Goal: Task Accomplishment & Management: Manage account settings

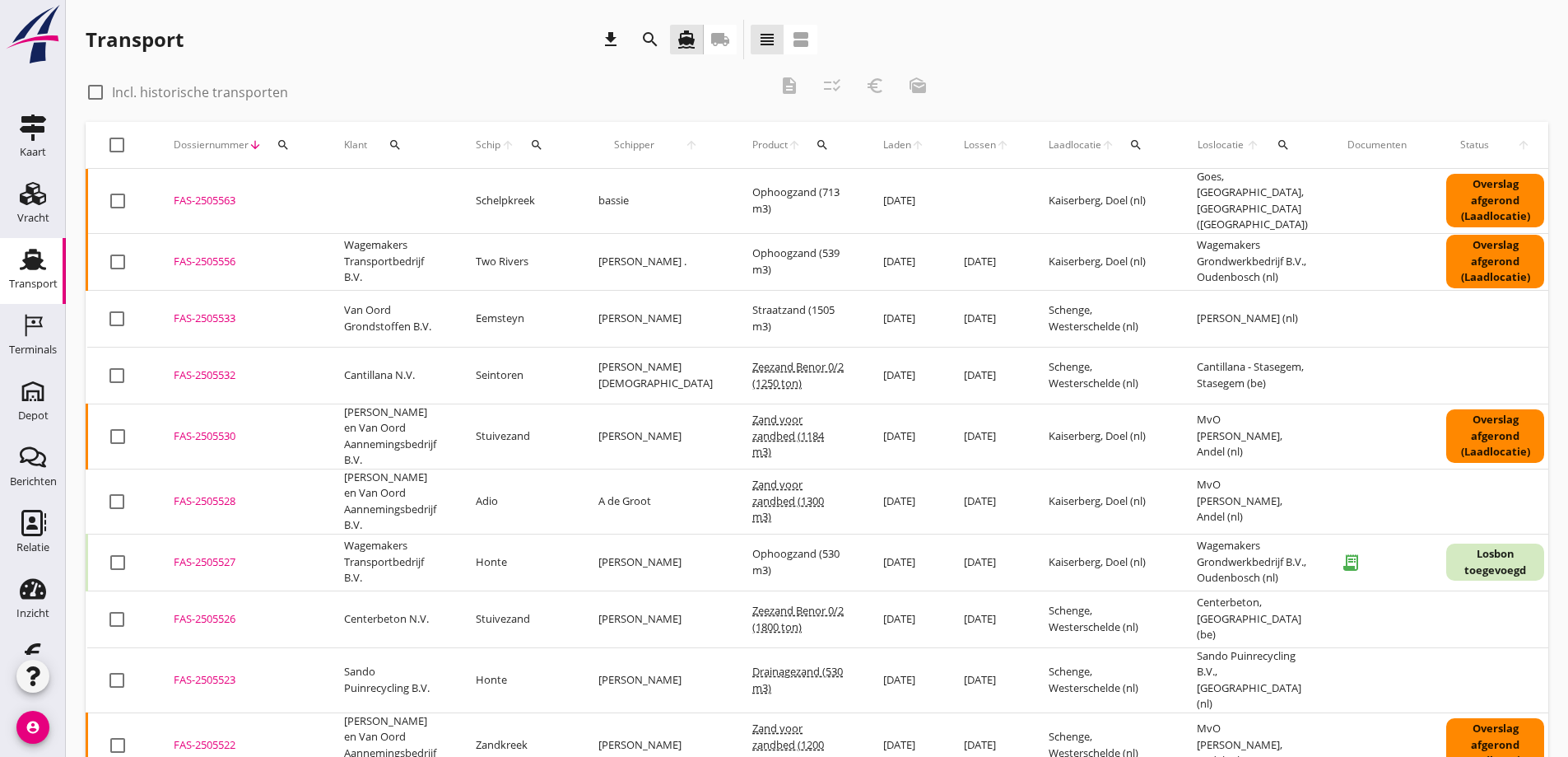
click at [721, 39] on icon "local_shipping" at bounding box center [721, 40] width 20 height 20
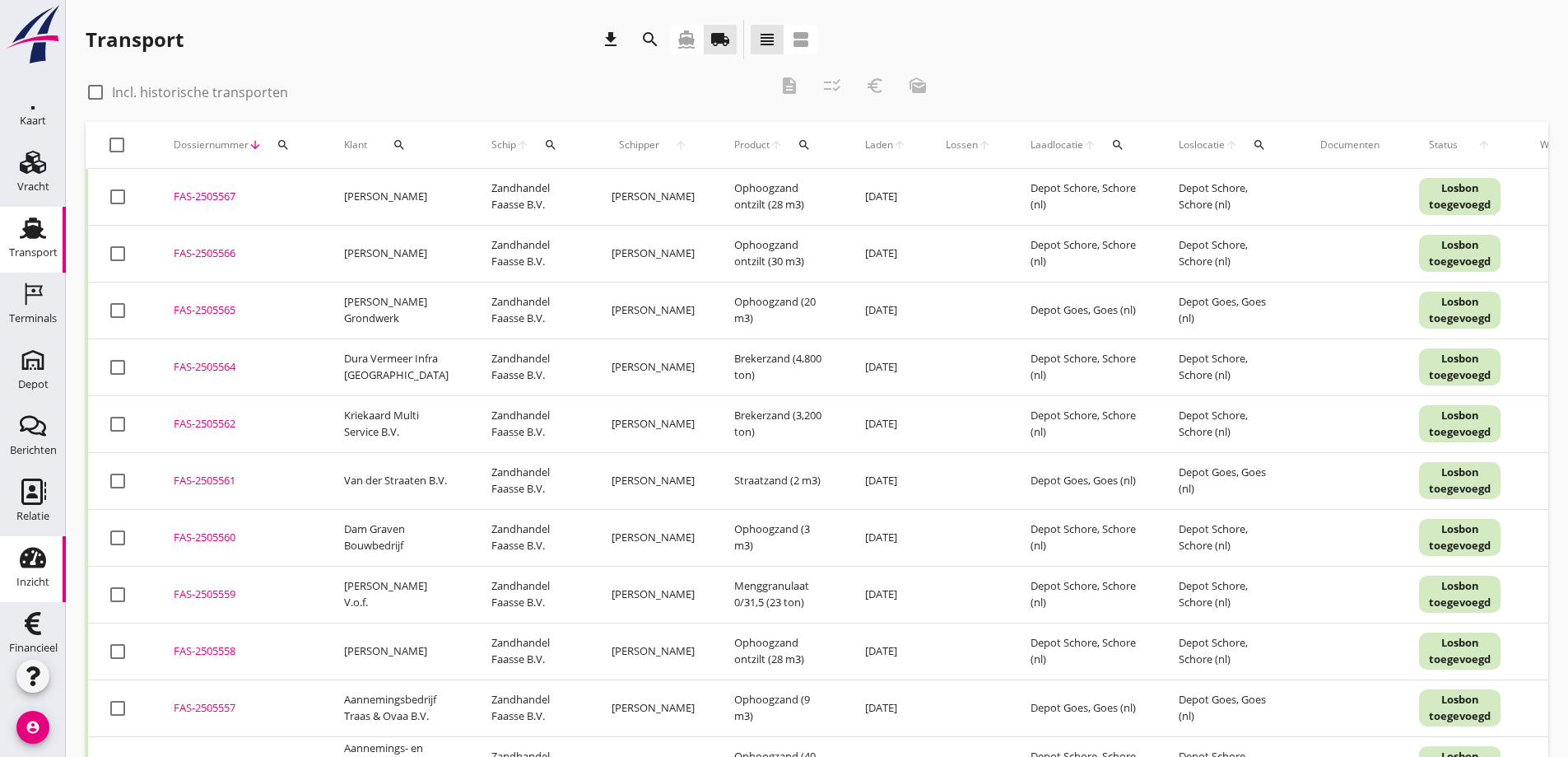
scroll to position [48, 0]
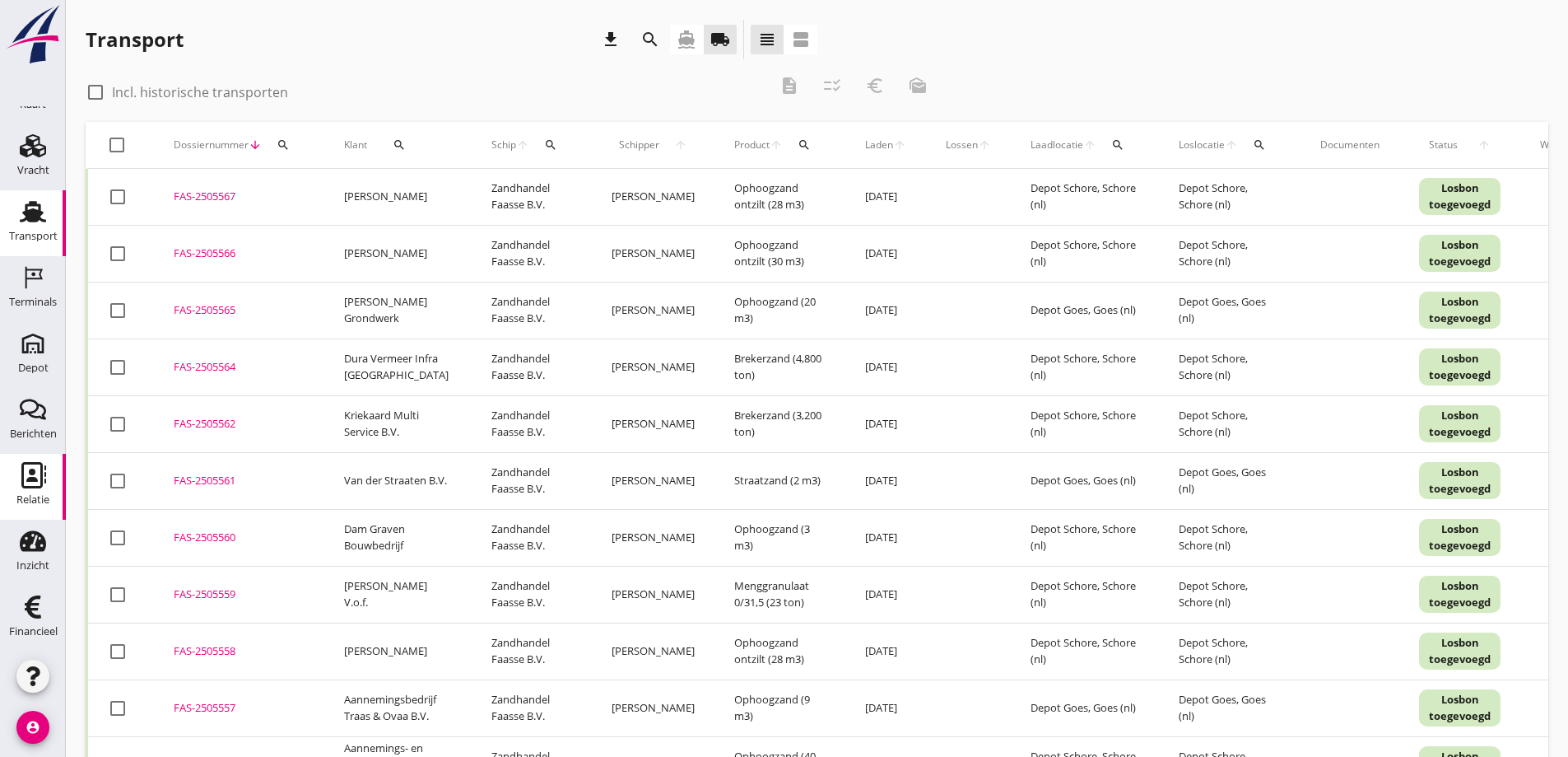
click at [30, 482] on icon "Relatie" at bounding box center [33, 475] width 26 height 26
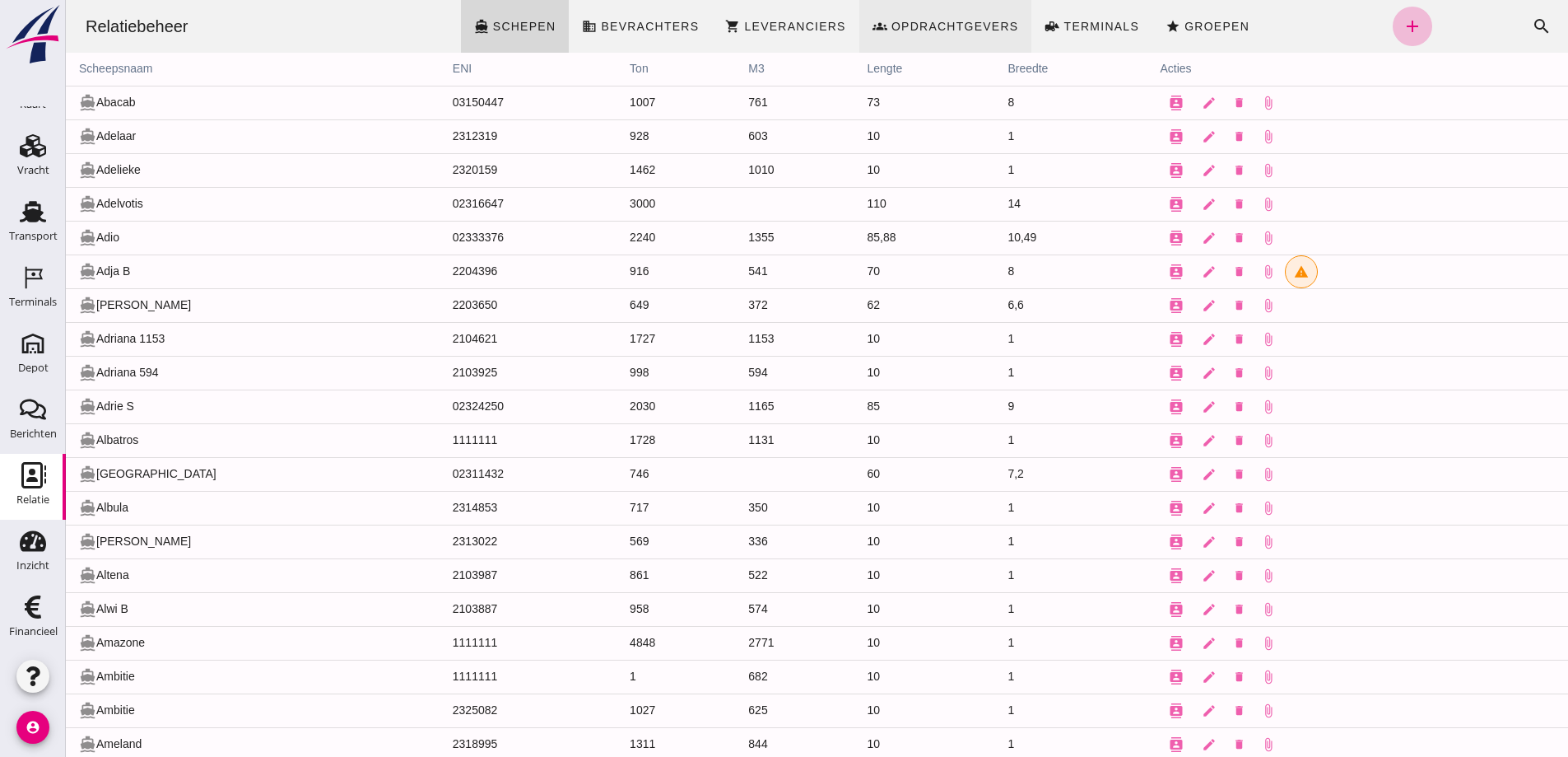
click at [943, 22] on span "Opdrachtgevers" at bounding box center [954, 26] width 129 height 13
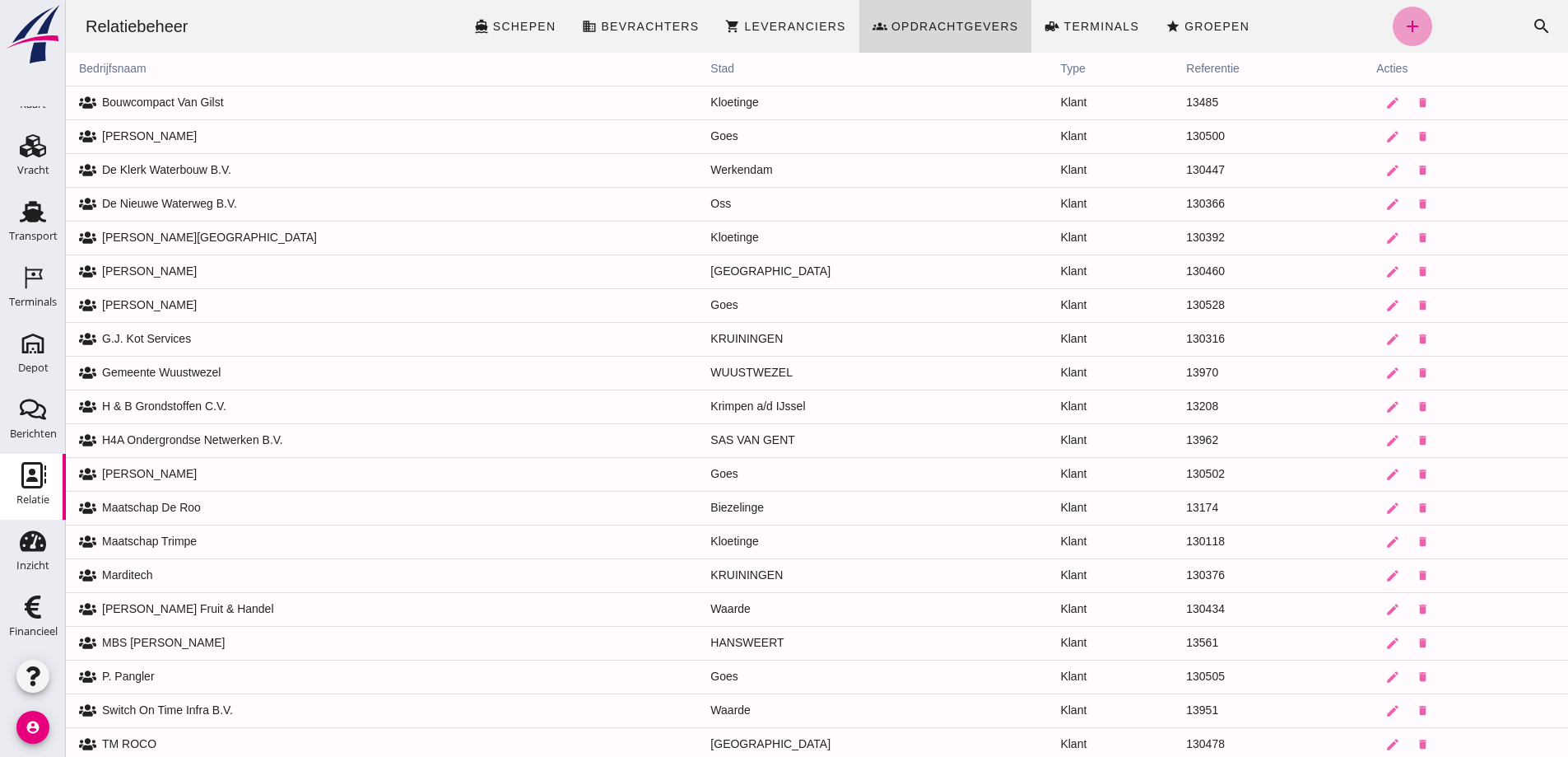
click at [1403, 22] on icon "add" at bounding box center [1412, 27] width 20 height 20
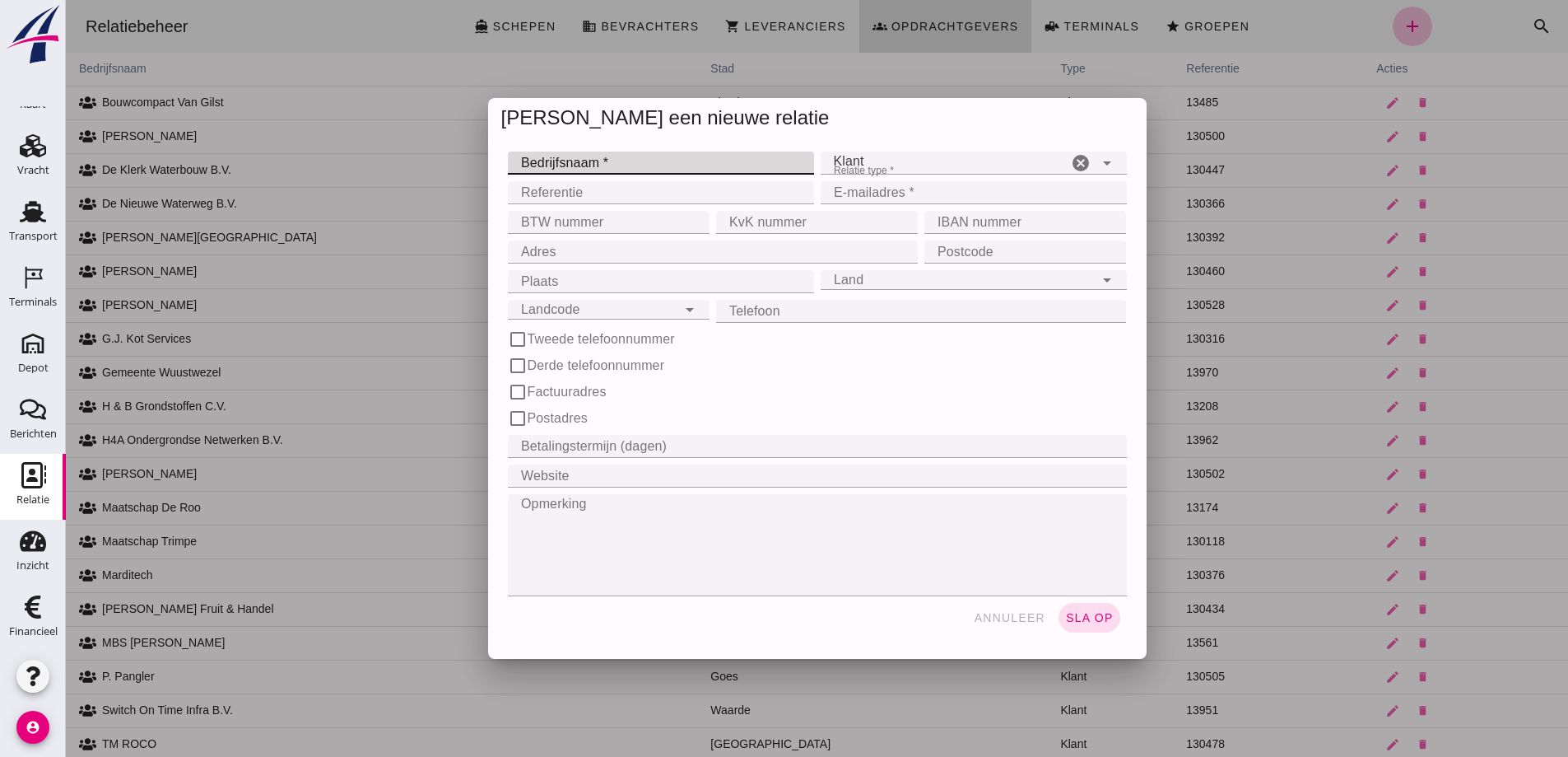
click at [569, 162] on input "Bedrijfsnaam *" at bounding box center [656, 163] width 296 height 23
type input "Dressuurstal [PERSON_NAME]"
click at [846, 193] on input "E-mailadres *" at bounding box center [968, 192] width 296 height 23
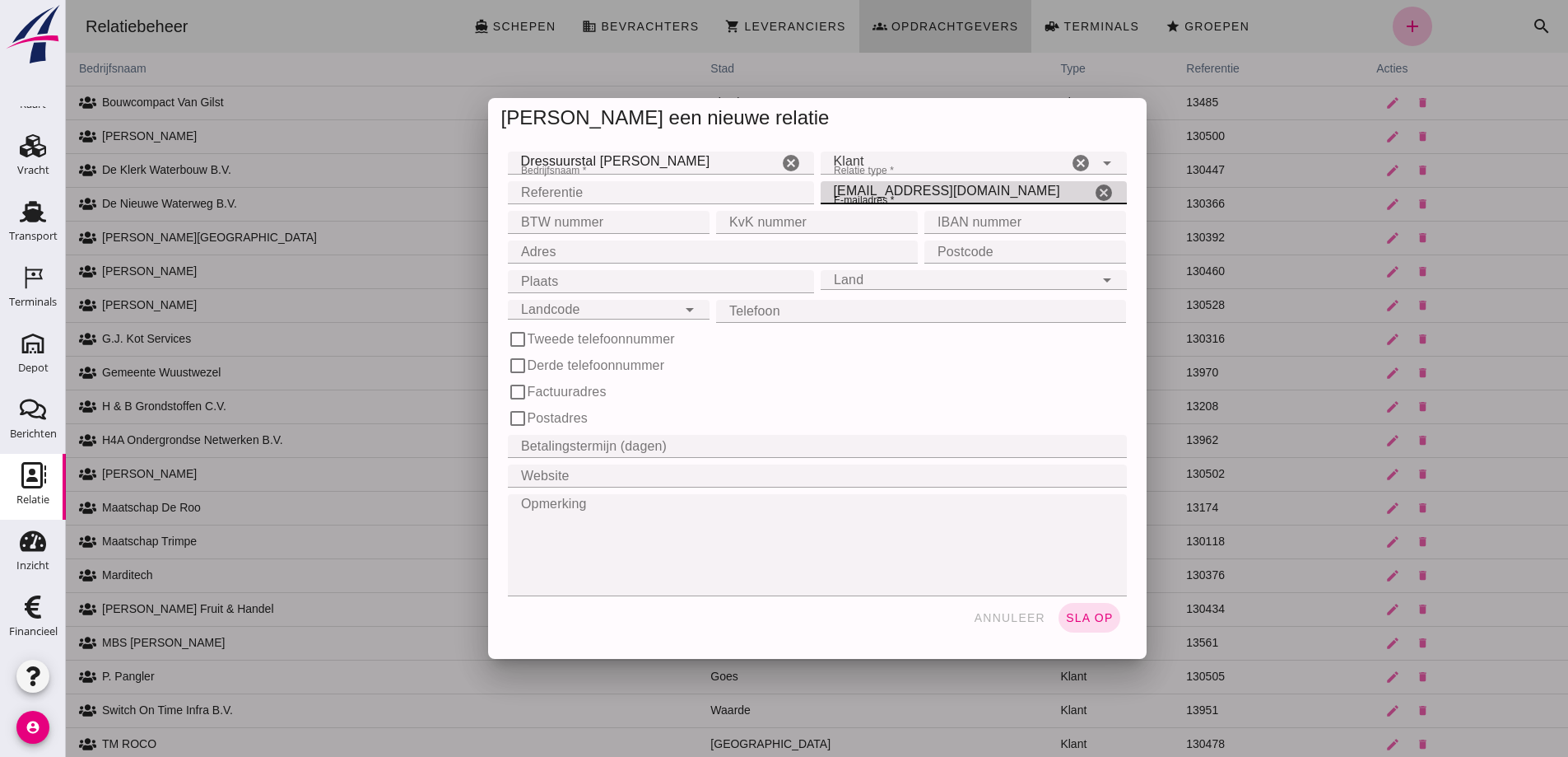
type input "[EMAIL_ADDRESS][DOMAIN_NAME]"
click at [586, 248] on input "Adres" at bounding box center [709, 251] width 401 height 23
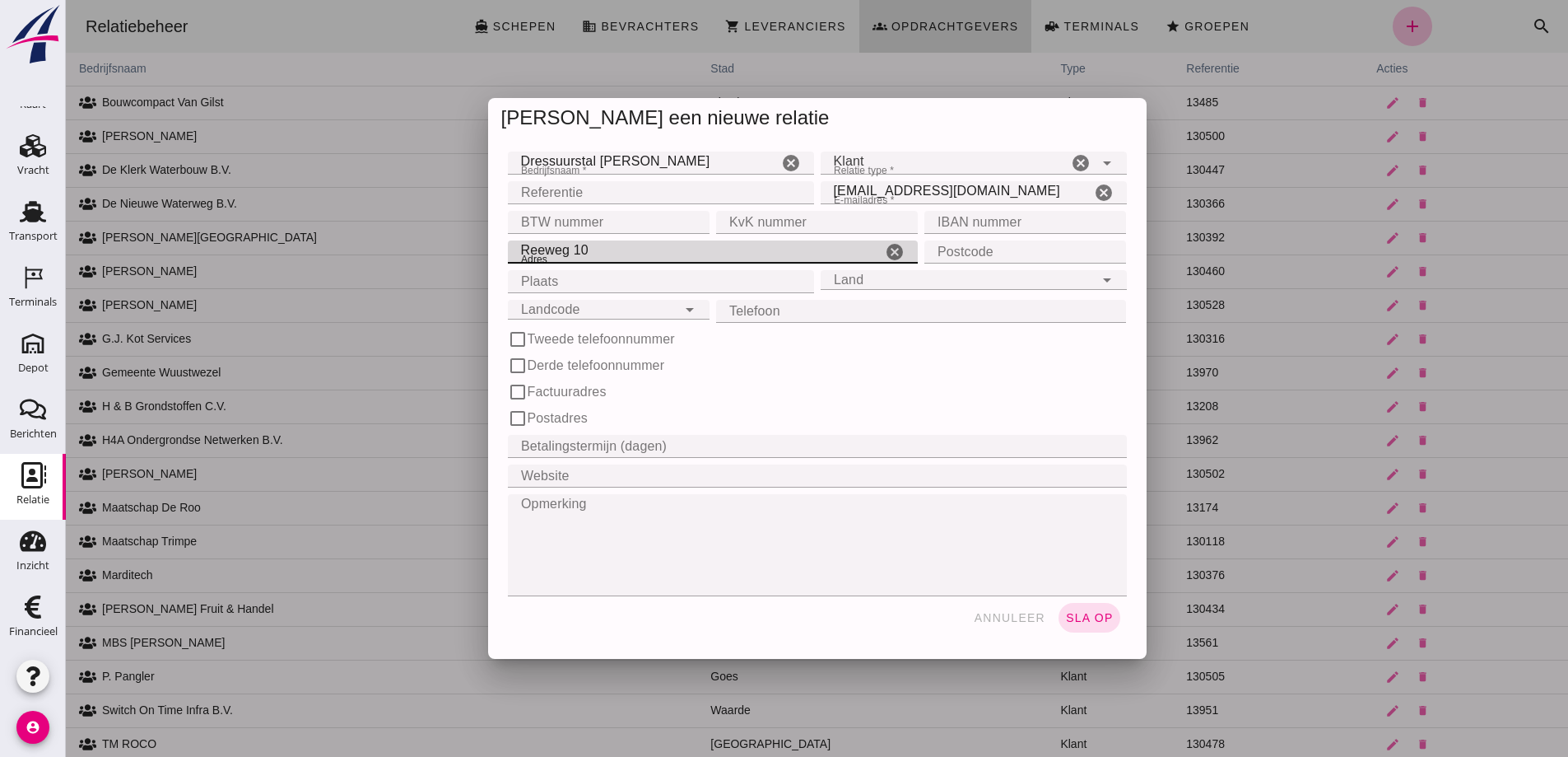
type input "Reeweg 10"
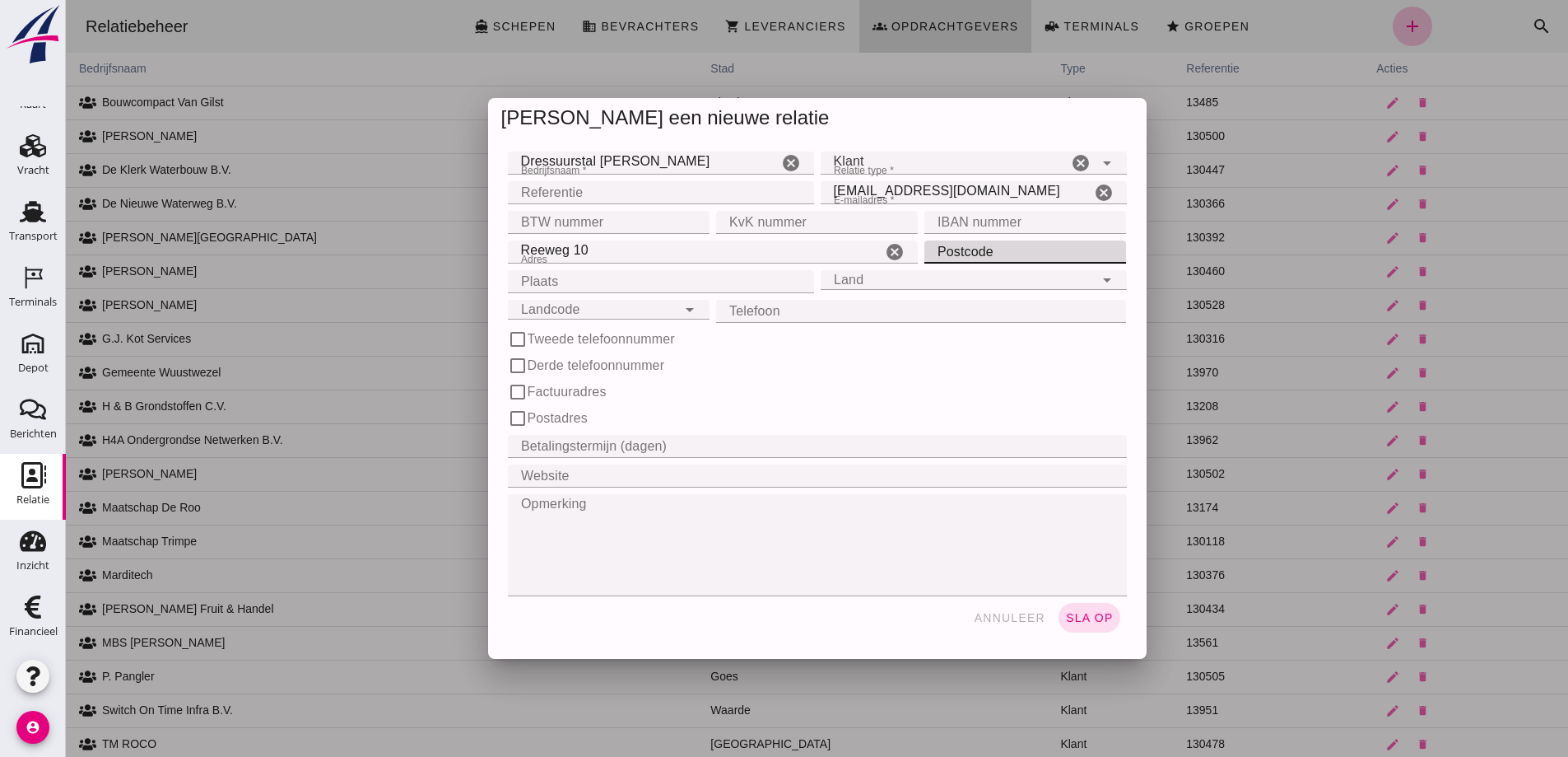
click at [977, 246] on input "Postcode" at bounding box center [1020, 251] width 191 height 23
type input "4417 PB"
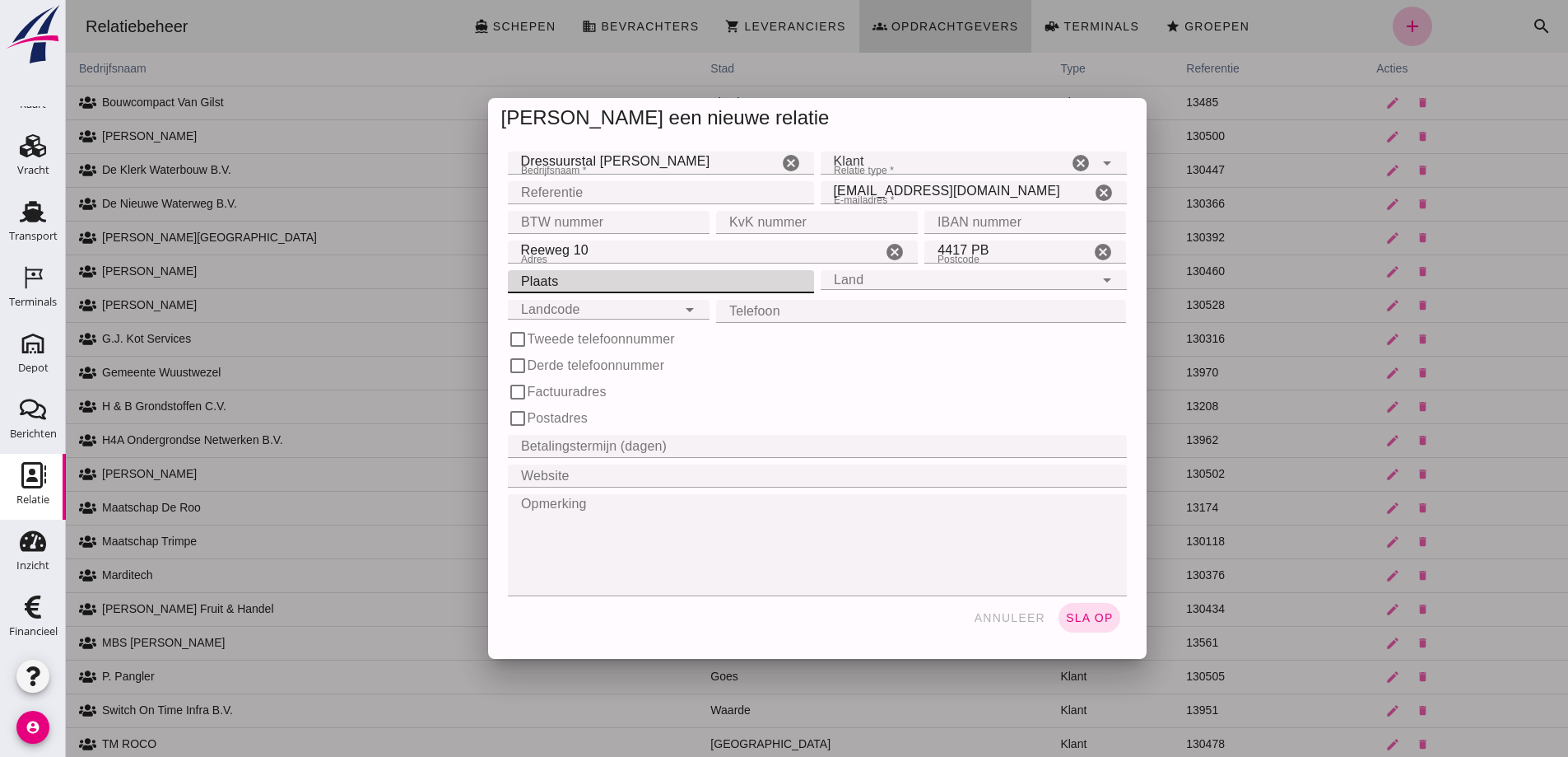
click at [587, 279] on input "Plaats" at bounding box center [656, 281] width 296 height 23
type input "Vlake"
click at [845, 280] on div "Land Land" at bounding box center [957, 280] width 273 height 20
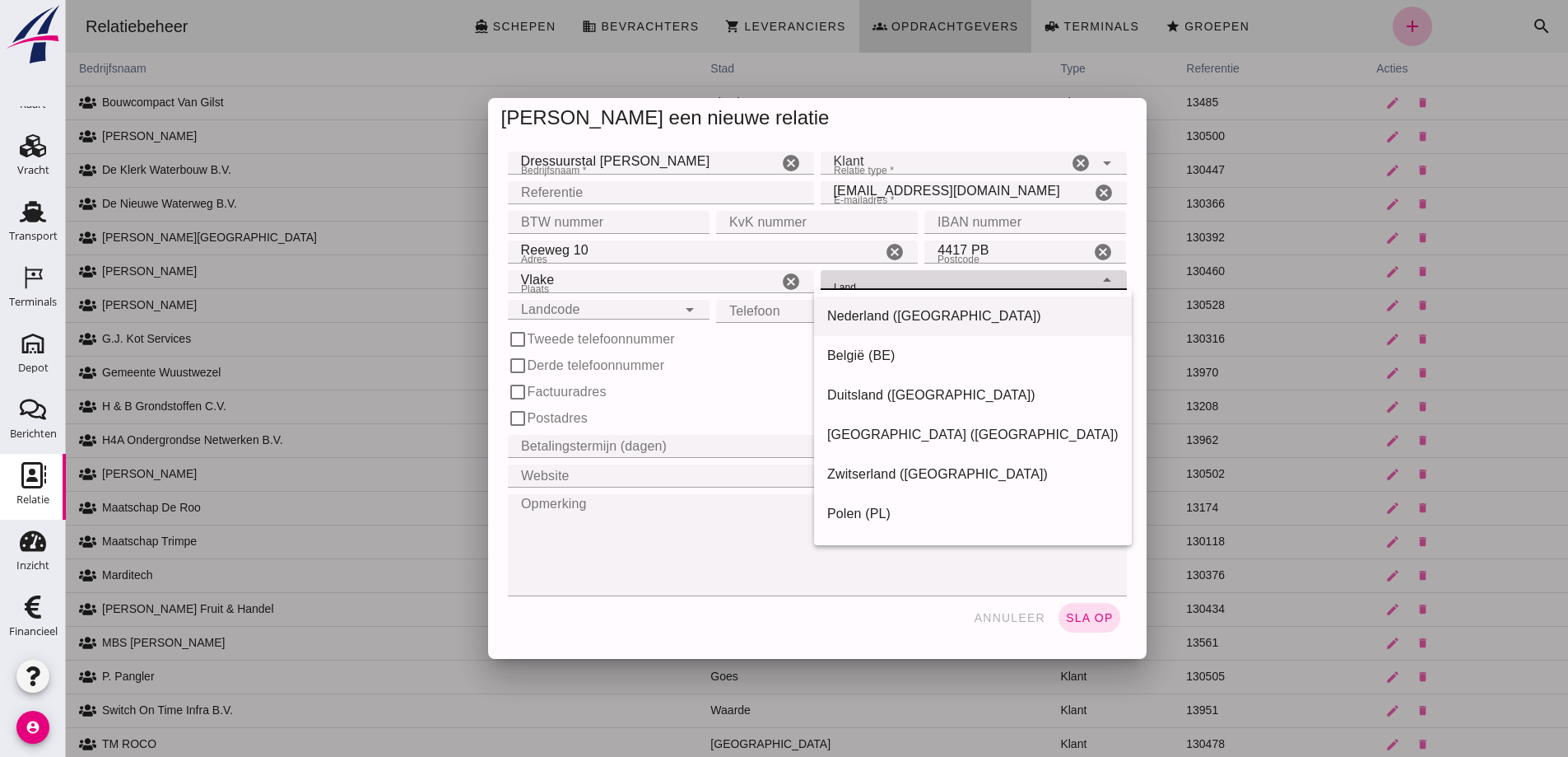
click at [881, 312] on div "Nederland ([GEOGRAPHIC_DATA])" at bounding box center [973, 316] width 291 height 20
type input "Nederland ([GEOGRAPHIC_DATA])"
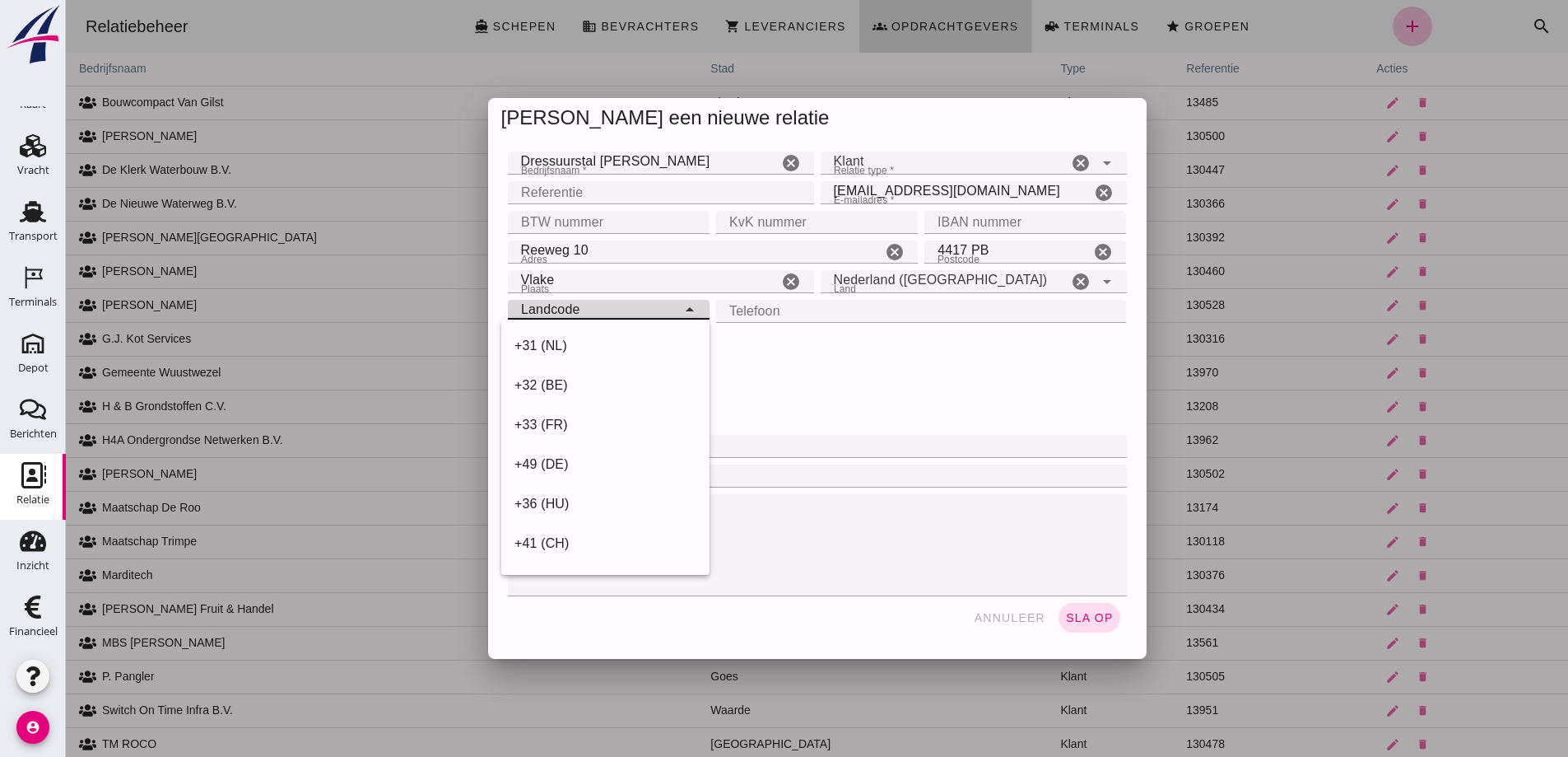
click at [636, 310] on div "Landcode Landcode" at bounding box center [592, 310] width 168 height 20
click at [570, 344] on div "+31 (NL)" at bounding box center [605, 346] width 181 height 20
type input "+31 (NL)"
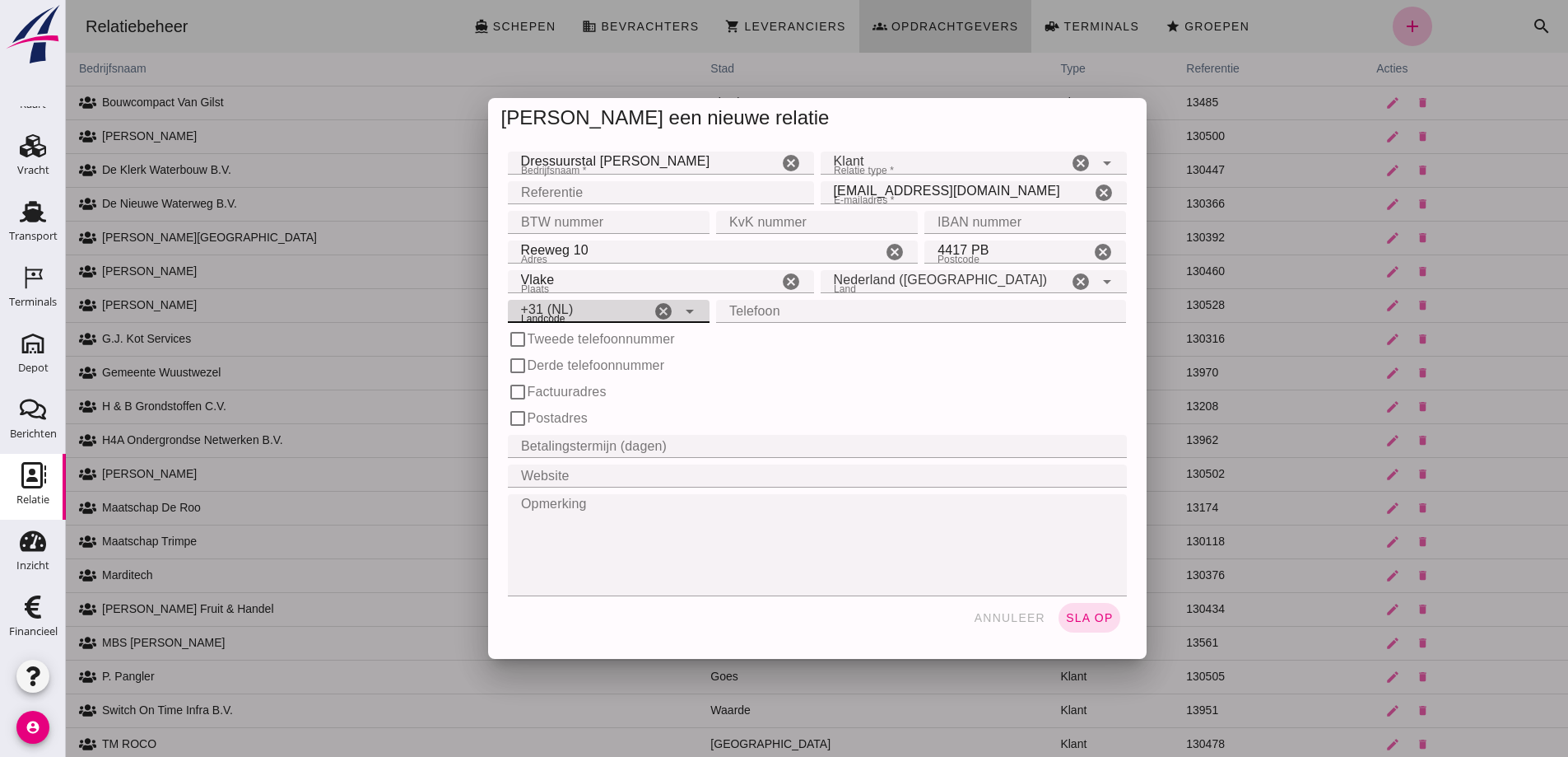
click at [782, 309] on input "Telefoon" at bounding box center [916, 311] width 401 height 23
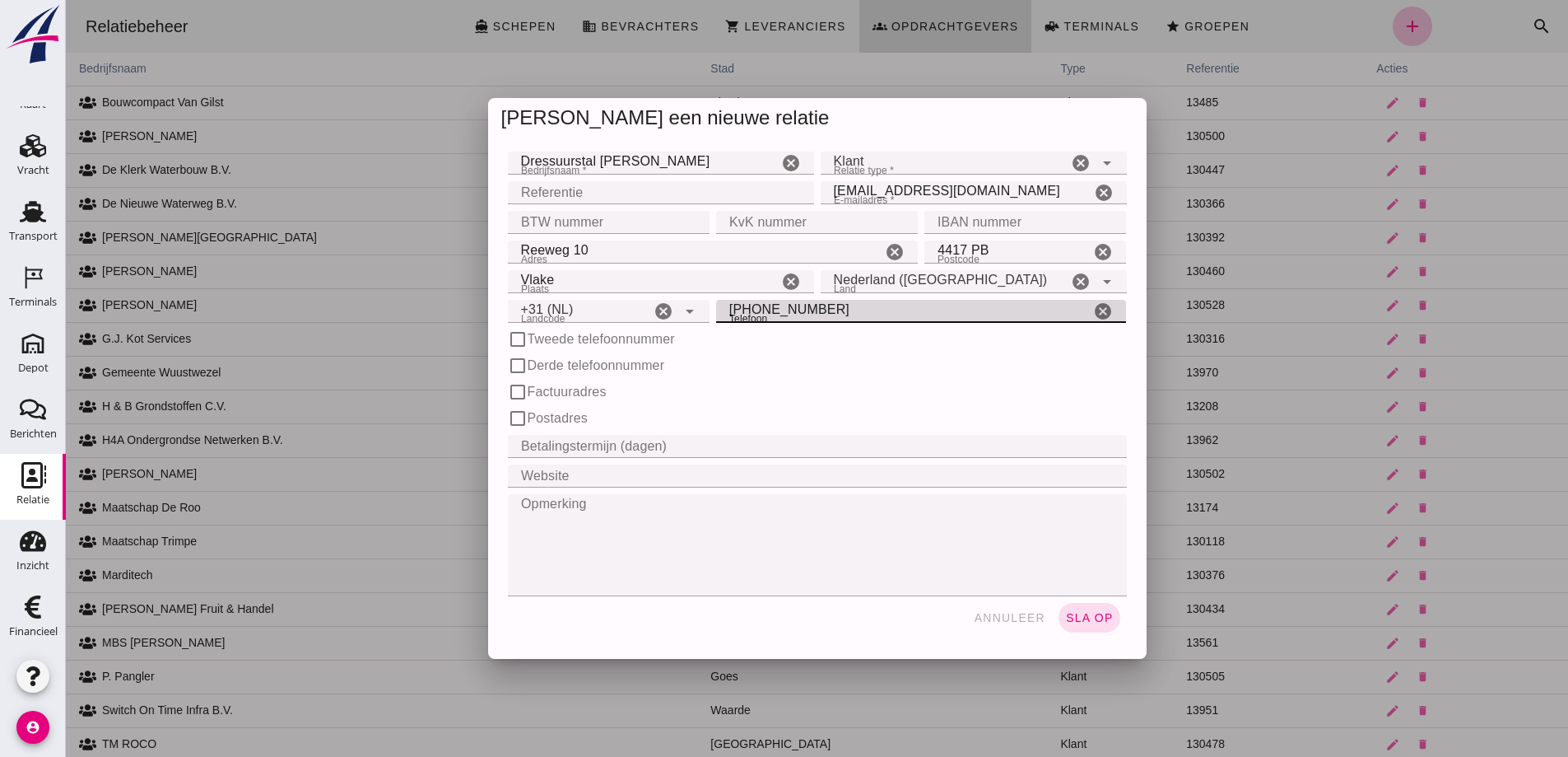
type input "[PHONE_NUMBER]"
click at [571, 447] on input "Betalingstermijn (dagen)" at bounding box center [812, 446] width 609 height 23
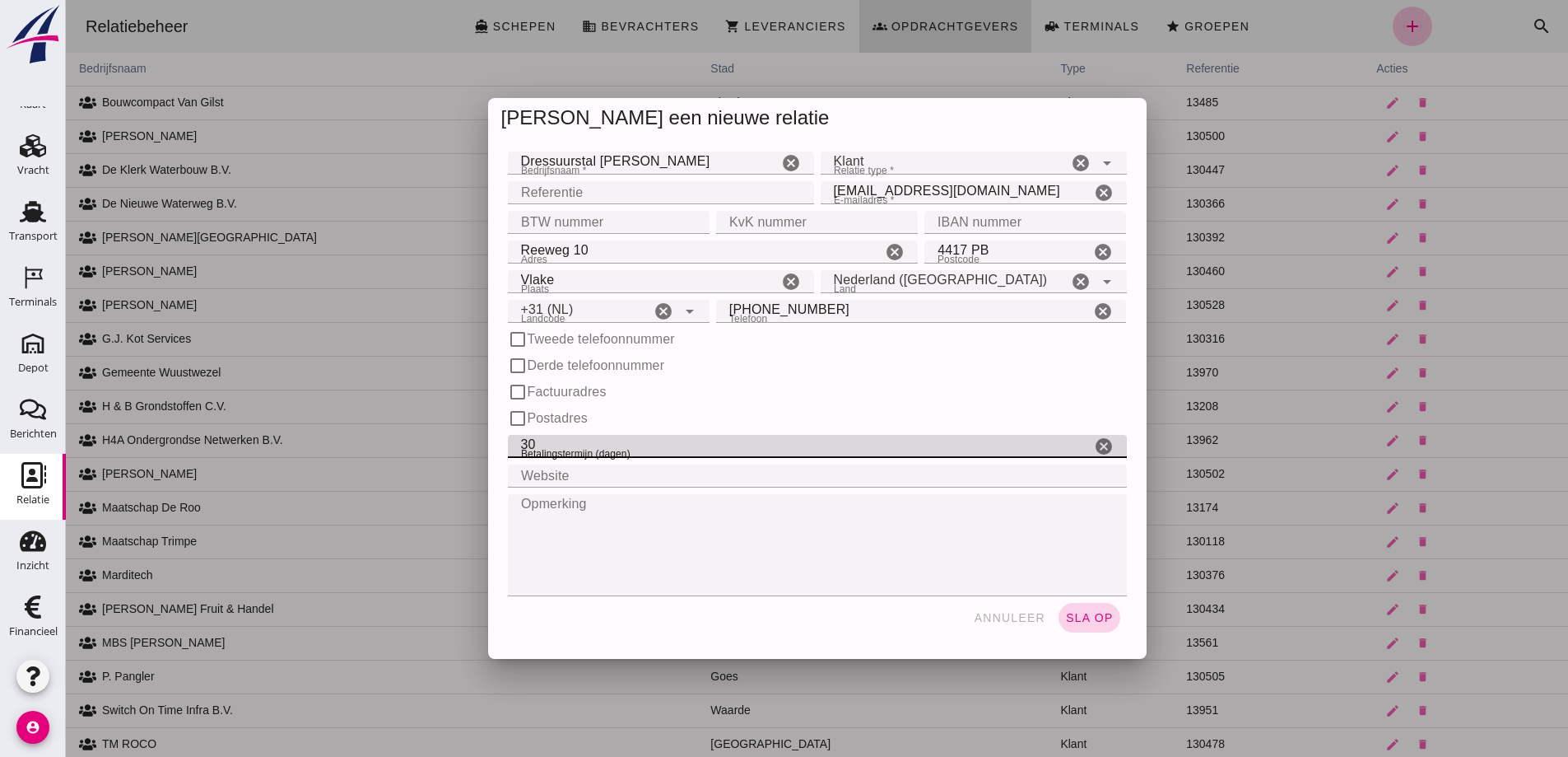
type input "30"
click at [1093, 612] on span "sla op" at bounding box center [1090, 617] width 49 height 13
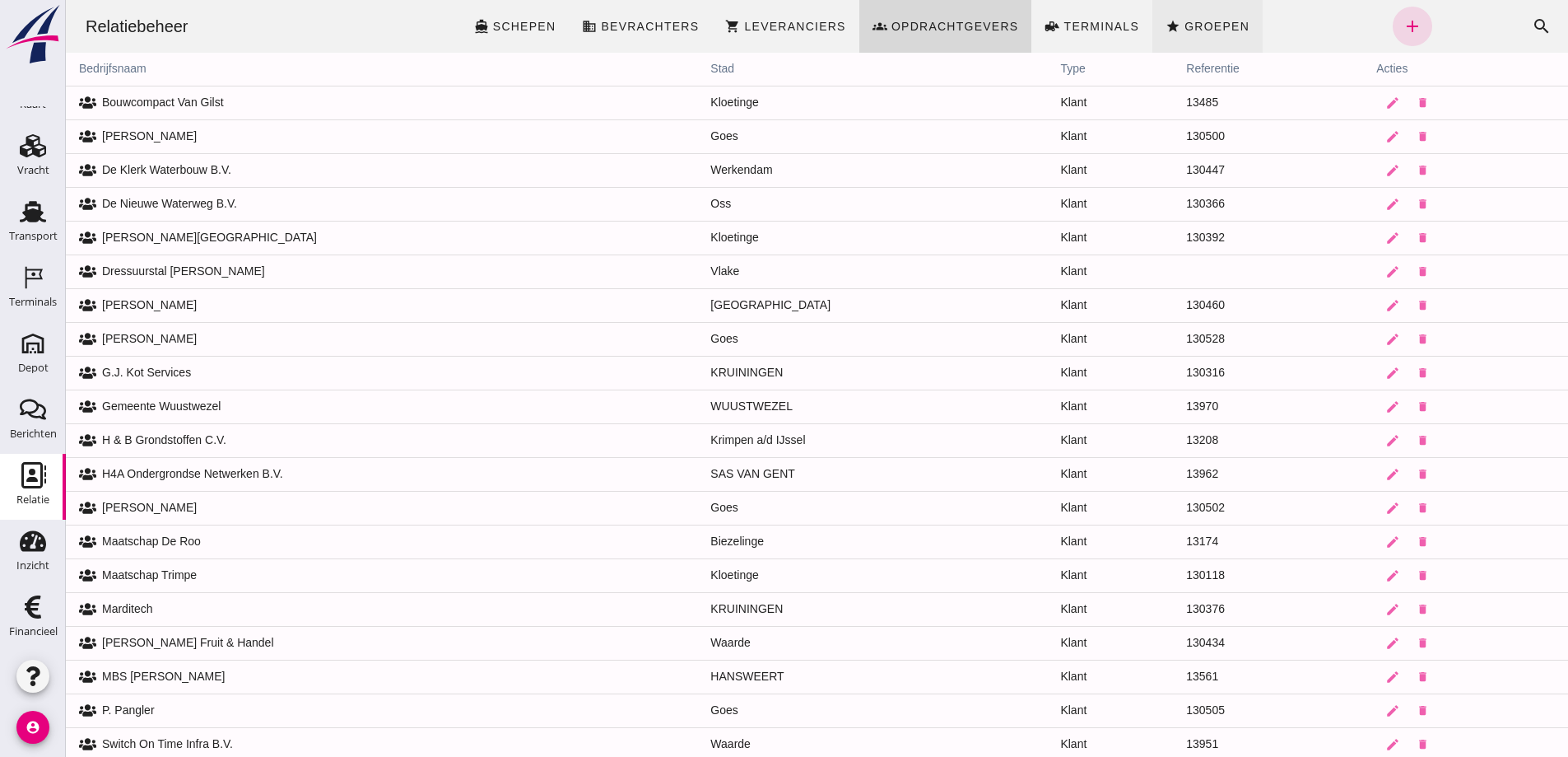
click at [1193, 21] on span "Groepen" at bounding box center [1216, 26] width 66 height 13
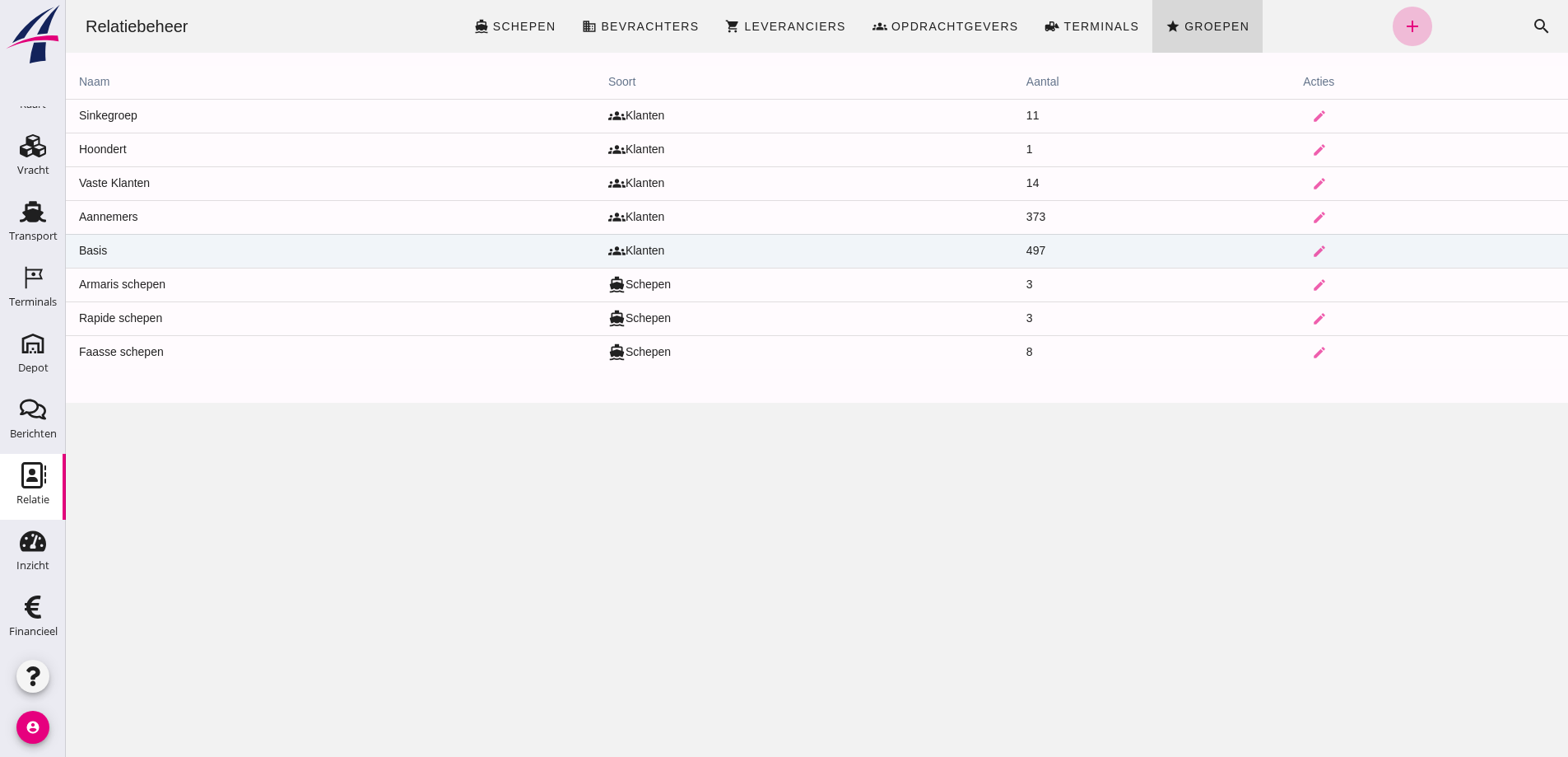
click at [174, 245] on td "Basis" at bounding box center [330, 251] width 529 height 34
click at [1313, 248] on icon "edit" at bounding box center [1319, 250] width 15 height 15
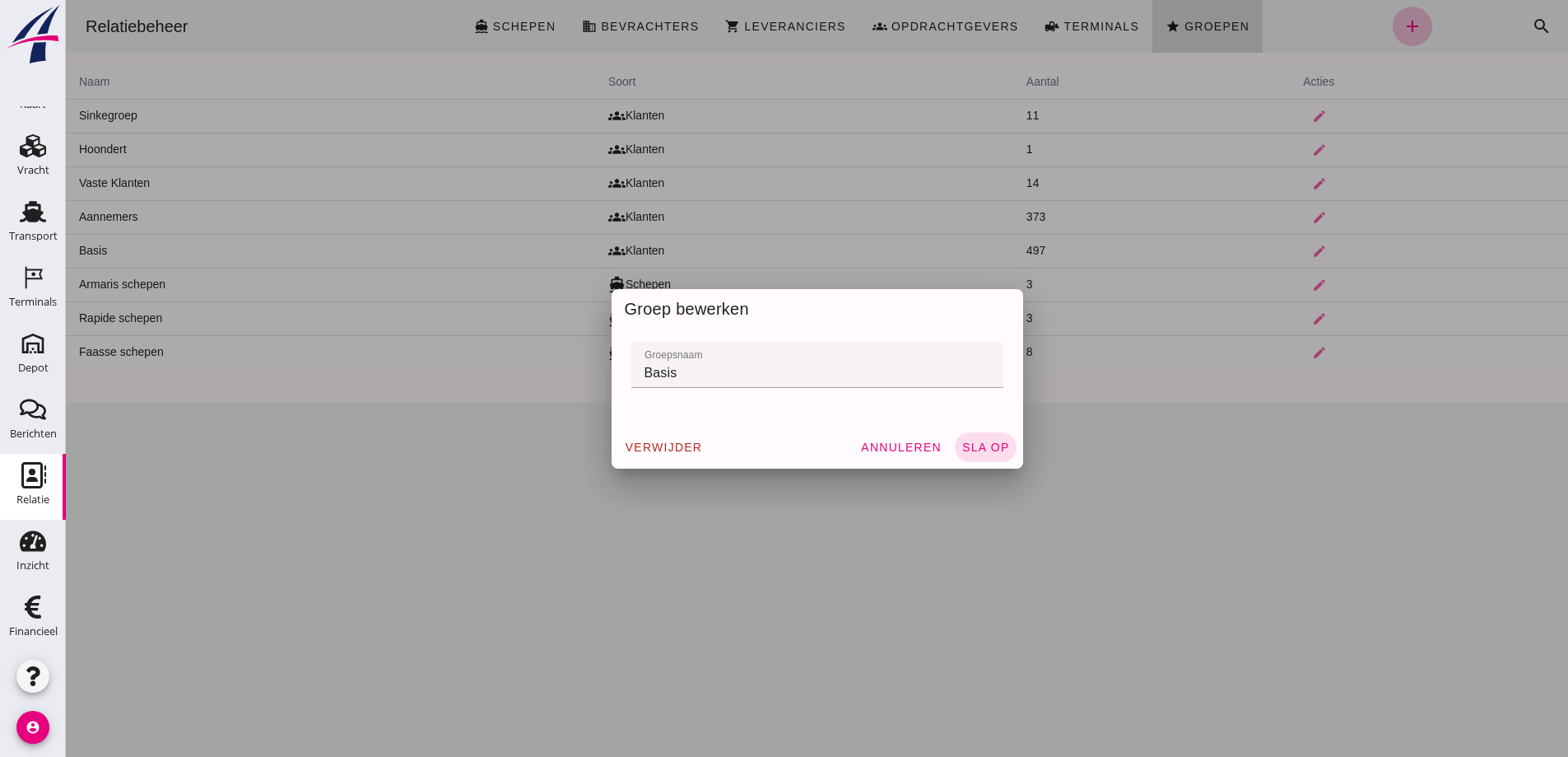
click at [973, 446] on span "sla op" at bounding box center [985, 447] width 49 height 13
click at [902, 496] on div at bounding box center [816, 378] width 1502 height 757
click at [895, 447] on span "Annuleren" at bounding box center [901, 447] width 82 height 13
click at [799, 513] on div at bounding box center [816, 378] width 1502 height 757
click at [804, 539] on div at bounding box center [816, 378] width 1502 height 757
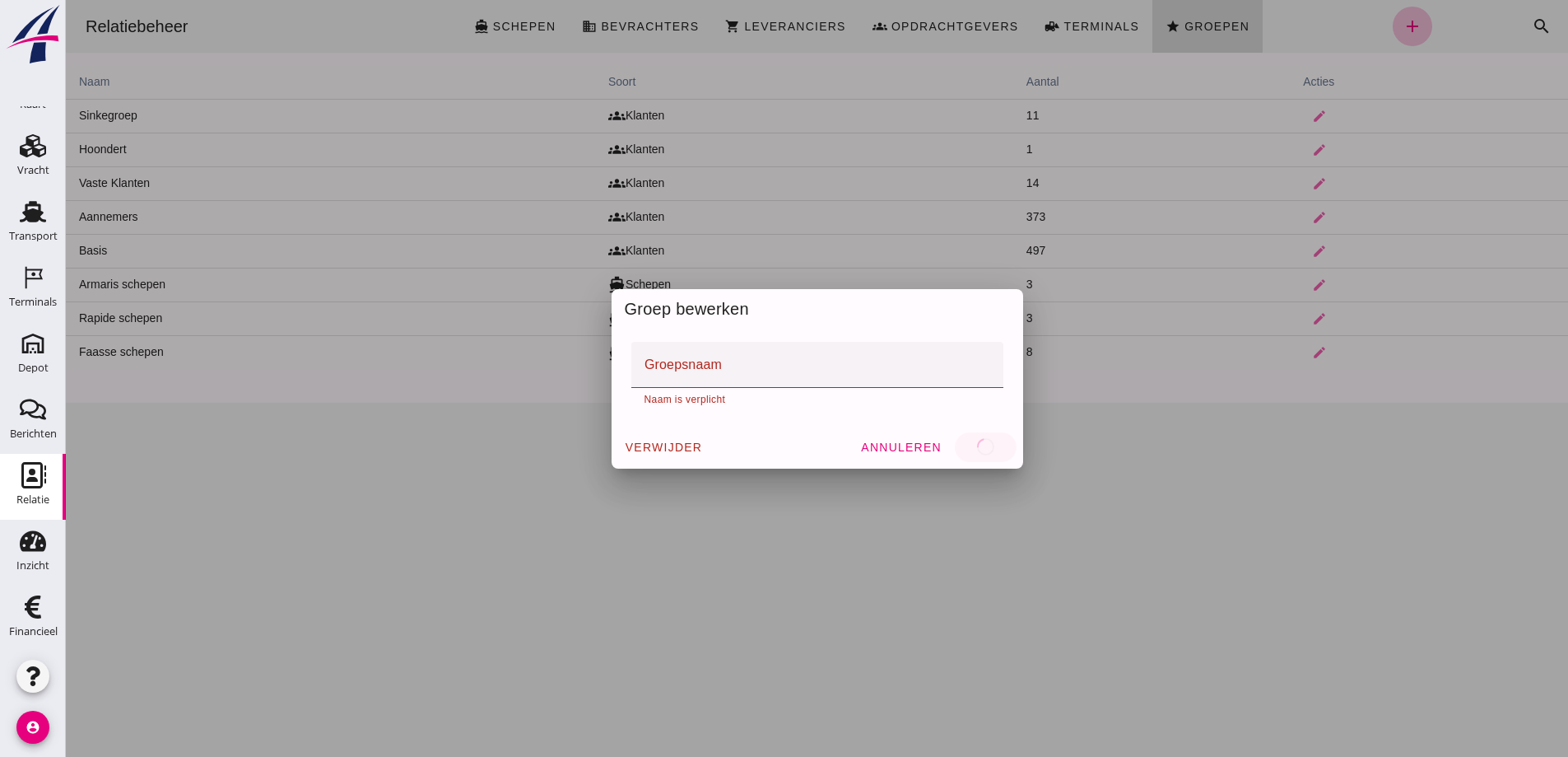
click at [664, 441] on span "verwijder" at bounding box center [664, 447] width 78 height 13
type input "Basis"
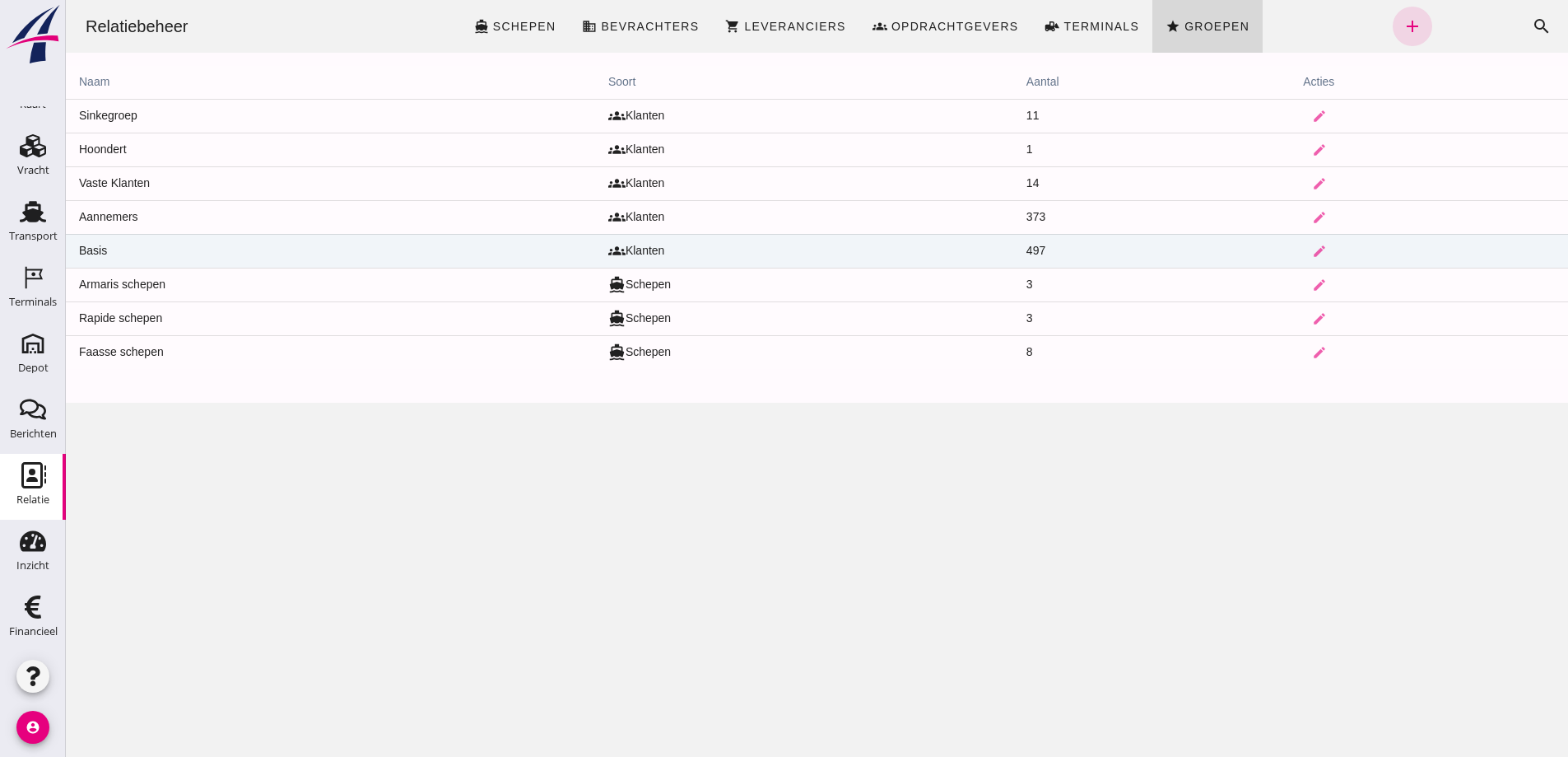
click at [122, 250] on td "Basis" at bounding box center [330, 251] width 529 height 34
click at [122, 249] on td "Basis" at bounding box center [330, 251] width 529 height 34
click at [612, 246] on icon "groups" at bounding box center [616, 250] width 17 height 17
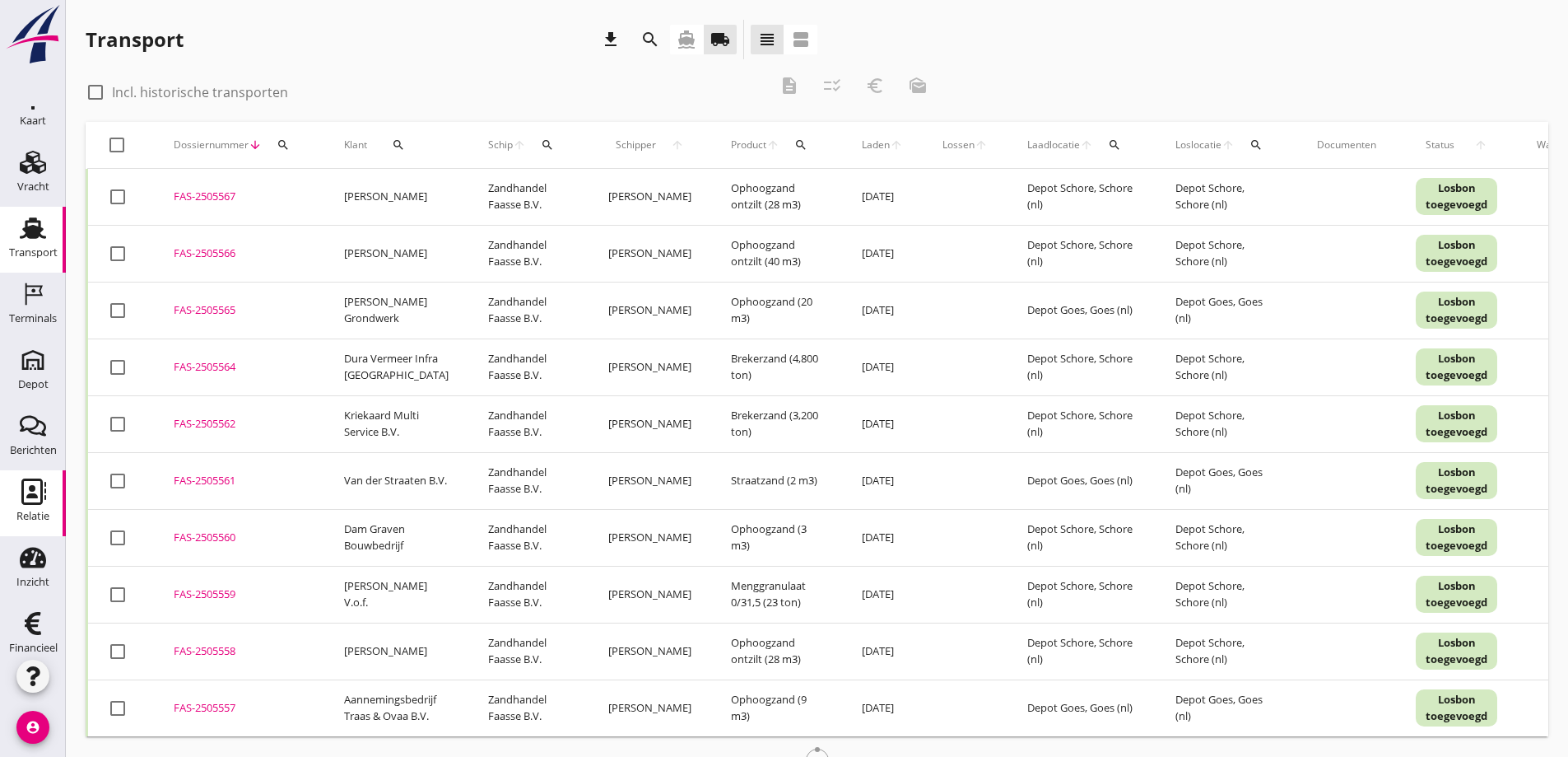
scroll to position [48, 0]
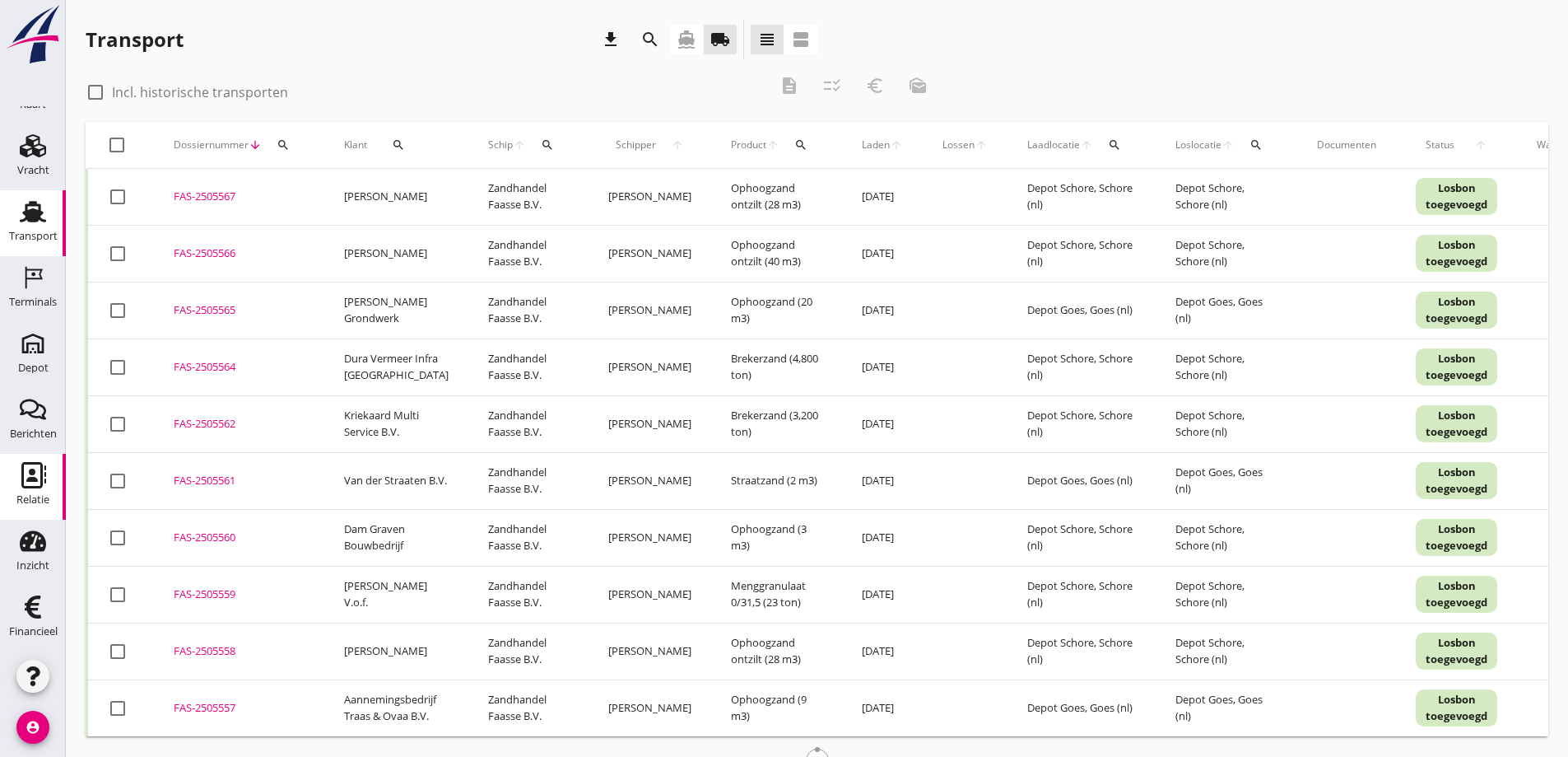
click at [23, 479] on use at bounding box center [33, 475] width 25 height 26
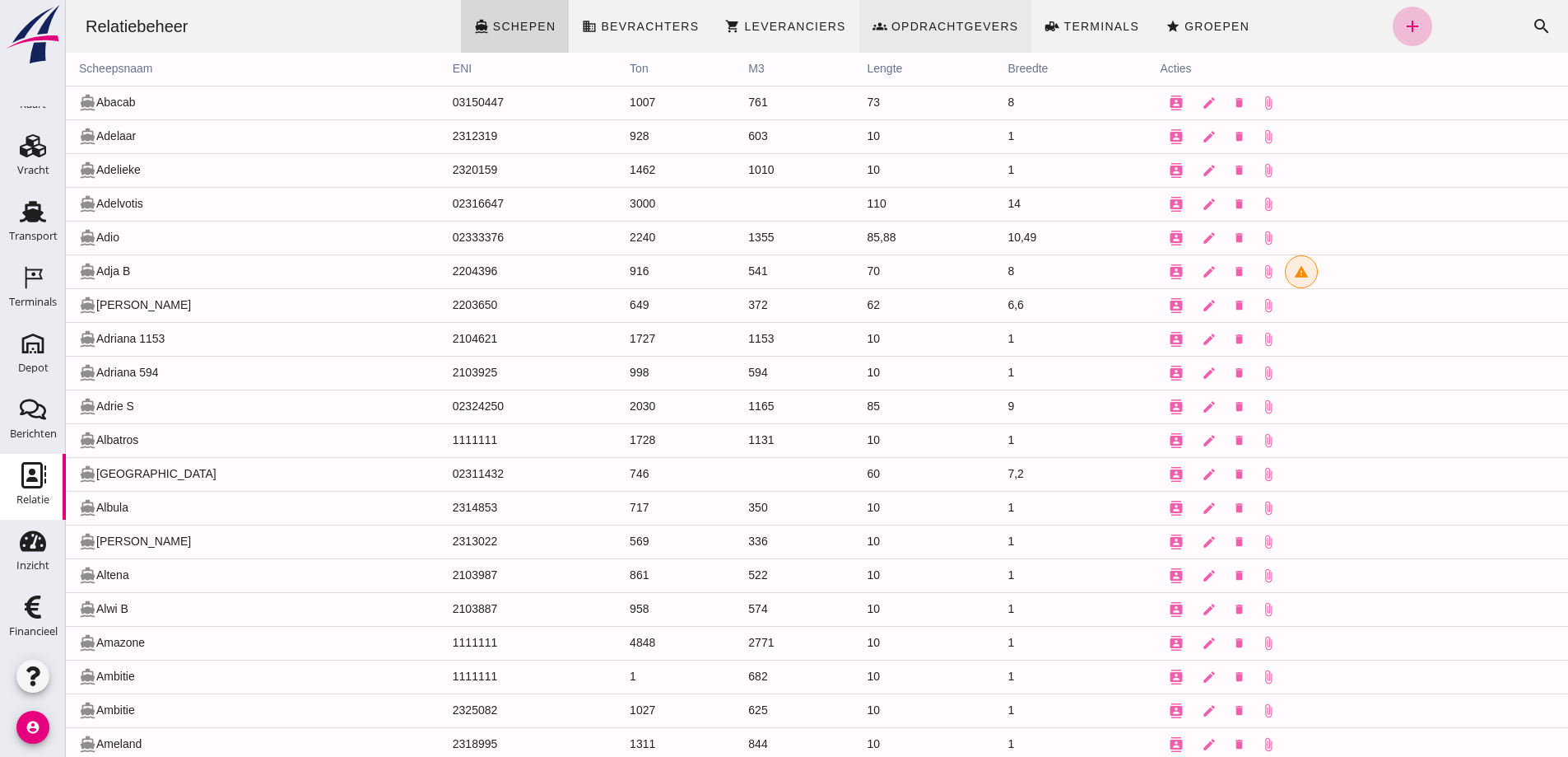
click at [943, 24] on span "Opdrachtgevers" at bounding box center [954, 26] width 129 height 13
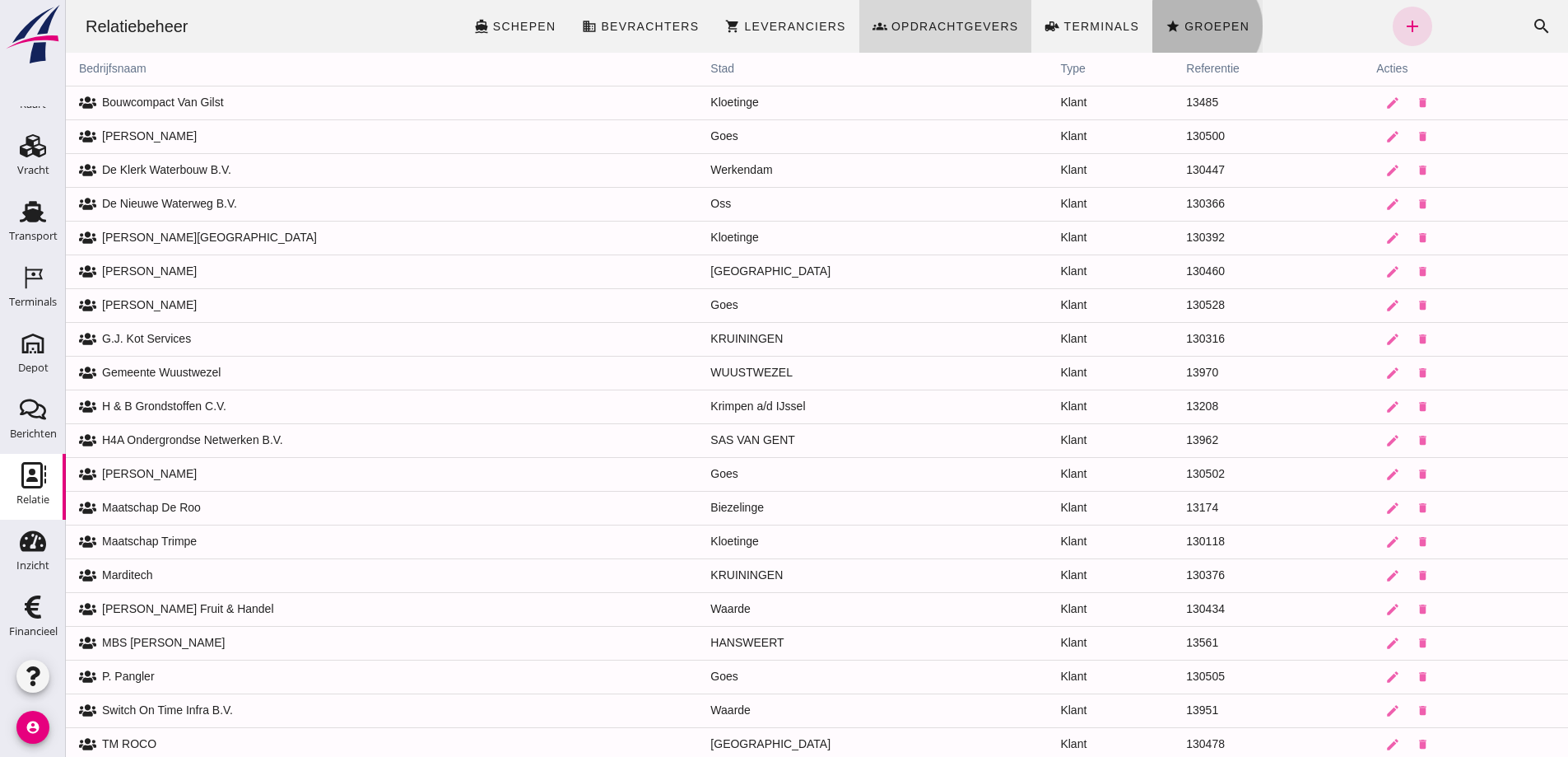
click at [1198, 23] on span "Groepen" at bounding box center [1216, 26] width 66 height 13
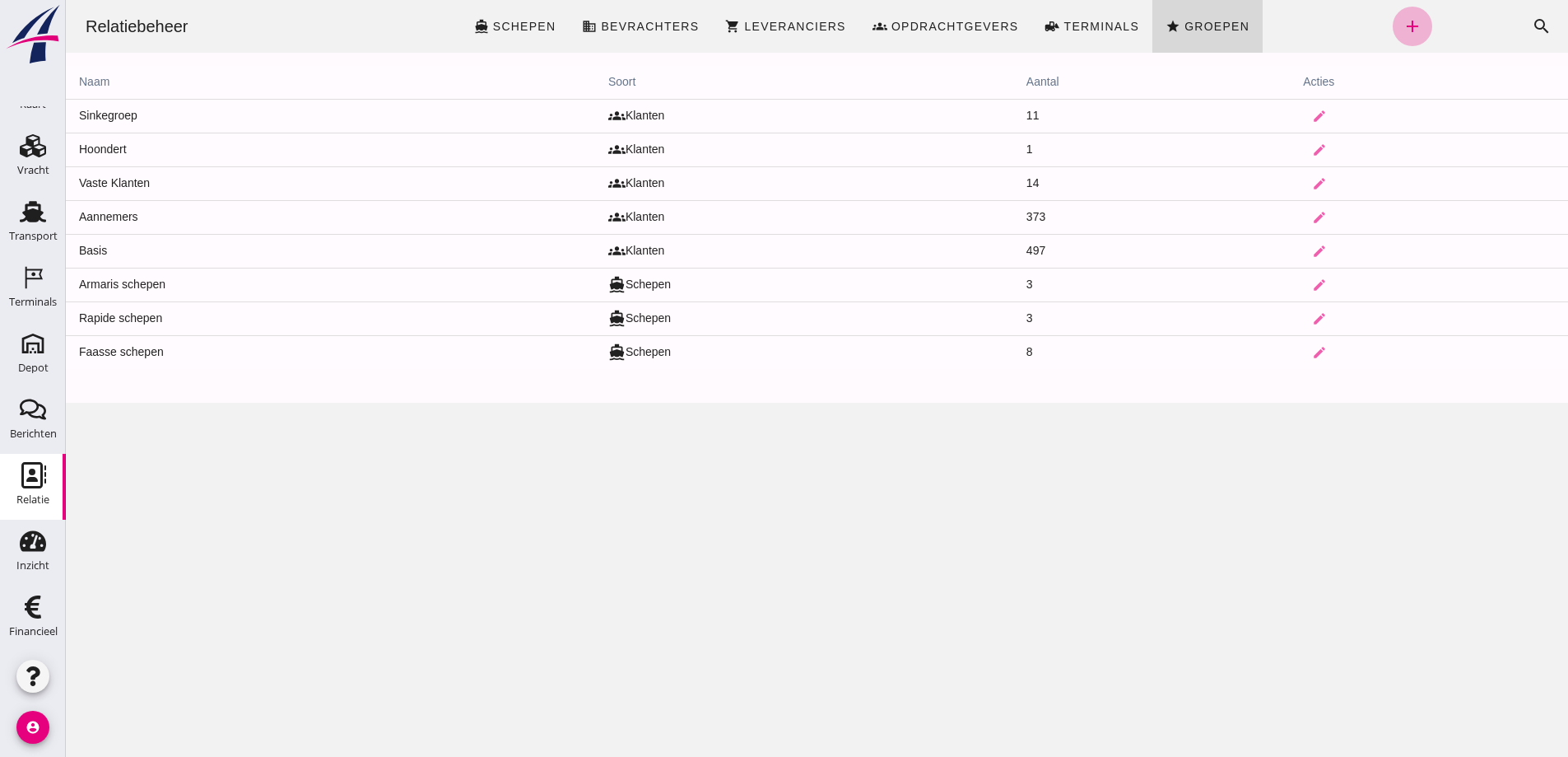
click at [1403, 23] on icon "add" at bounding box center [1412, 27] width 20 height 20
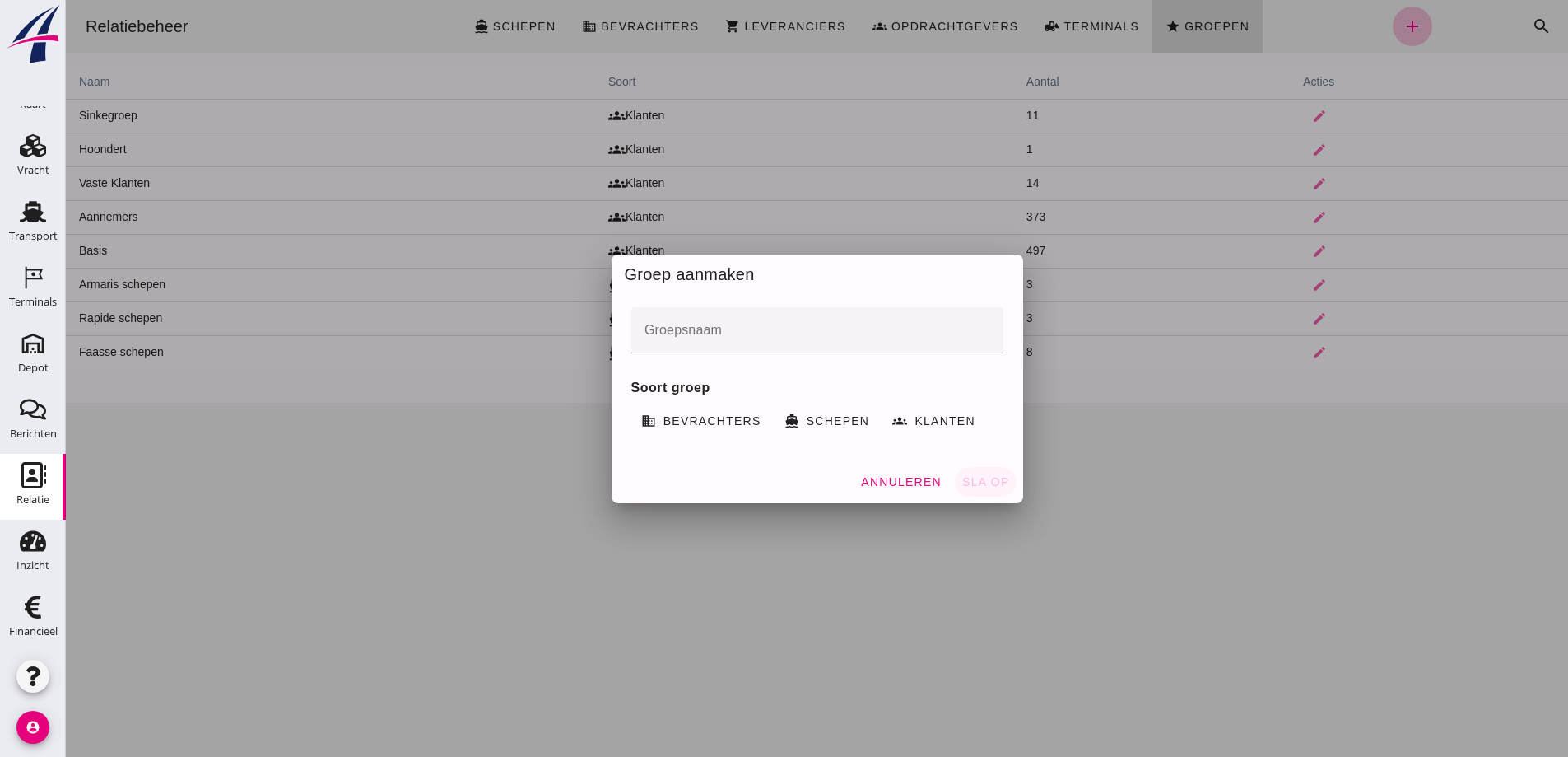
click at [1259, 542] on div at bounding box center [816, 378] width 1502 height 757
click at [905, 537] on div at bounding box center [816, 378] width 1502 height 757
click at [906, 480] on span "Annuleren" at bounding box center [901, 481] width 82 height 13
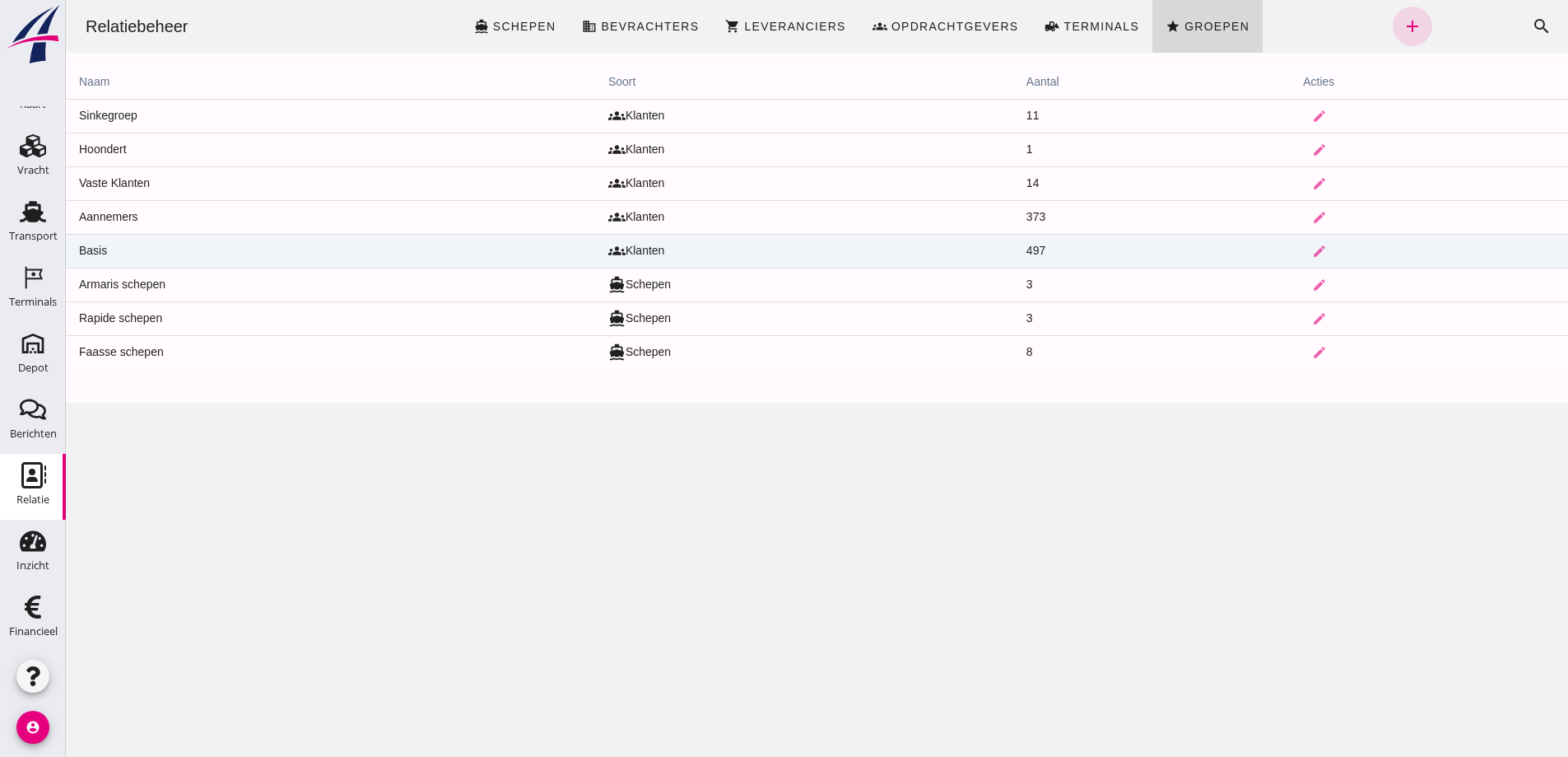
click at [140, 248] on td "Basis" at bounding box center [330, 251] width 529 height 34
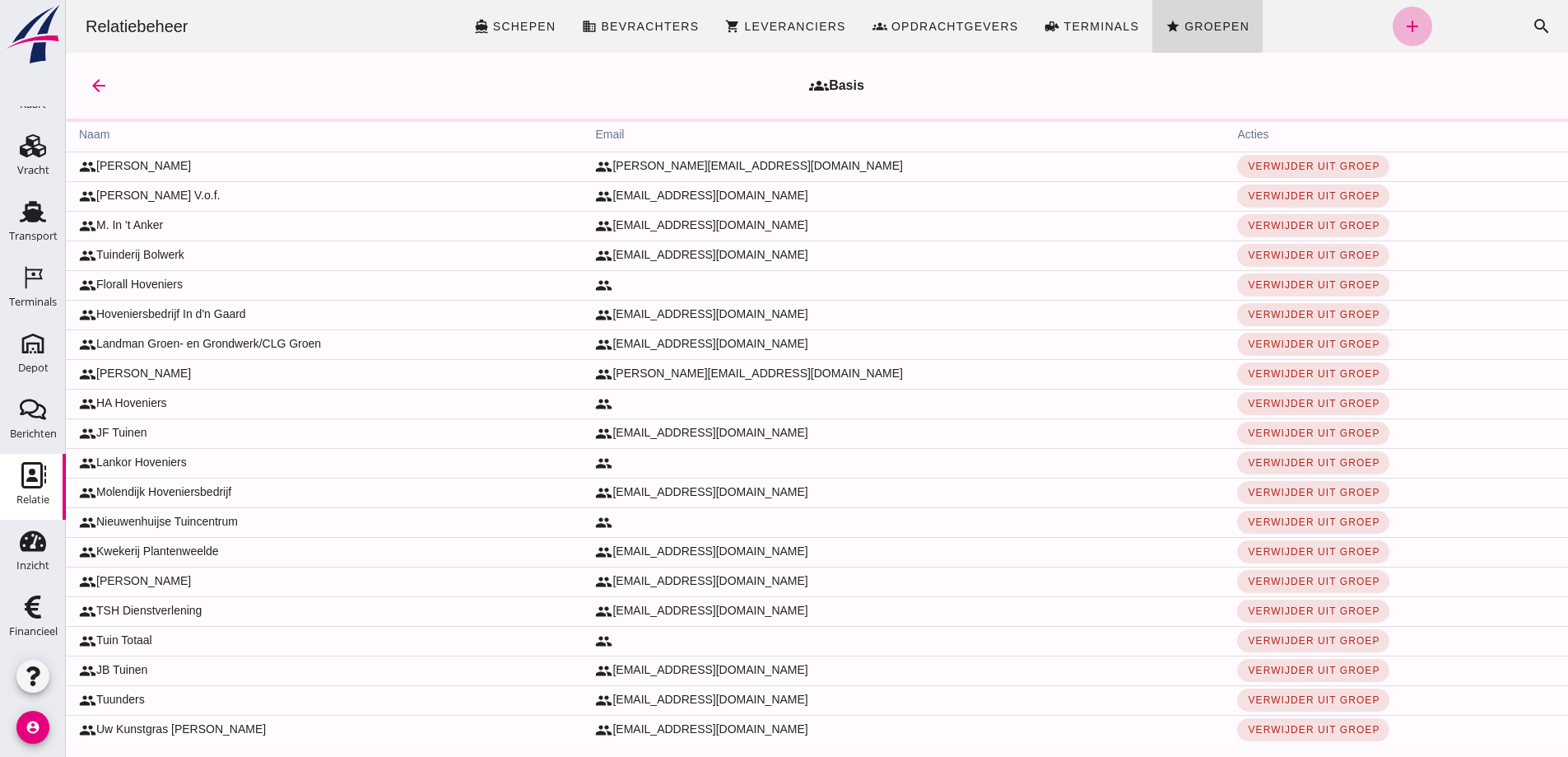
click at [1403, 25] on icon "add" at bounding box center [1412, 27] width 20 height 20
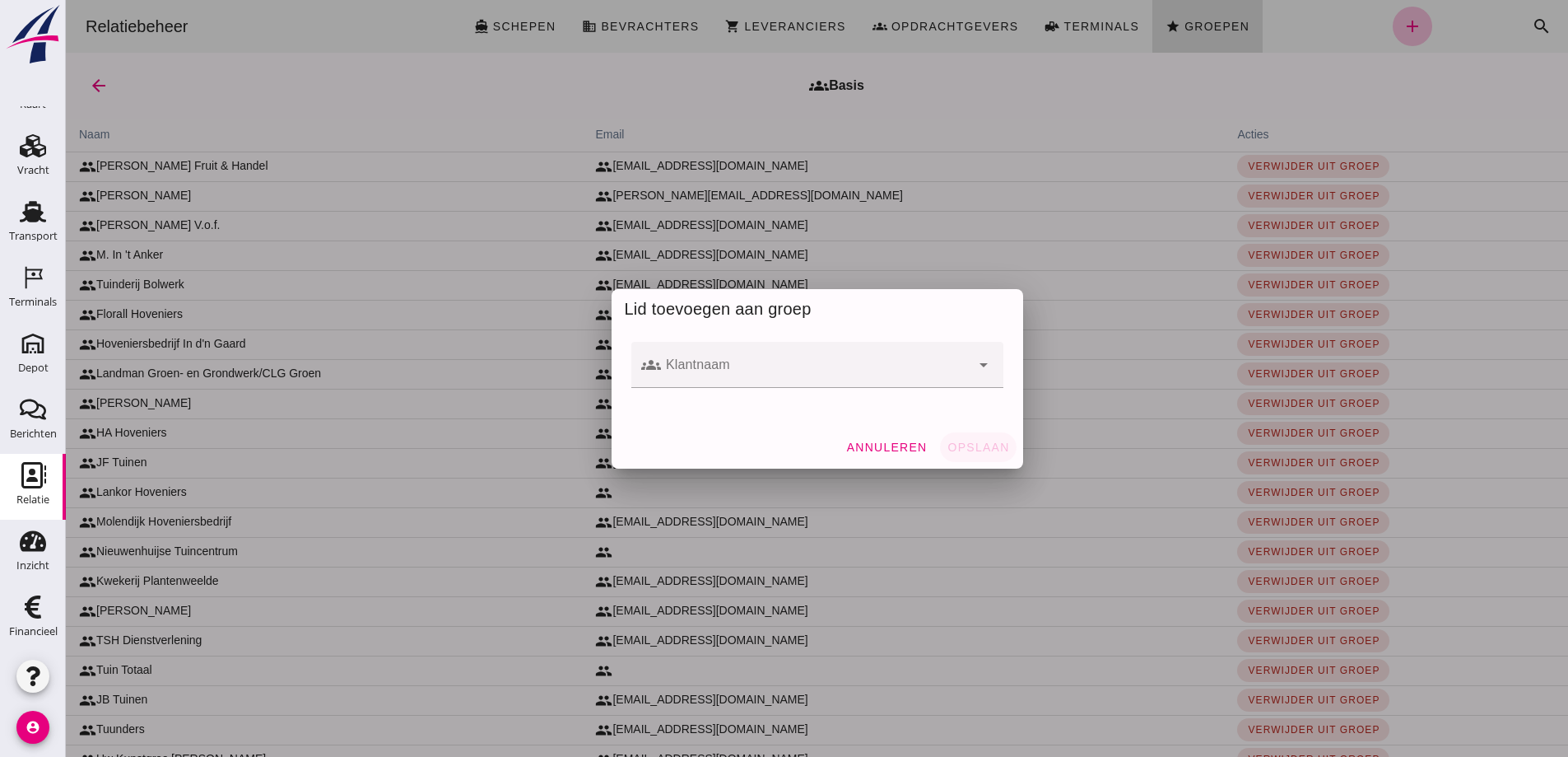
click at [688, 365] on input "Klantnaam" at bounding box center [815, 373] width 309 height 20
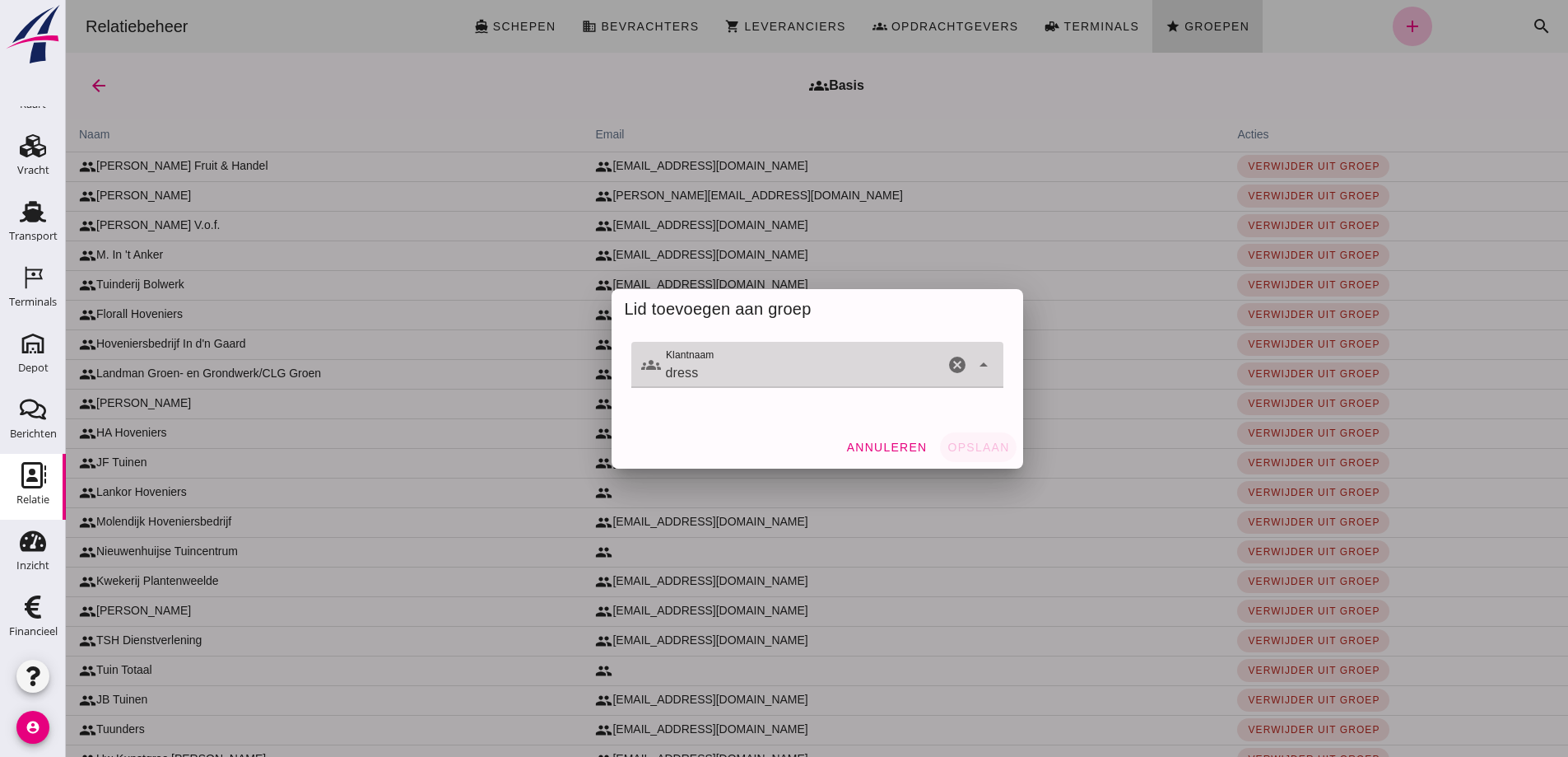
click at [707, 377] on input "dress" at bounding box center [802, 373] width 283 height 20
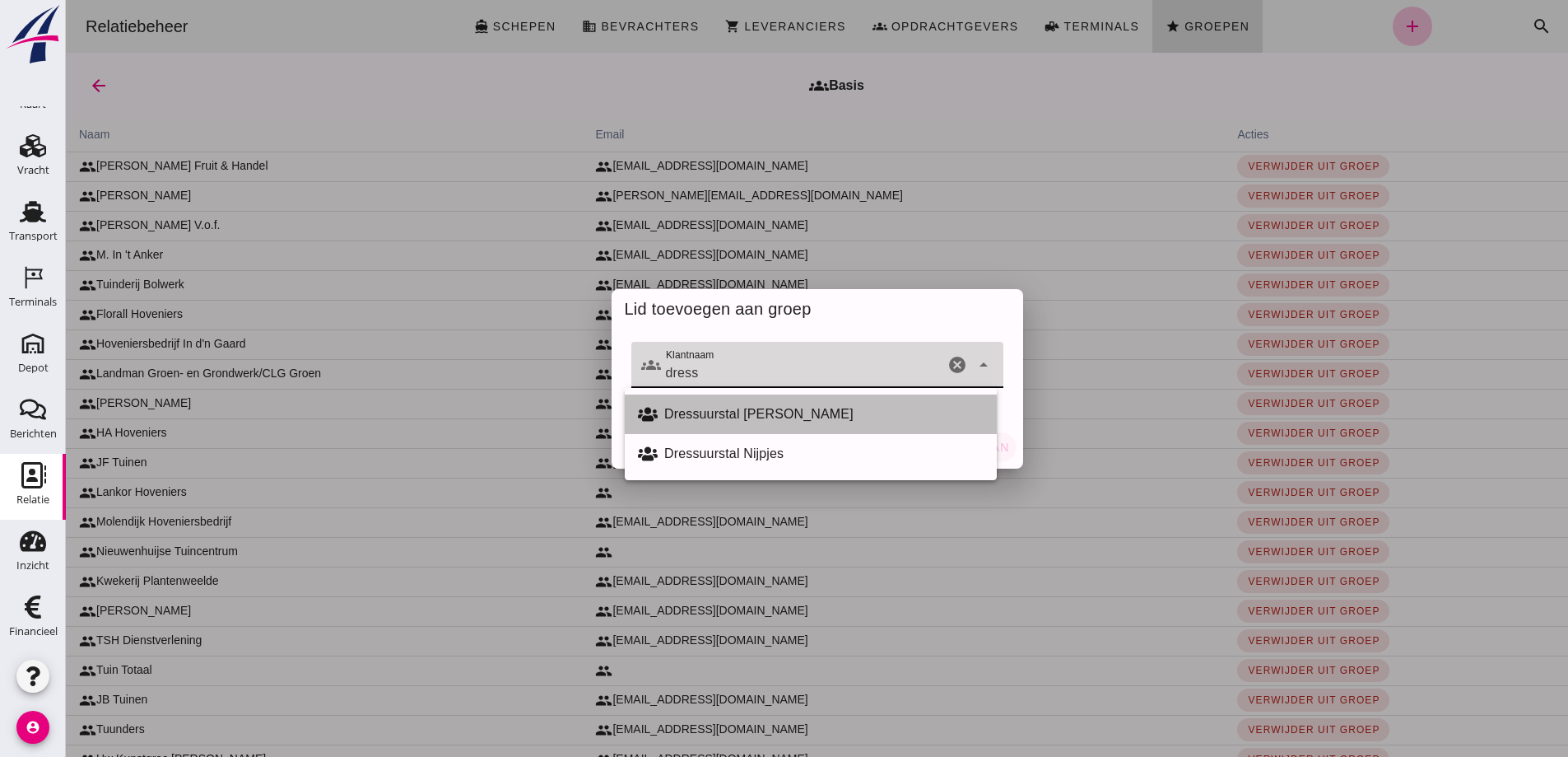
click at [712, 409] on div "Dressuurstal [PERSON_NAME]" at bounding box center [823, 414] width 319 height 20
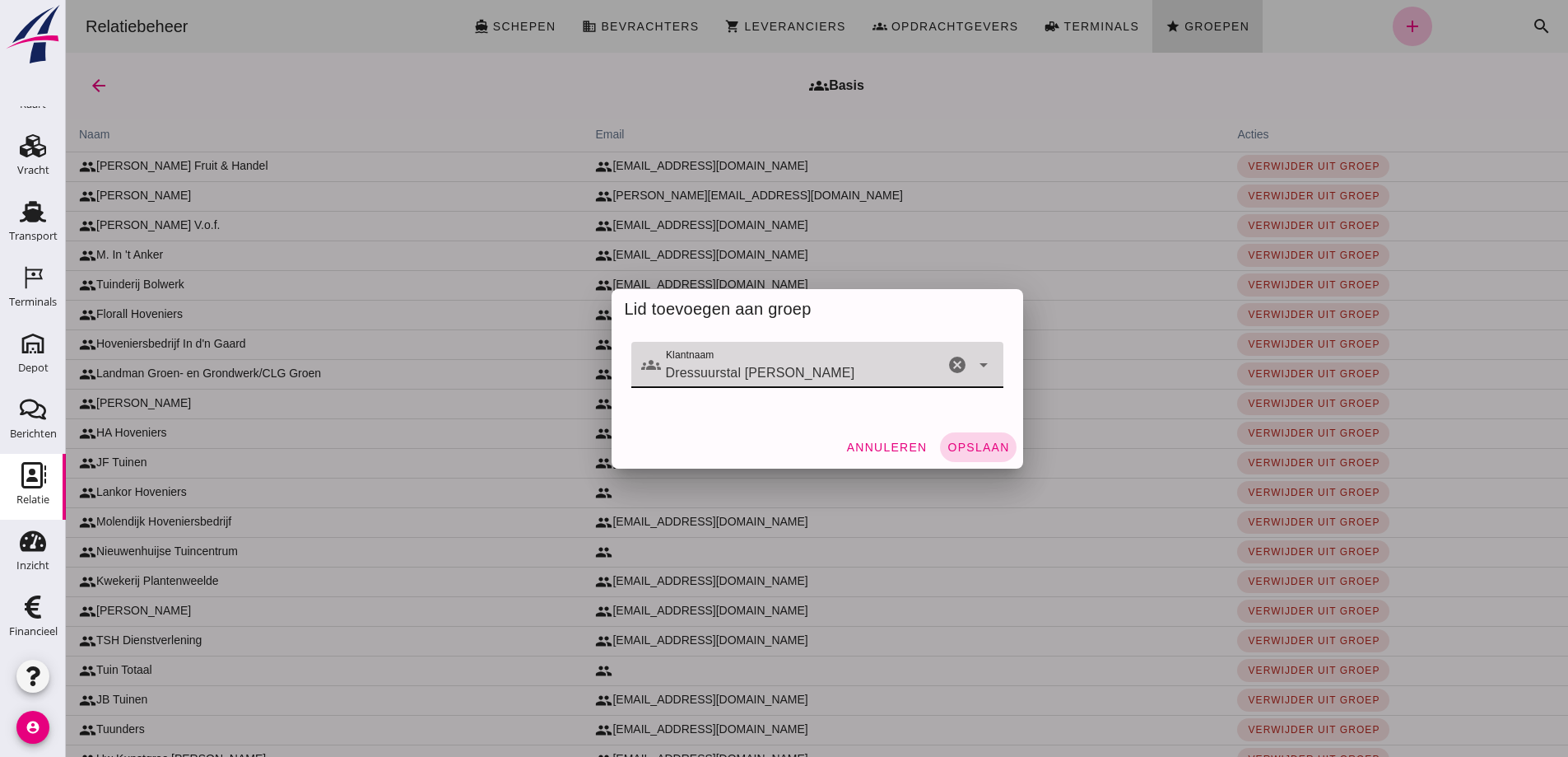
type input "Dressuurstal [PERSON_NAME]"
click at [971, 443] on span "Opslaan" at bounding box center [978, 447] width 63 height 13
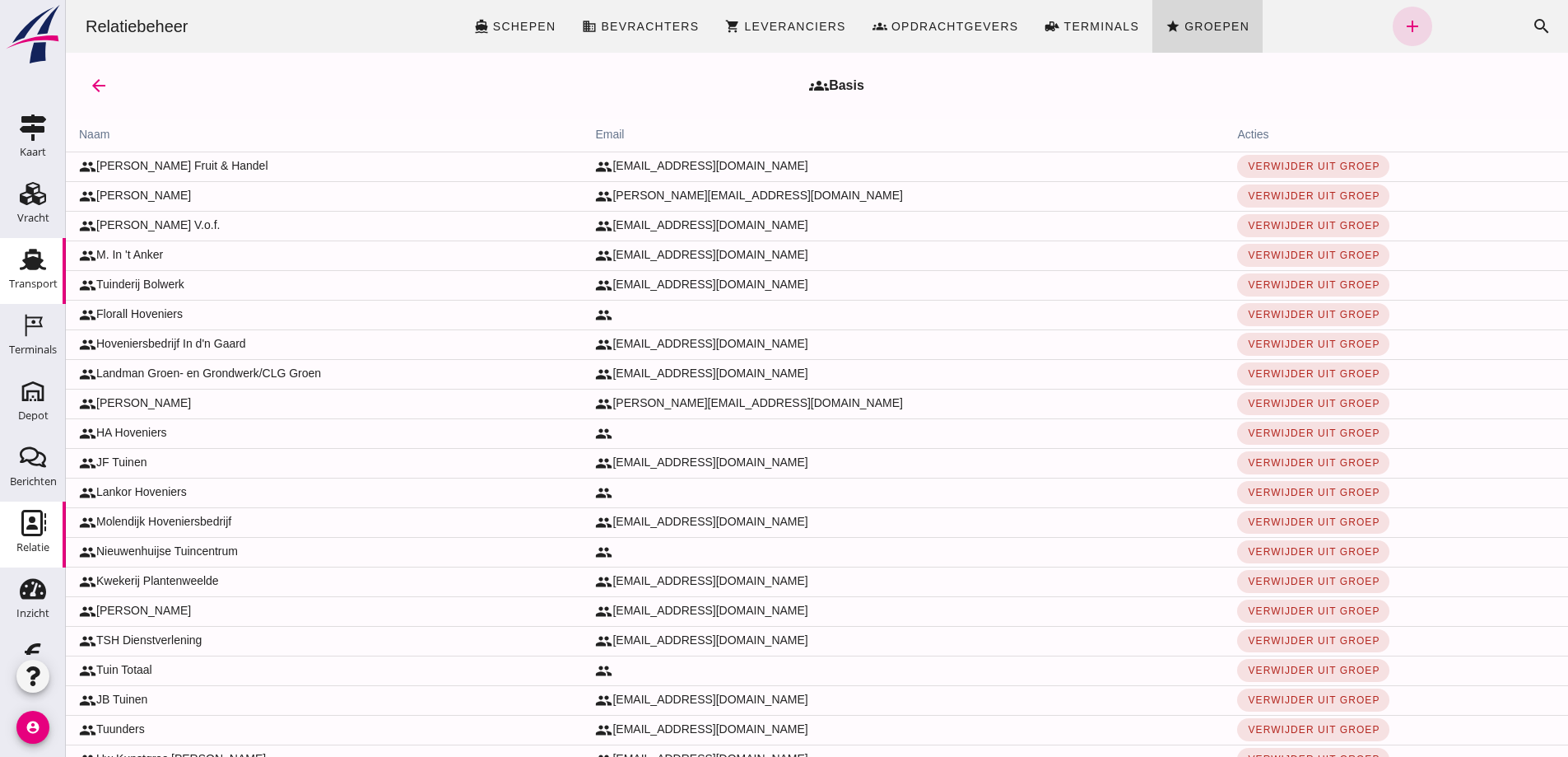
click at [20, 259] on icon "Transport" at bounding box center [33, 259] width 26 height 26
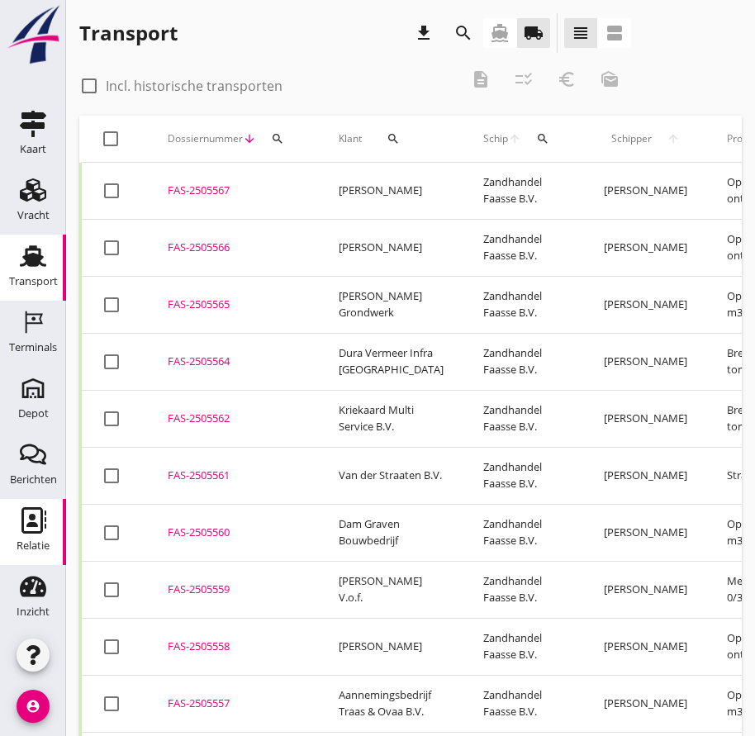
click at [29, 519] on icon "Relatie" at bounding box center [33, 520] width 26 height 26
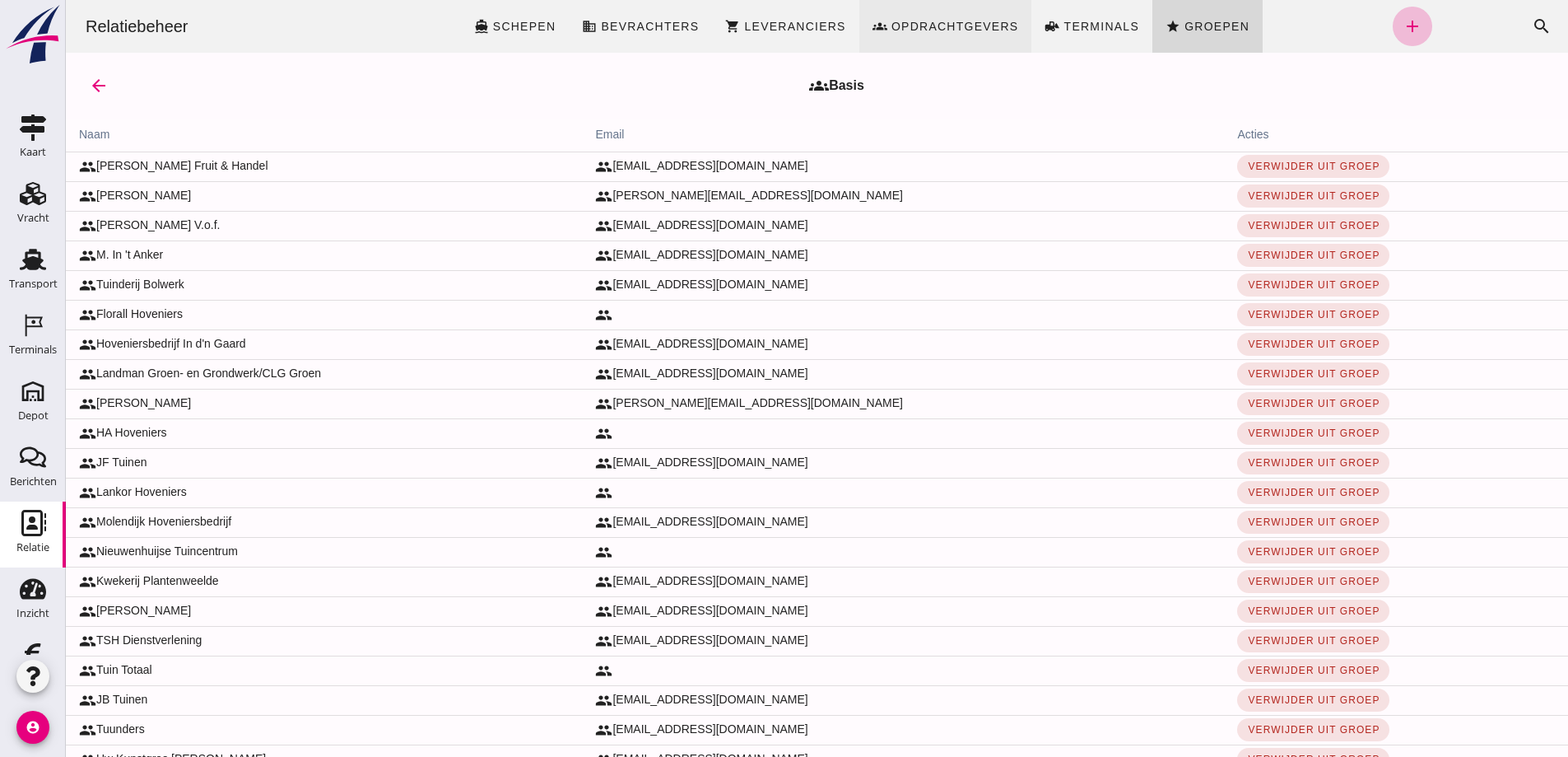
click at [953, 21] on span "Opdrachtgevers" at bounding box center [954, 26] width 129 height 13
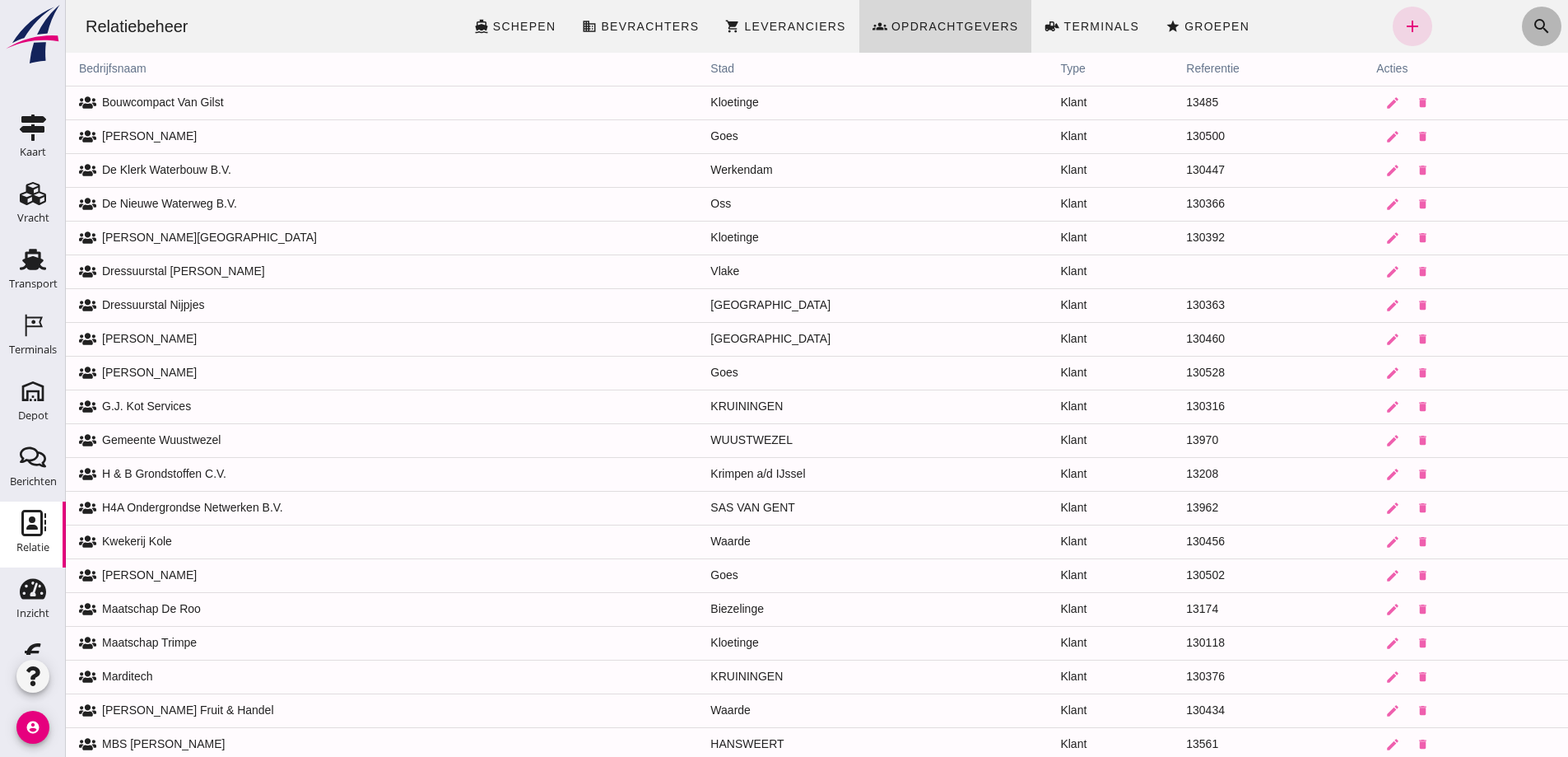
click at [1532, 22] on icon "search" at bounding box center [1542, 27] width 20 height 20
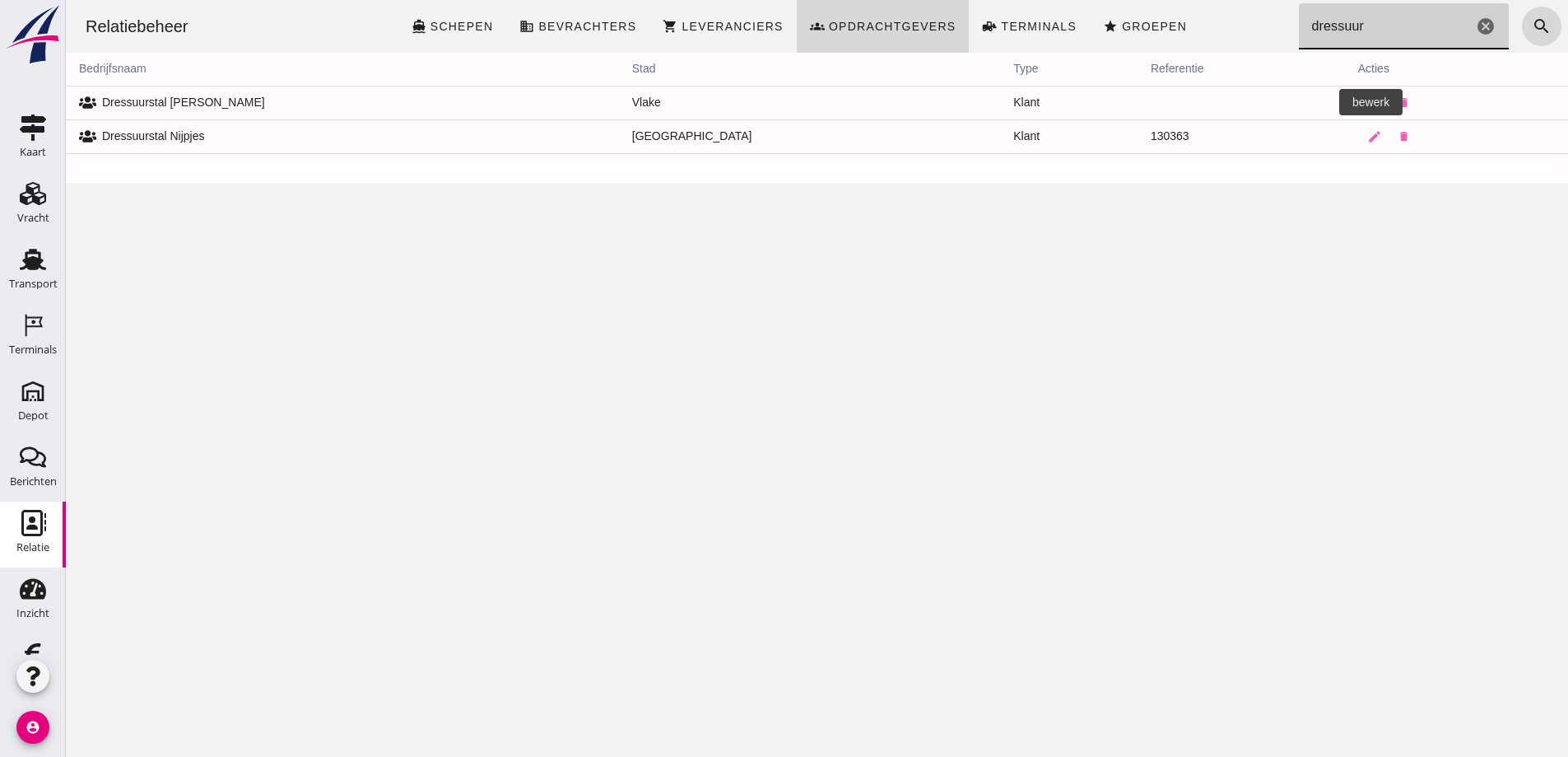
type input "dressuur"
click at [1368, 102] on icon "edit" at bounding box center [1375, 103] width 15 height 15
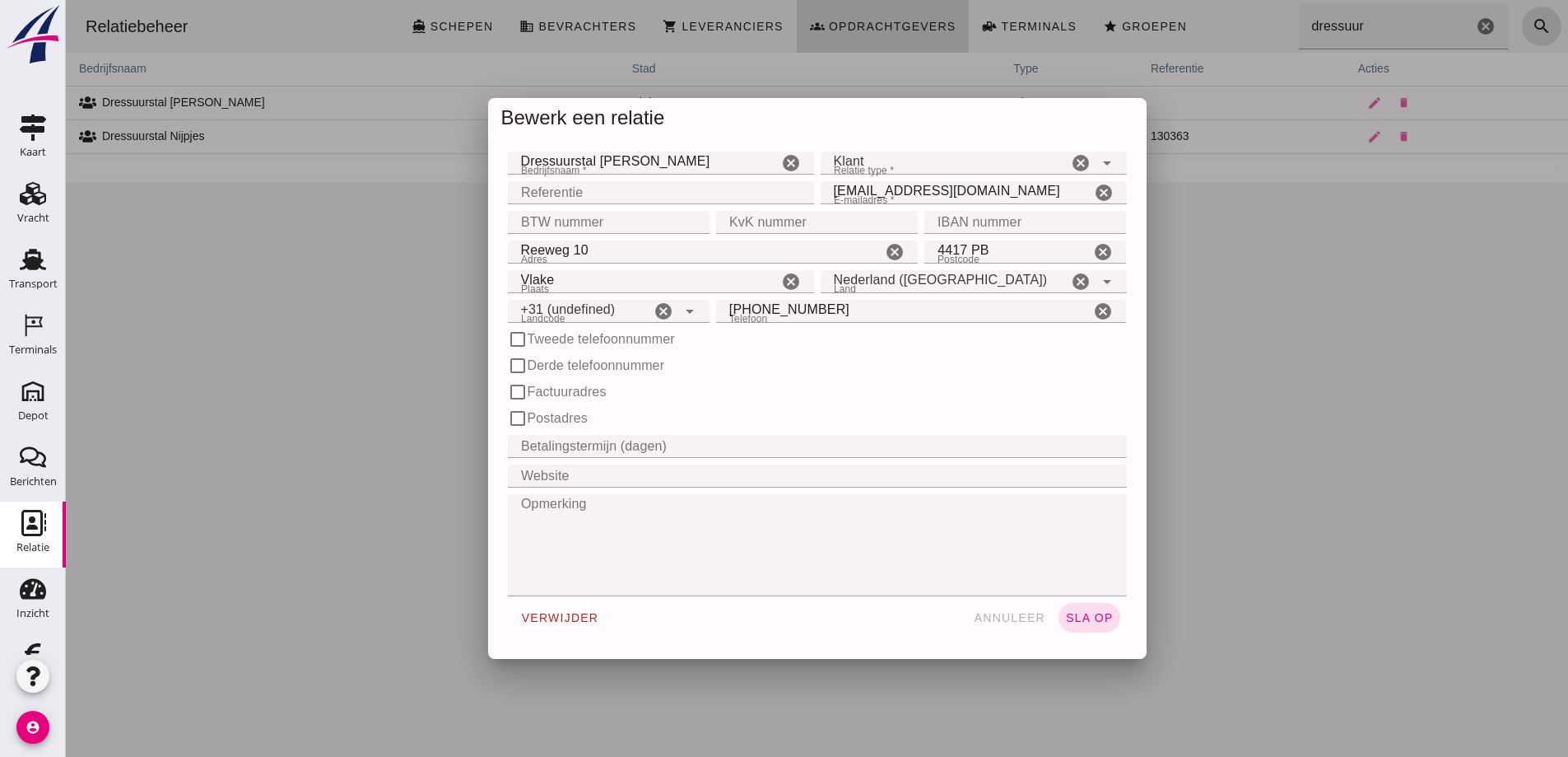
click at [581, 276] on input "Vlake" at bounding box center [643, 281] width 270 height 23
type input "+31 (NL)"
click at [561, 278] on input "Vlake" at bounding box center [643, 281] width 270 height 23
type input "V"
type input "Hansweert"
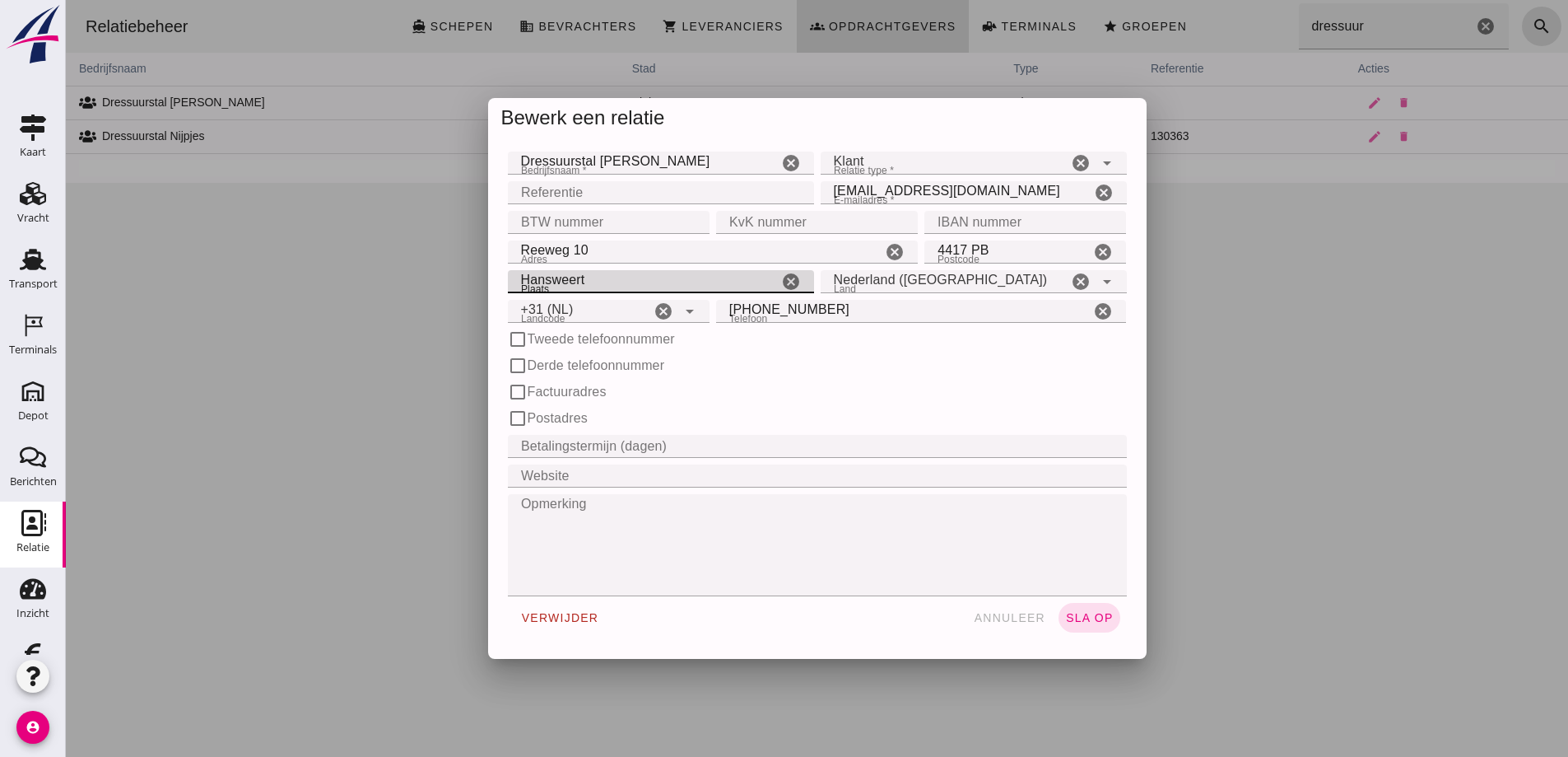
type input "[GEOGRAPHIC_DATA]"
click at [1091, 613] on span "sla op" at bounding box center [1090, 617] width 49 height 13
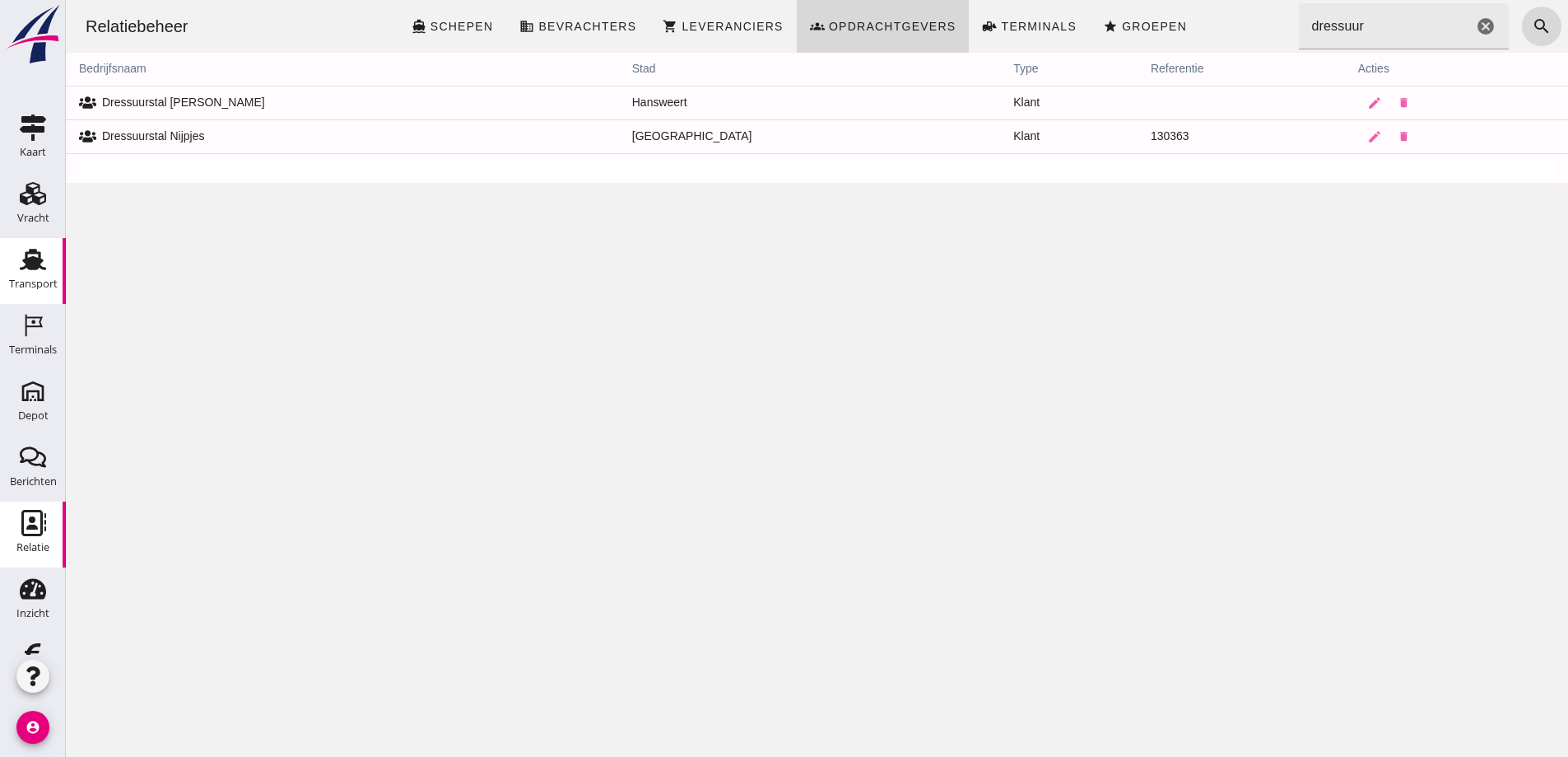
click at [29, 260] on use at bounding box center [33, 258] width 26 height 21
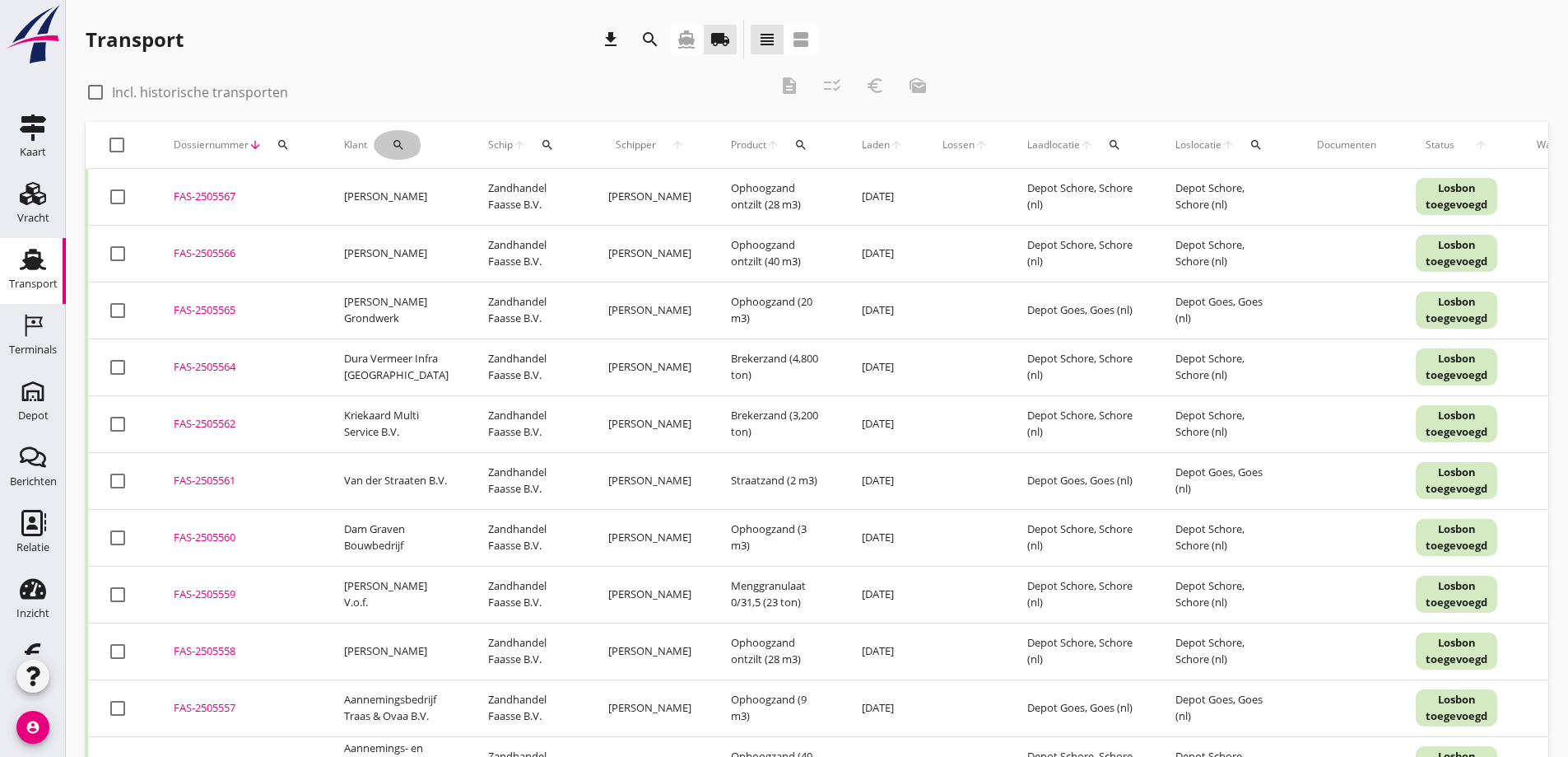
click at [394, 141] on icon "search" at bounding box center [398, 145] width 13 height 13
click at [447, 193] on input "Zoeken op opdrachtgever..." at bounding box center [467, 192] width 171 height 26
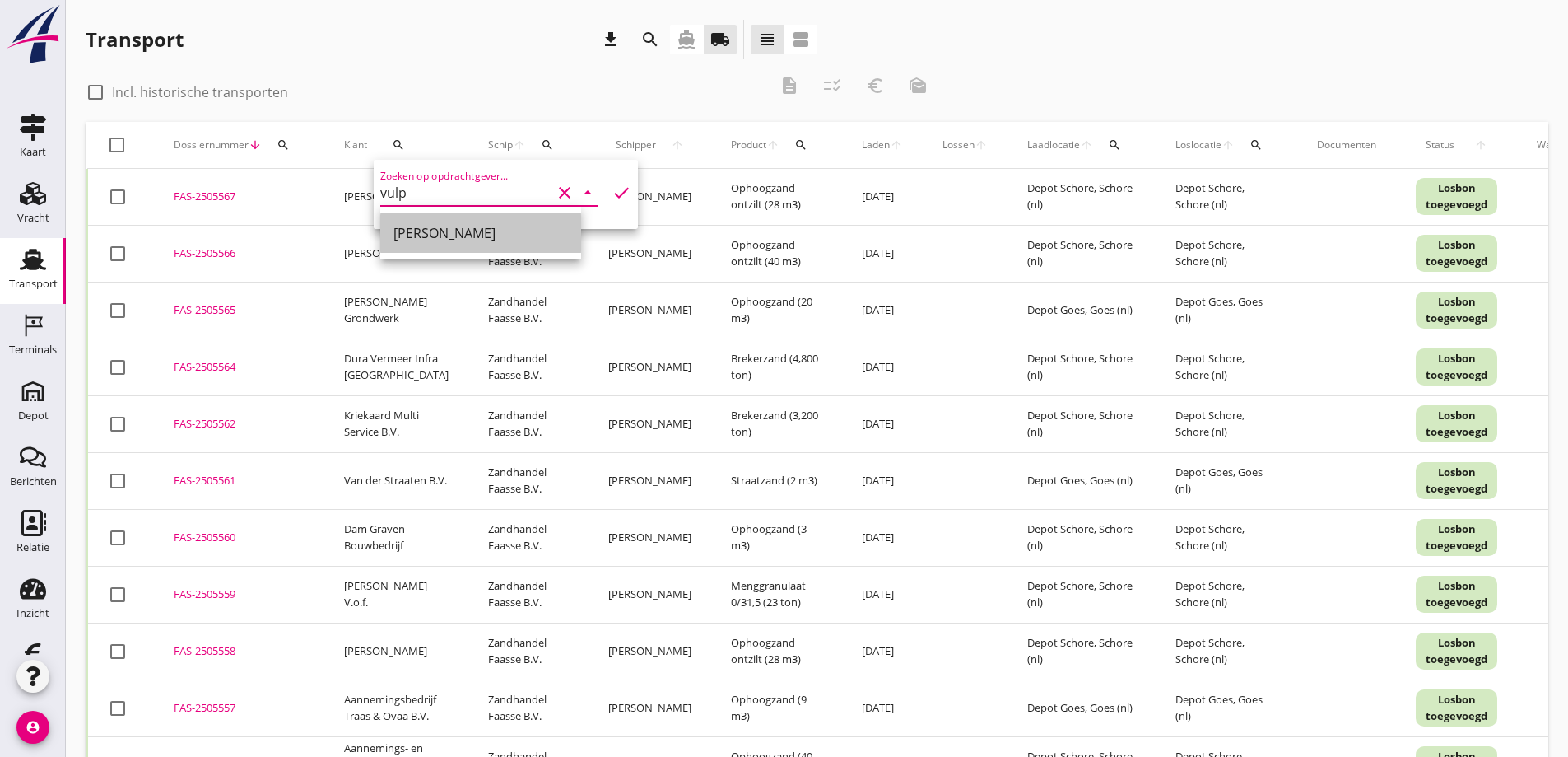
click at [425, 228] on div "[PERSON_NAME]" at bounding box center [480, 233] width 174 height 20
click at [612, 190] on icon "check" at bounding box center [622, 192] width 20 height 20
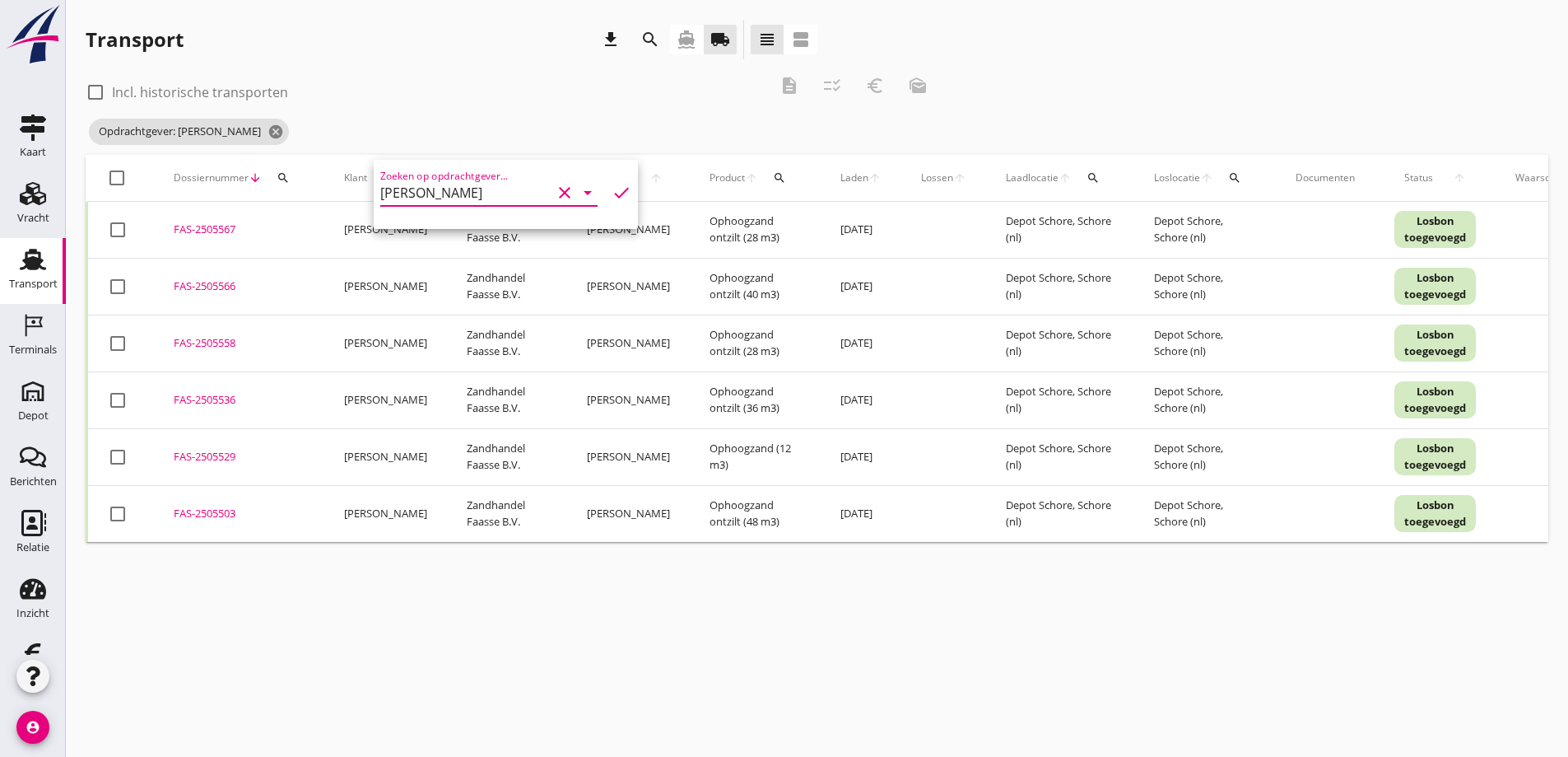
click at [372, 69] on div "check_box_outline_blank Incl. historische transporten description checklist_rtl…" at bounding box center [512, 91] width 853 height 50
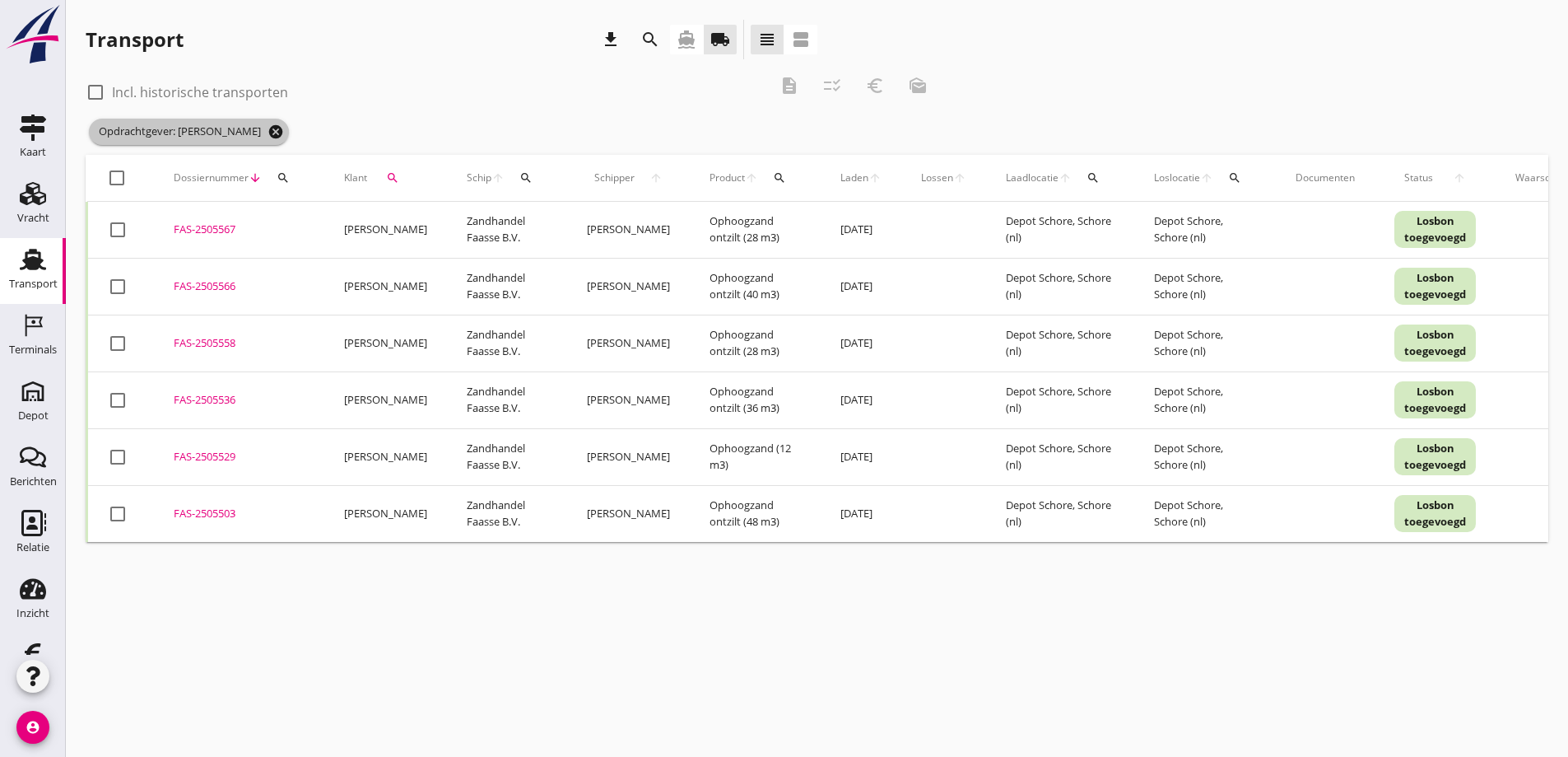
click at [267, 130] on icon "cancel" at bounding box center [275, 132] width 17 height 17
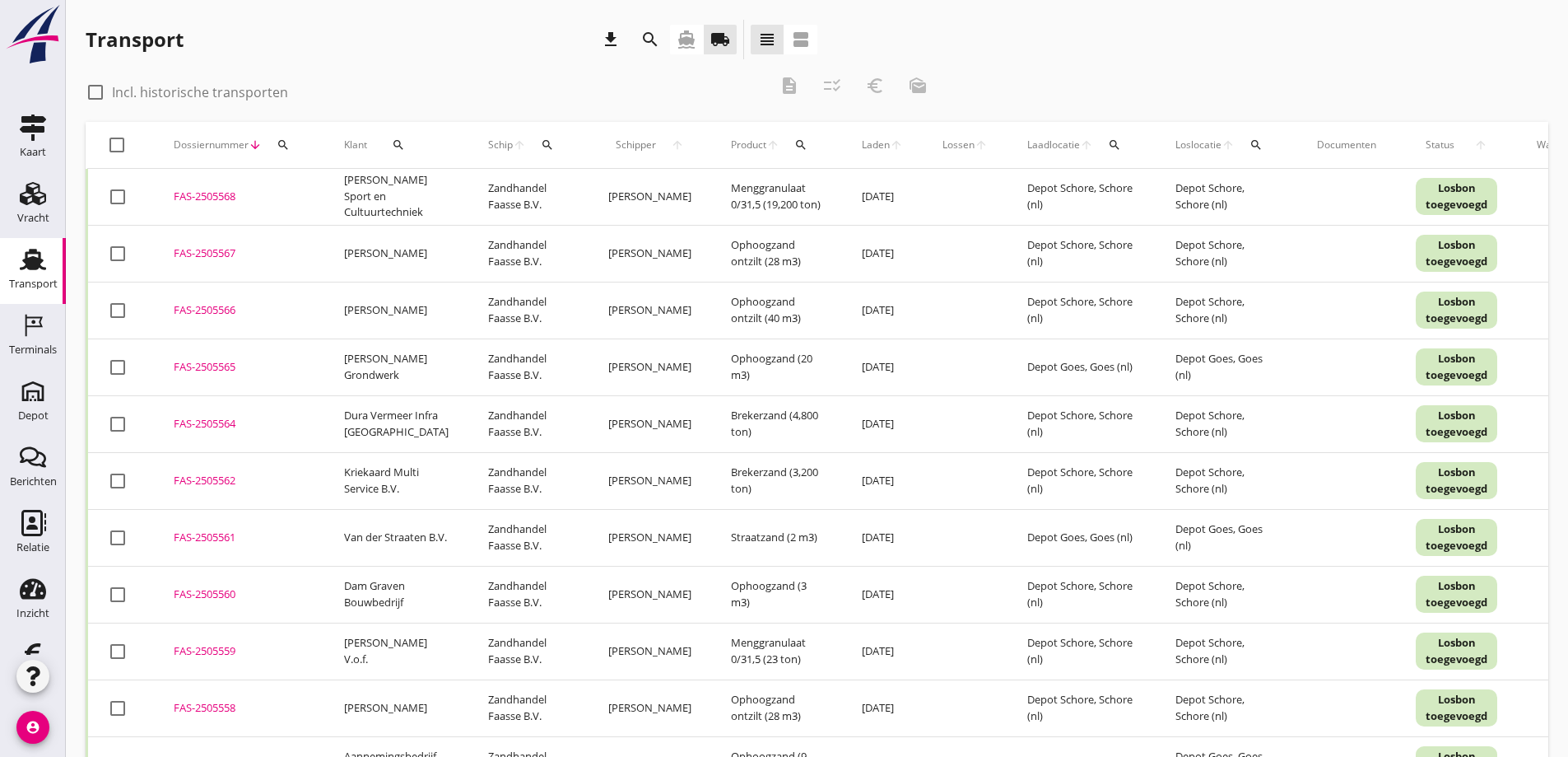
click at [394, 139] on icon "search" at bounding box center [398, 145] width 13 height 13
click at [461, 178] on div "Zoeken op opdrachtgever... arrow_drop_down check" at bounding box center [506, 195] width 251 height 53
click at [450, 193] on input "Zoeken op opdrachtgever..." at bounding box center [467, 192] width 171 height 26
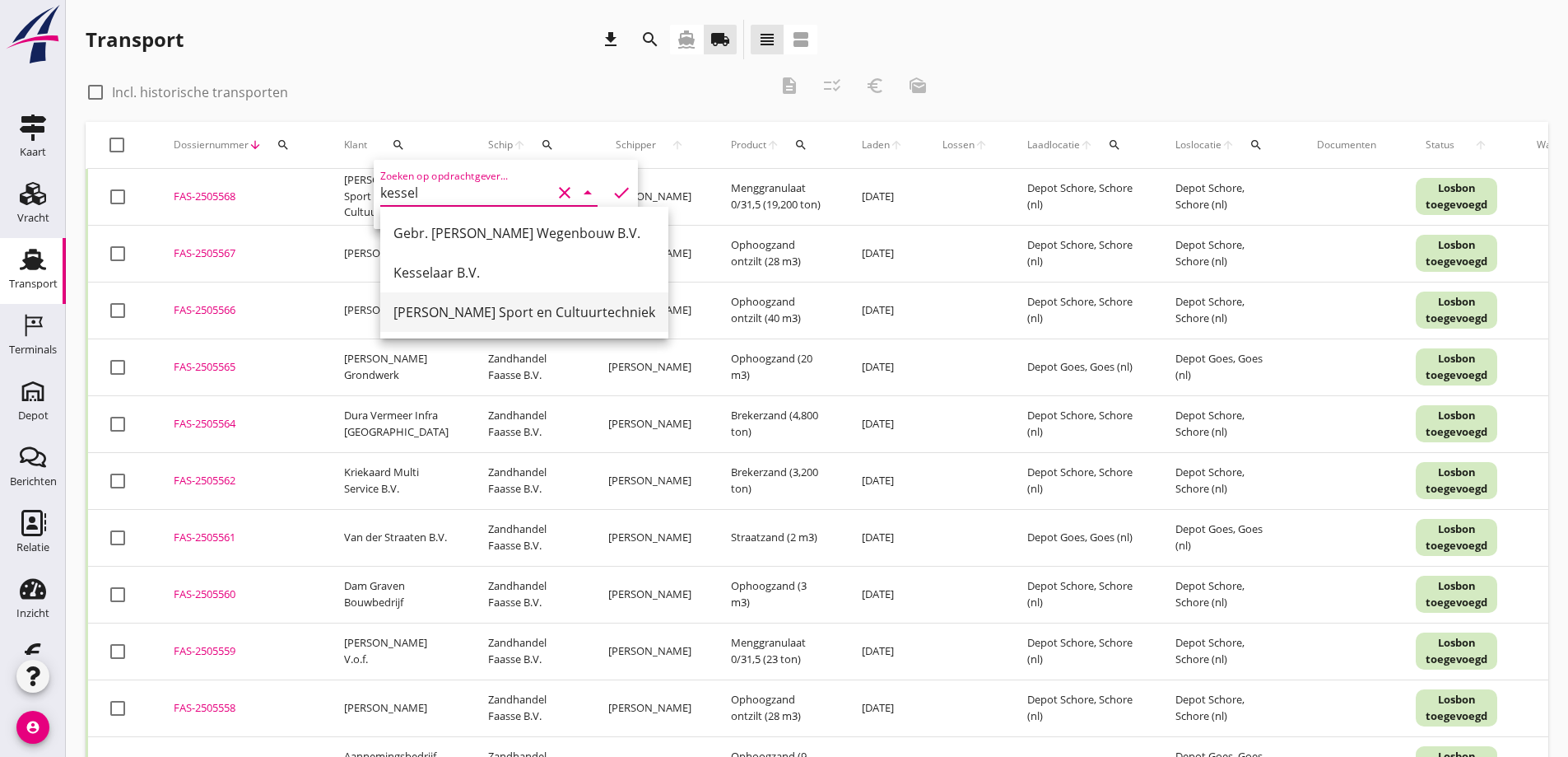
click at [442, 309] on div "[PERSON_NAME] Sport en Cultuurtechniek" at bounding box center [524, 312] width 262 height 20
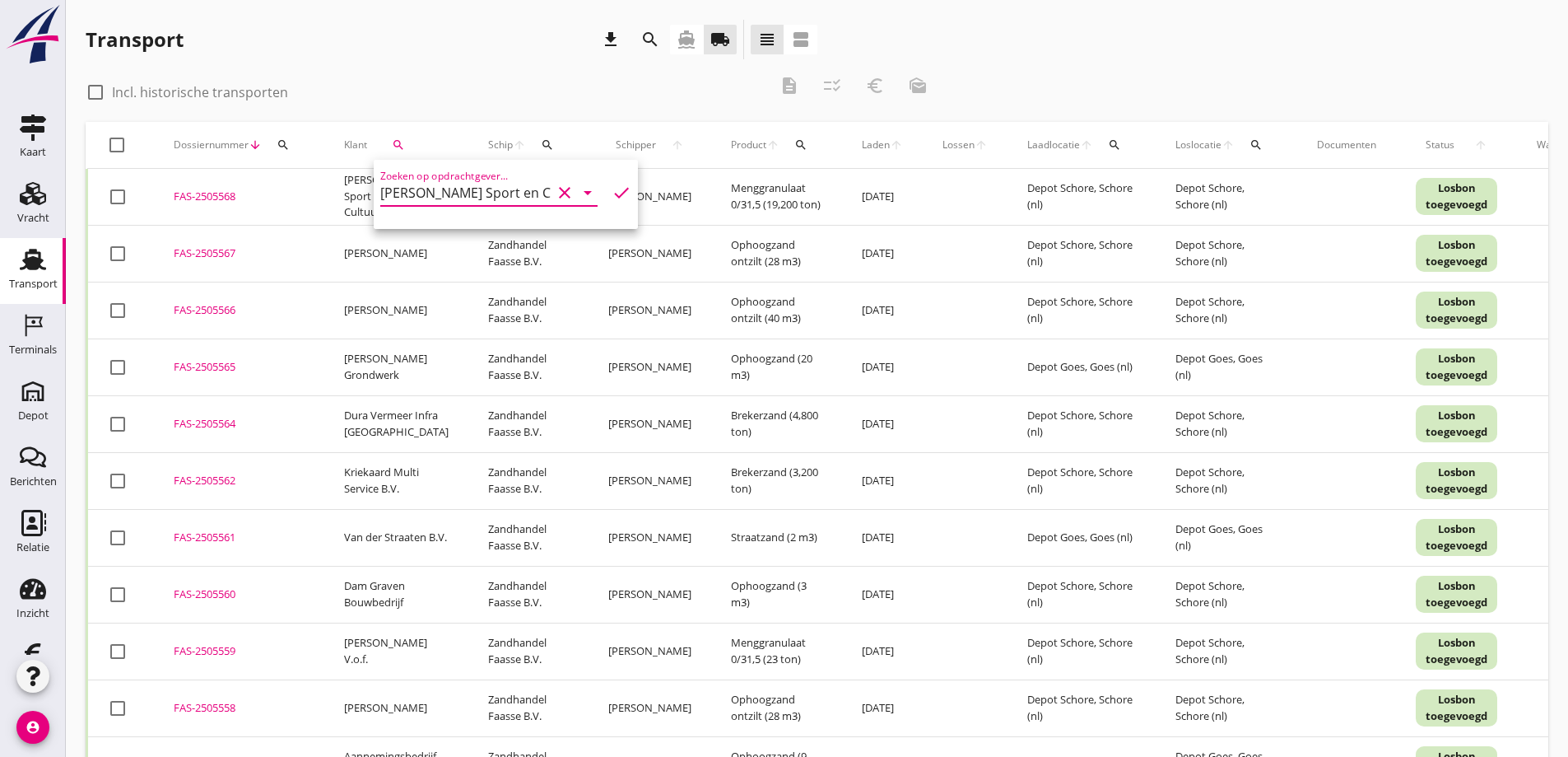
type input "[PERSON_NAME] Sport en Cultuurtechniek"
click at [612, 190] on icon "check" at bounding box center [622, 192] width 20 height 20
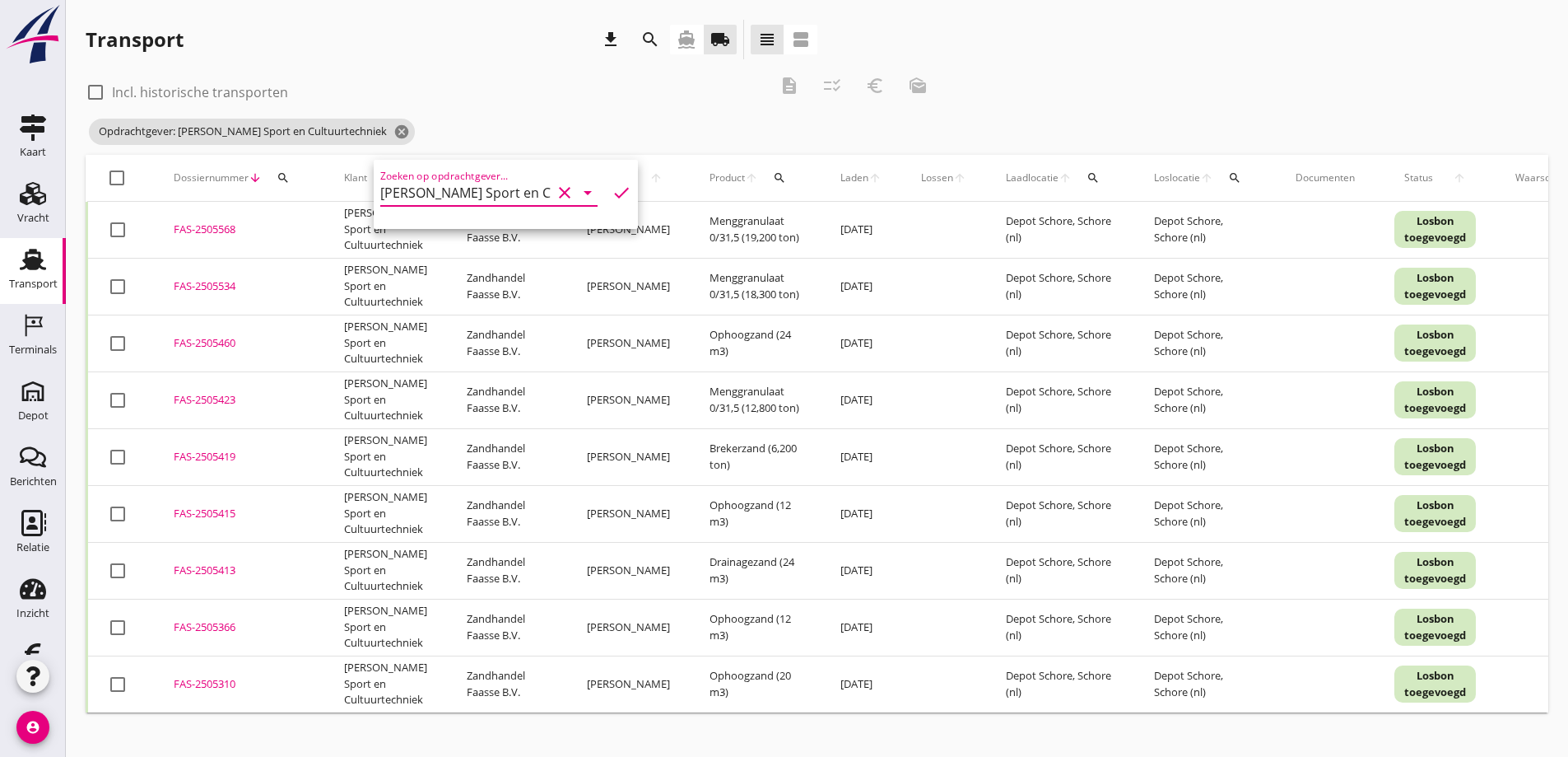
click at [201, 395] on div "FAS-2505423" at bounding box center [238, 400] width 131 height 17
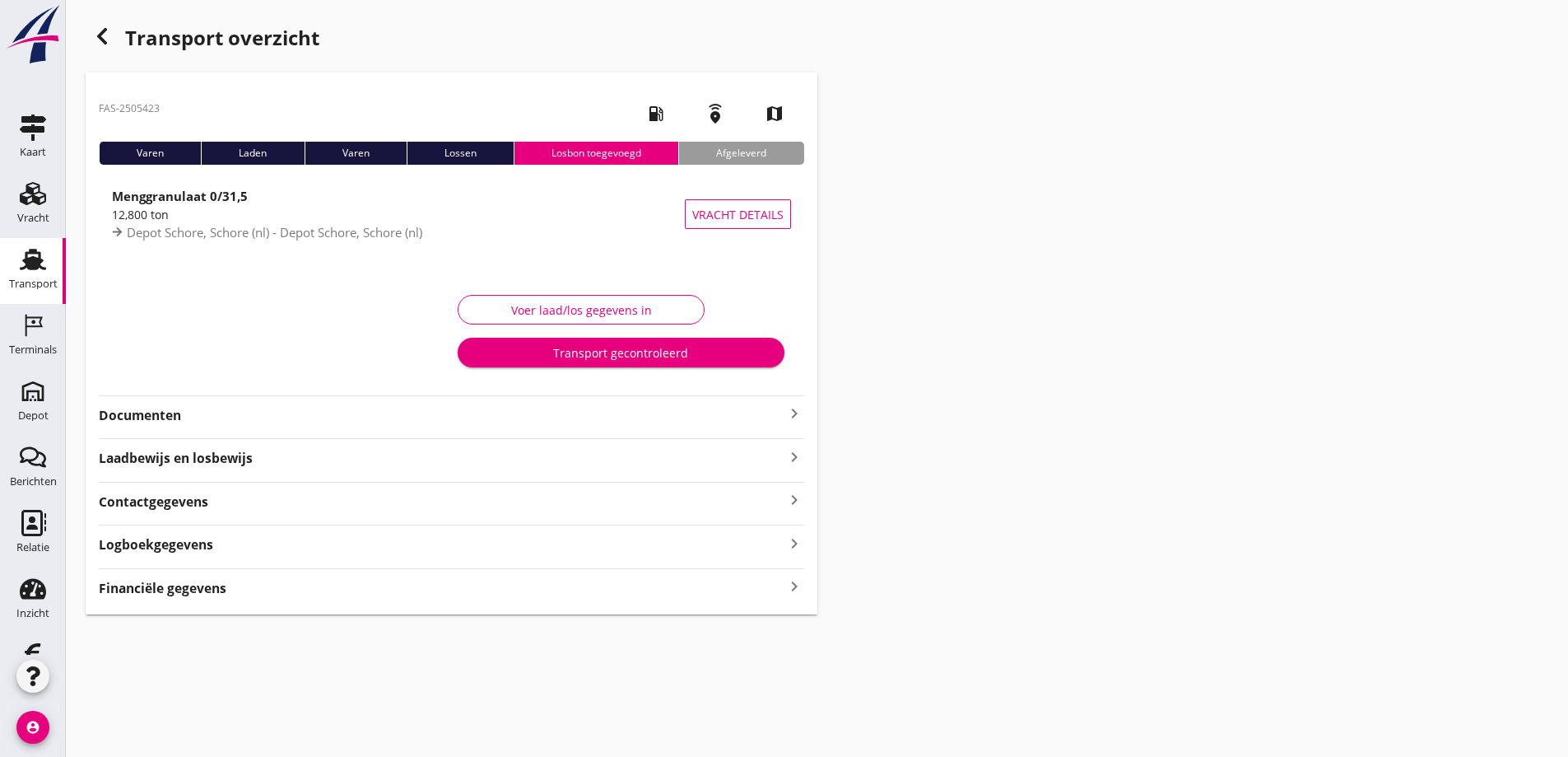
click at [177, 586] on strong "Financiële gegevens" at bounding box center [162, 588] width 128 height 19
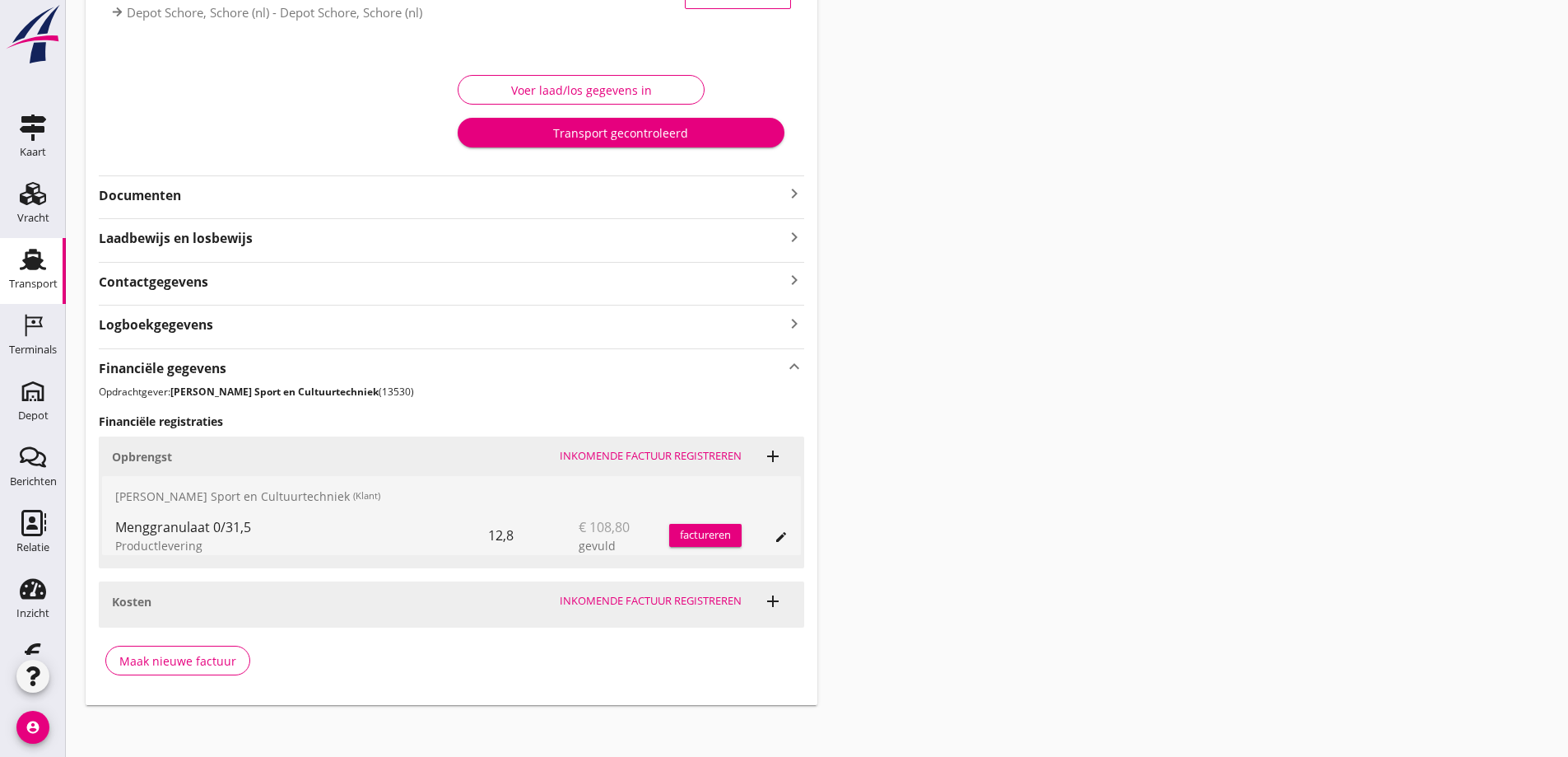
scroll to position [227, 0]
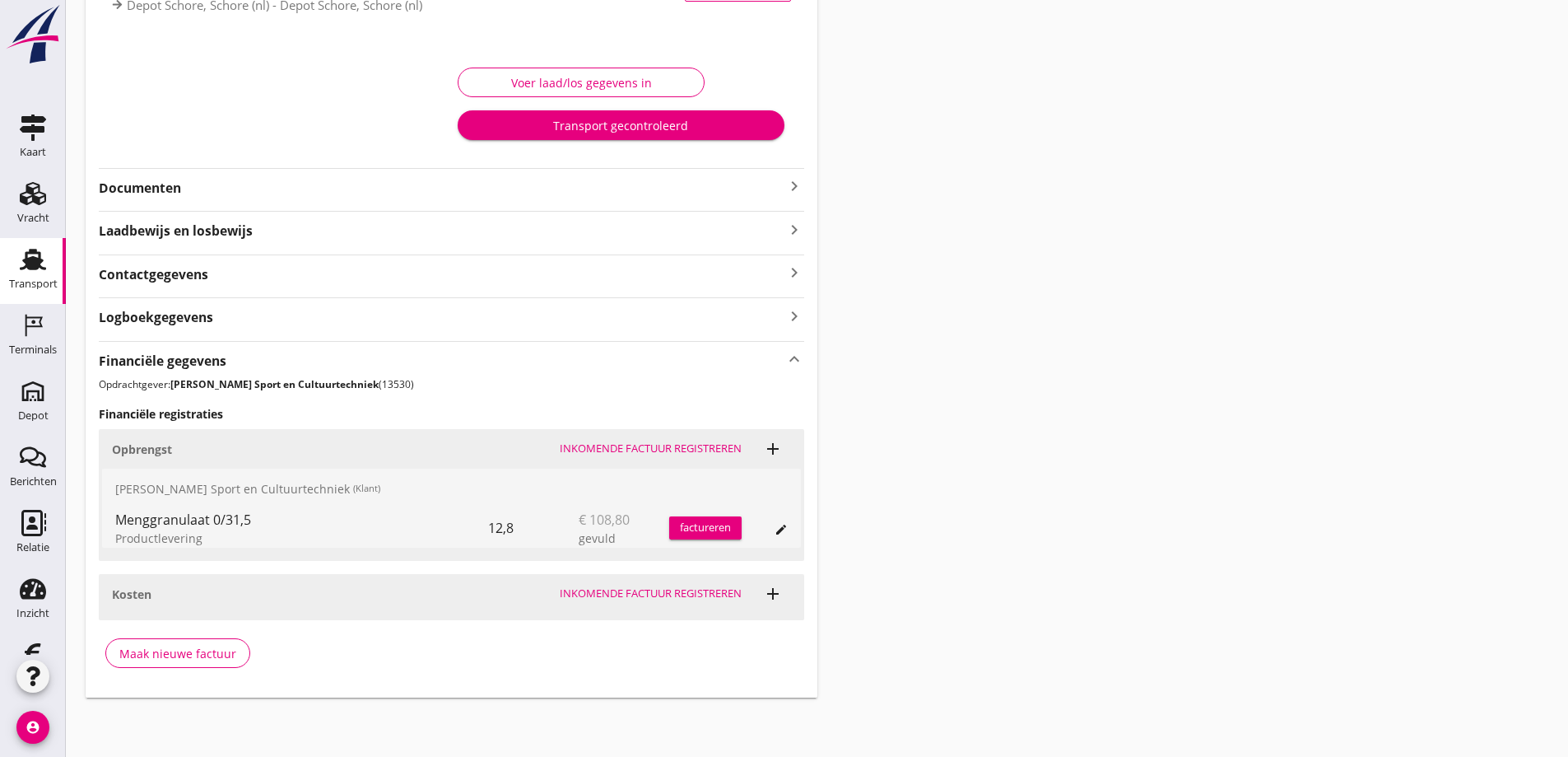
click at [778, 527] on icon "edit" at bounding box center [781, 529] width 13 height 13
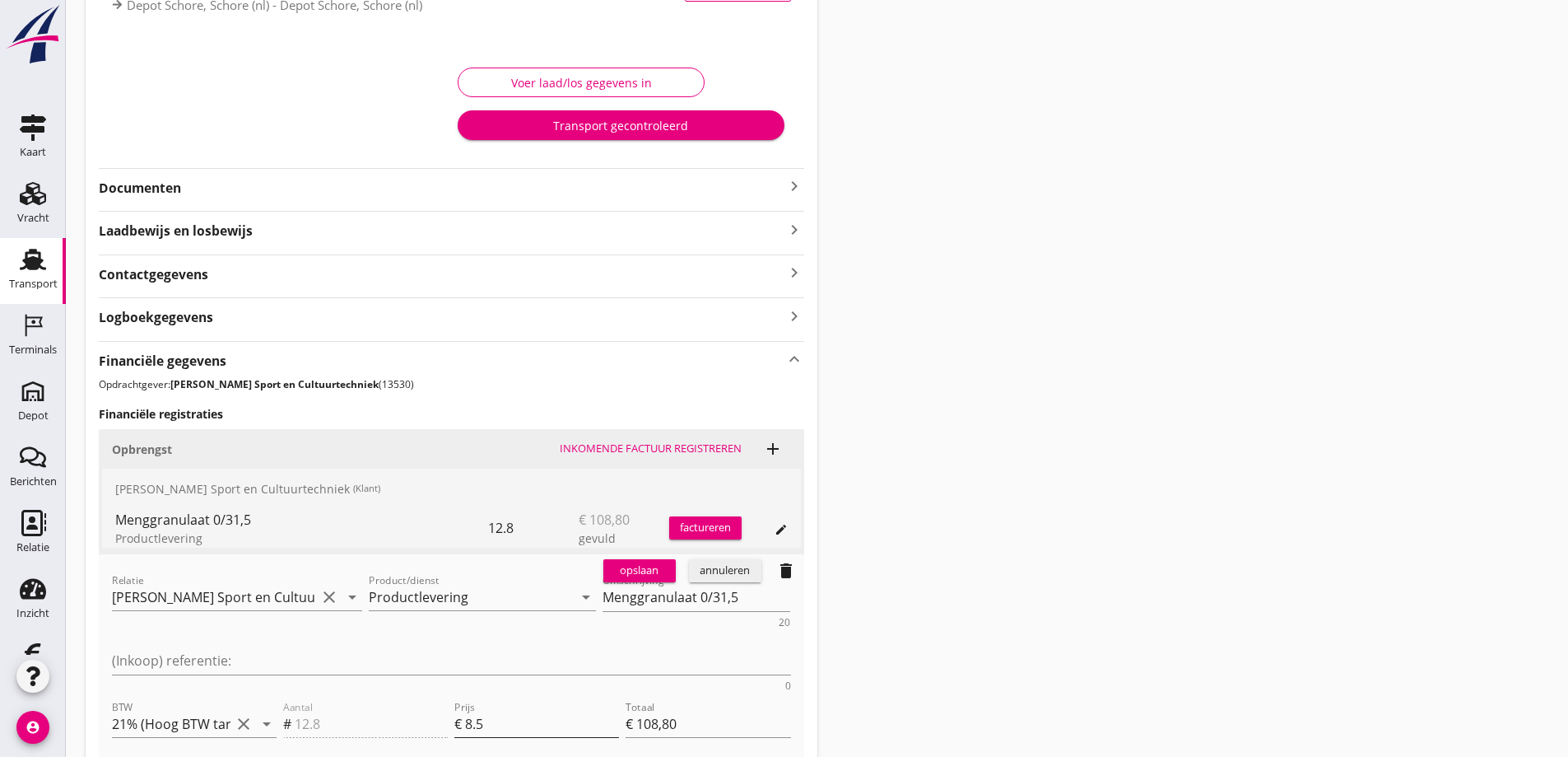
click at [496, 711] on input "8.5" at bounding box center [542, 724] width 154 height 26
type input "8"
type input "€ 102,40"
type input "8.00"
click at [637, 561] on button "opslaan" at bounding box center [639, 570] width 73 height 23
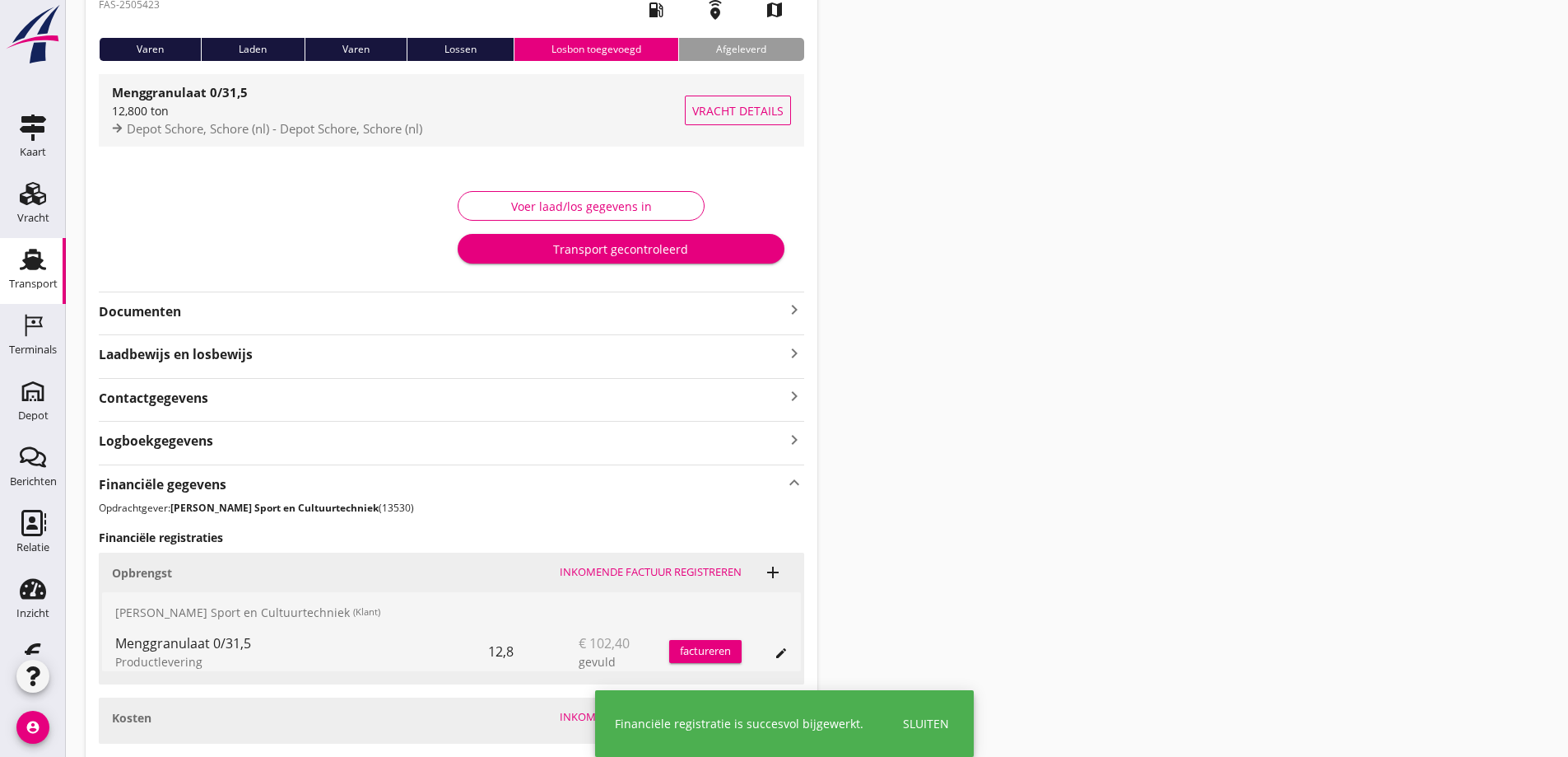
scroll to position [0, 0]
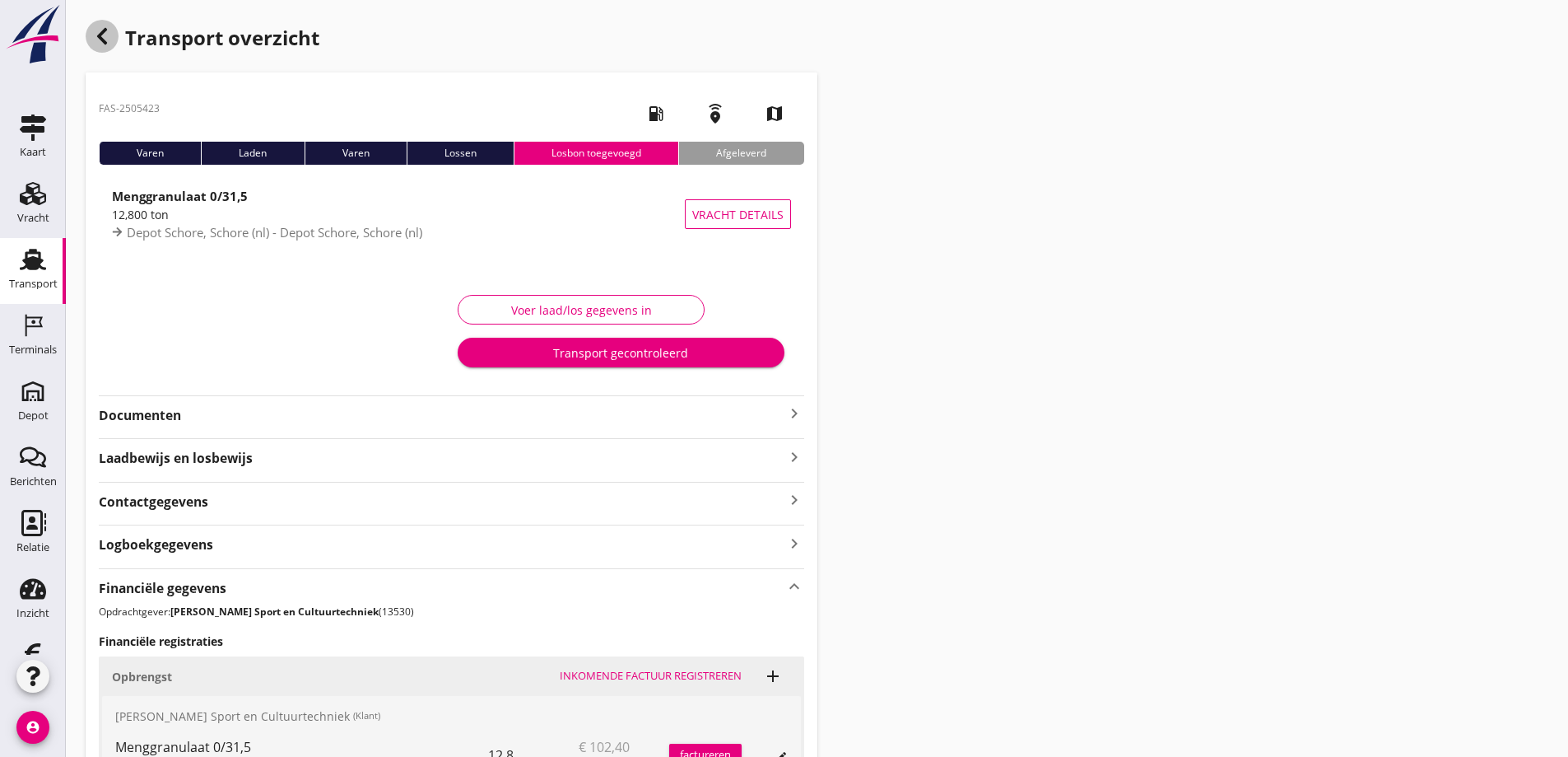
click at [103, 35] on icon "button" at bounding box center [102, 36] width 20 height 20
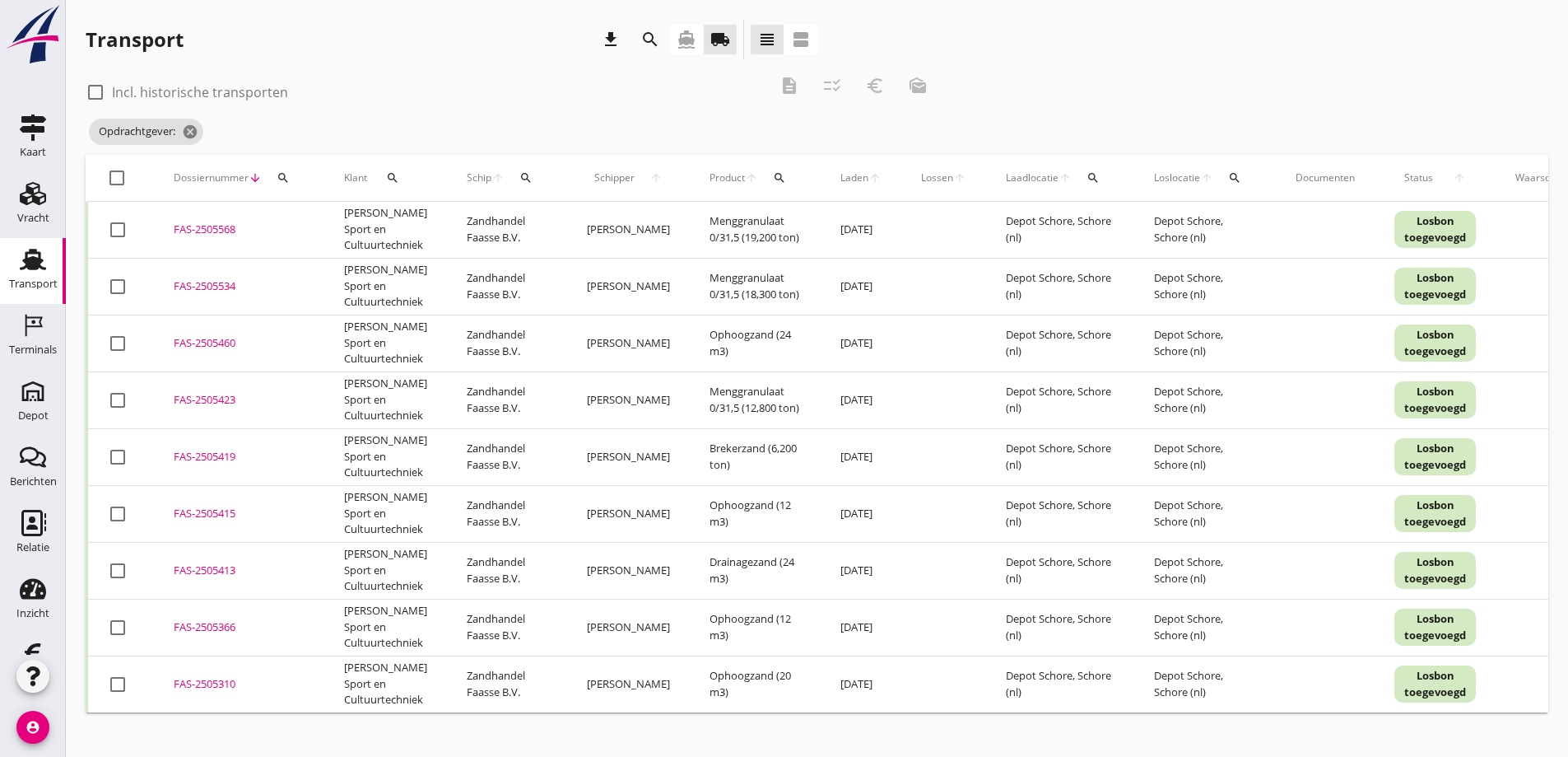
click at [207, 281] on div "FAS-2505534" at bounding box center [238, 286] width 131 height 17
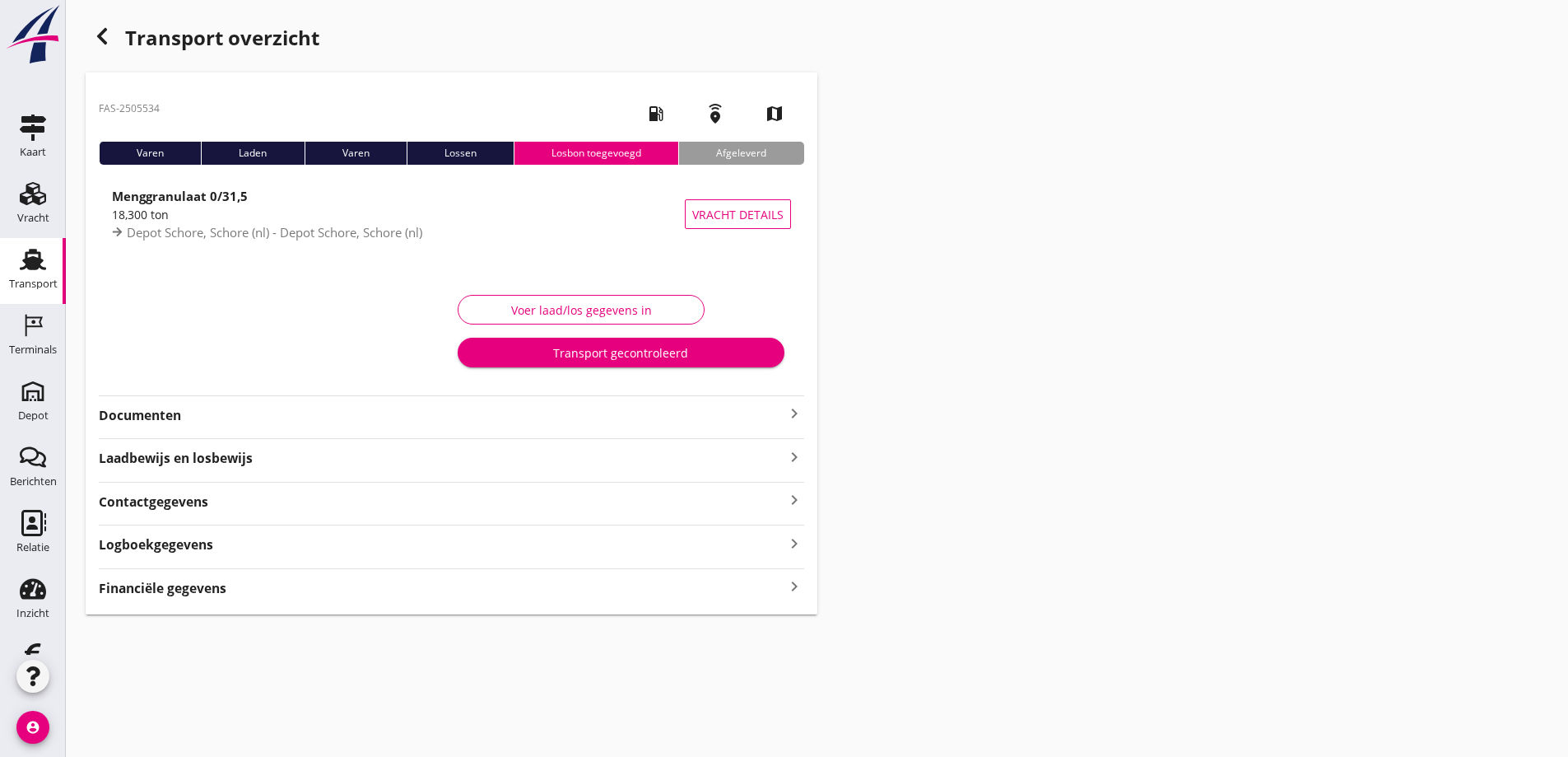
click at [178, 582] on strong "Financiële gegevens" at bounding box center [162, 588] width 128 height 19
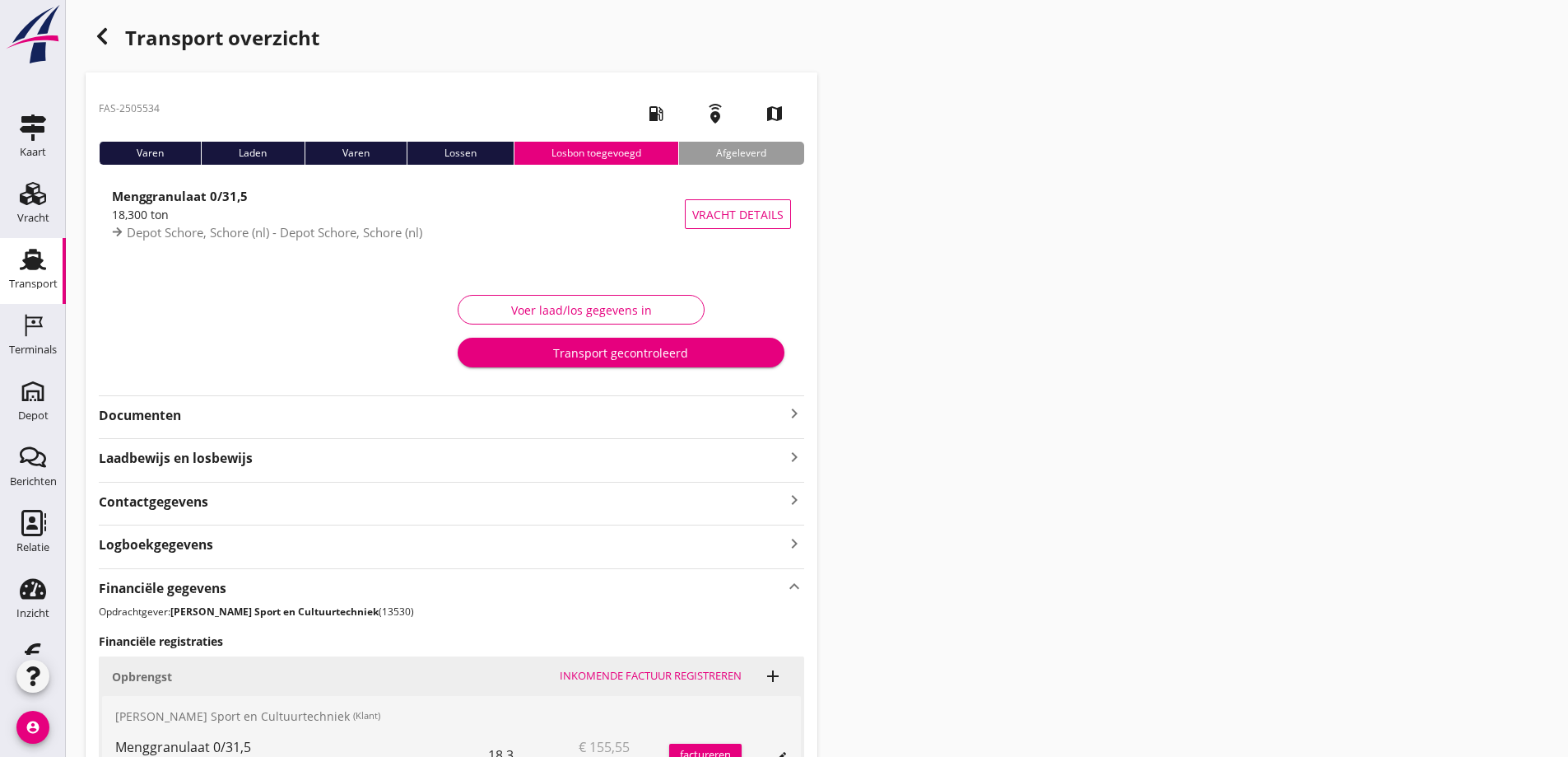
scroll to position [227, 0]
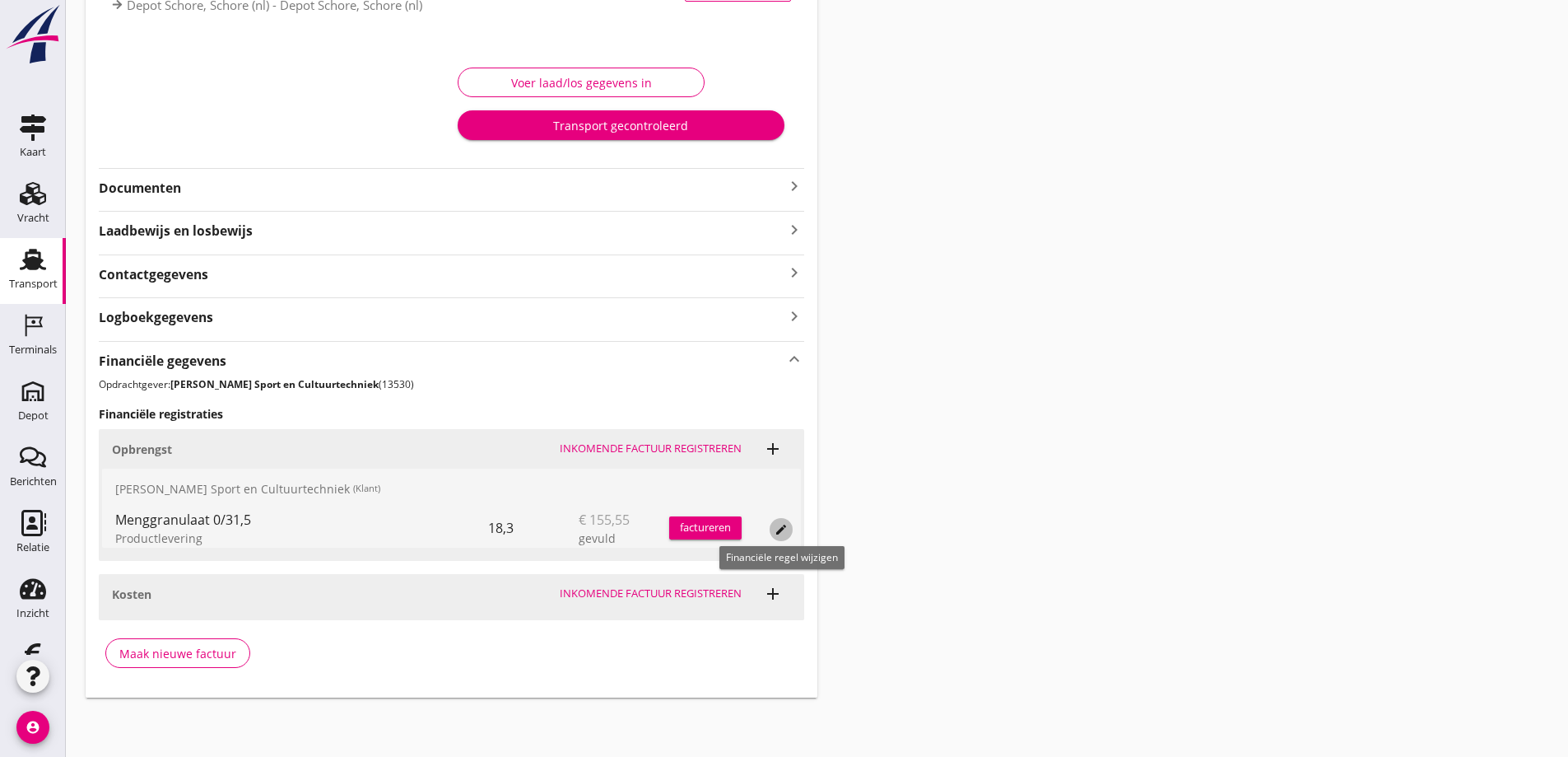
click at [783, 526] on icon "edit" at bounding box center [781, 529] width 13 height 13
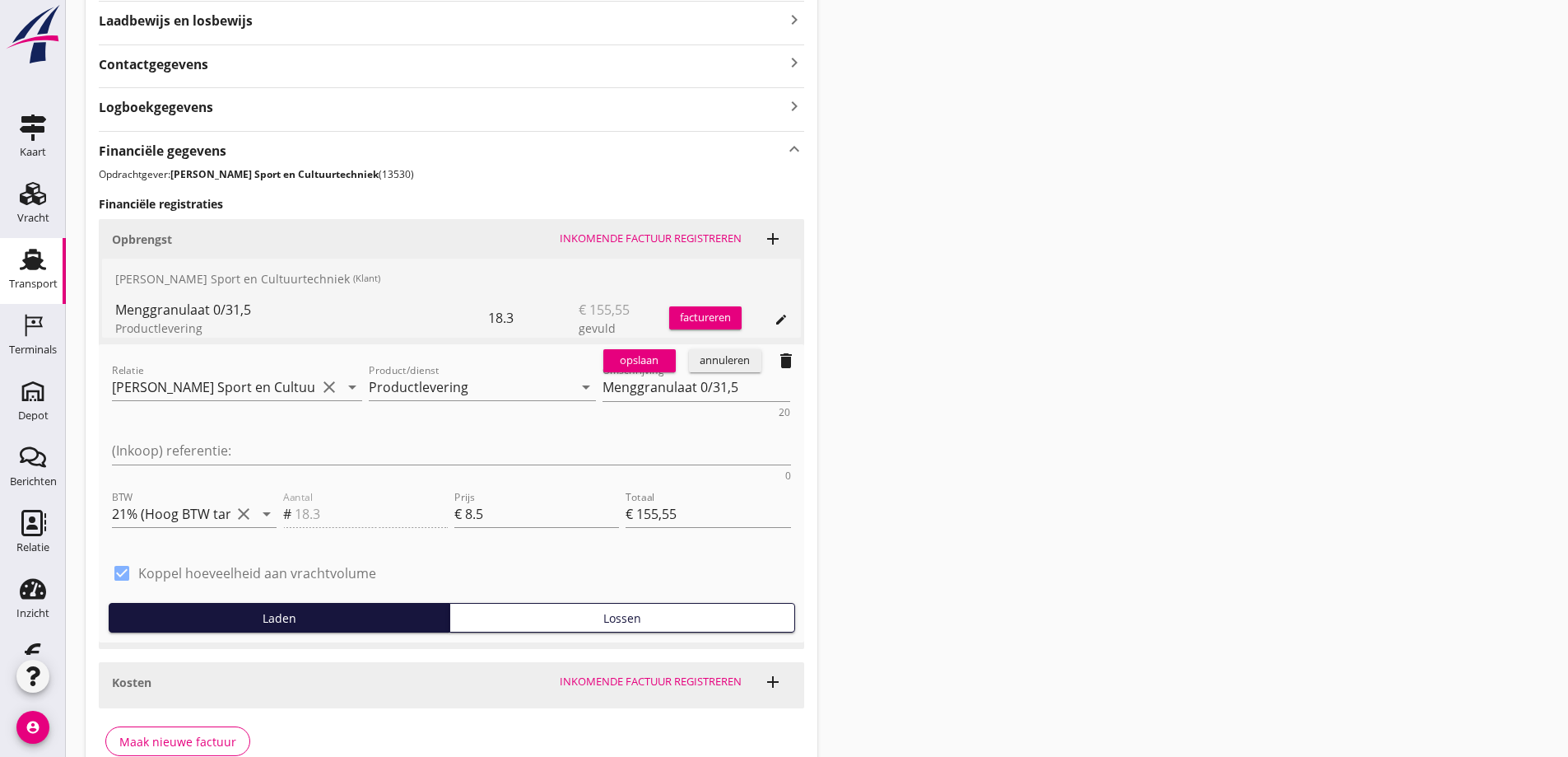
scroll to position [462, 0]
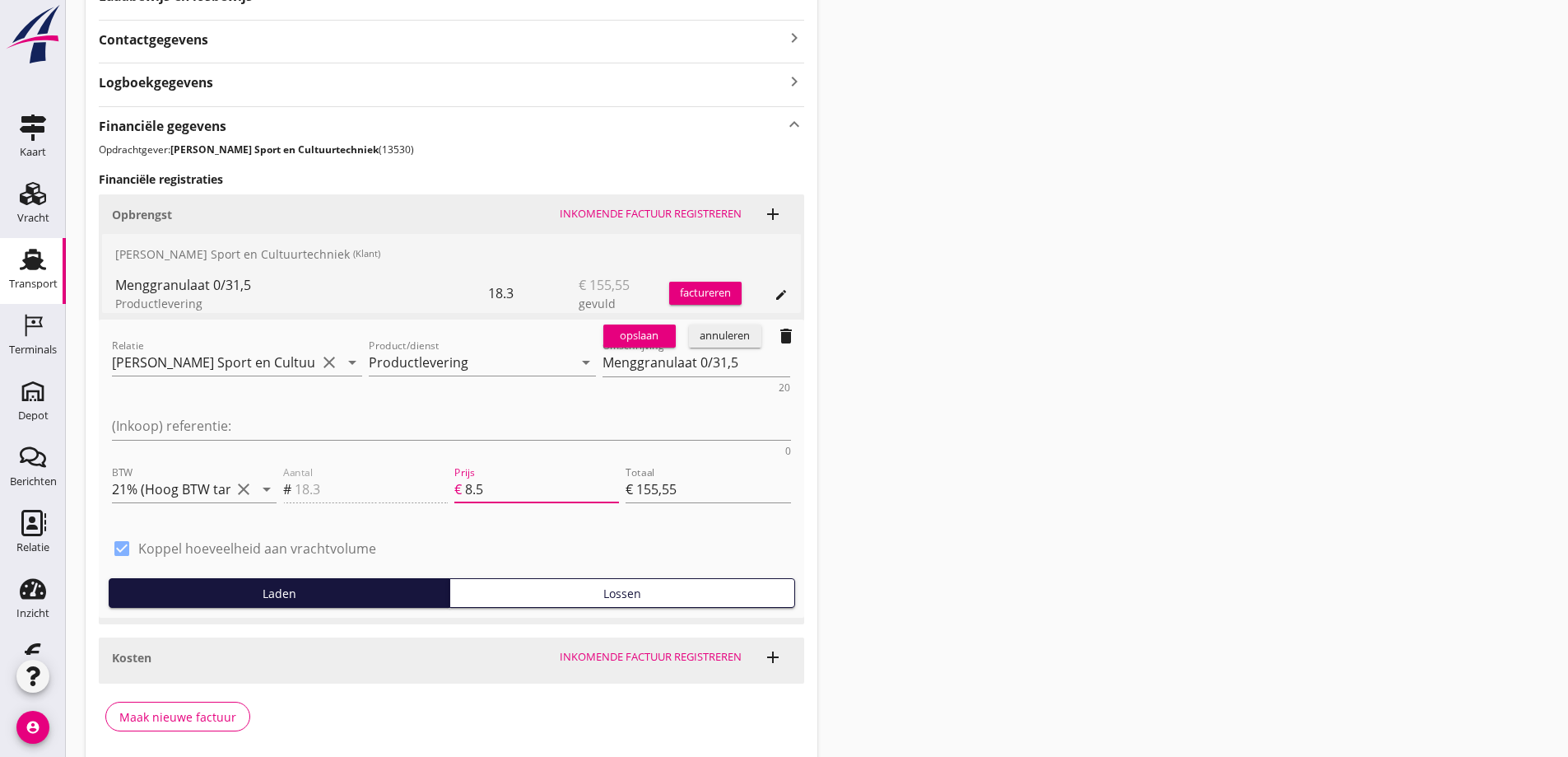
click at [486, 476] on input "8.5" at bounding box center [542, 489] width 154 height 26
type input "8"
type input "€ 146,40"
type input "8.00"
click at [639, 328] on div "opslaan" at bounding box center [639, 336] width 59 height 17
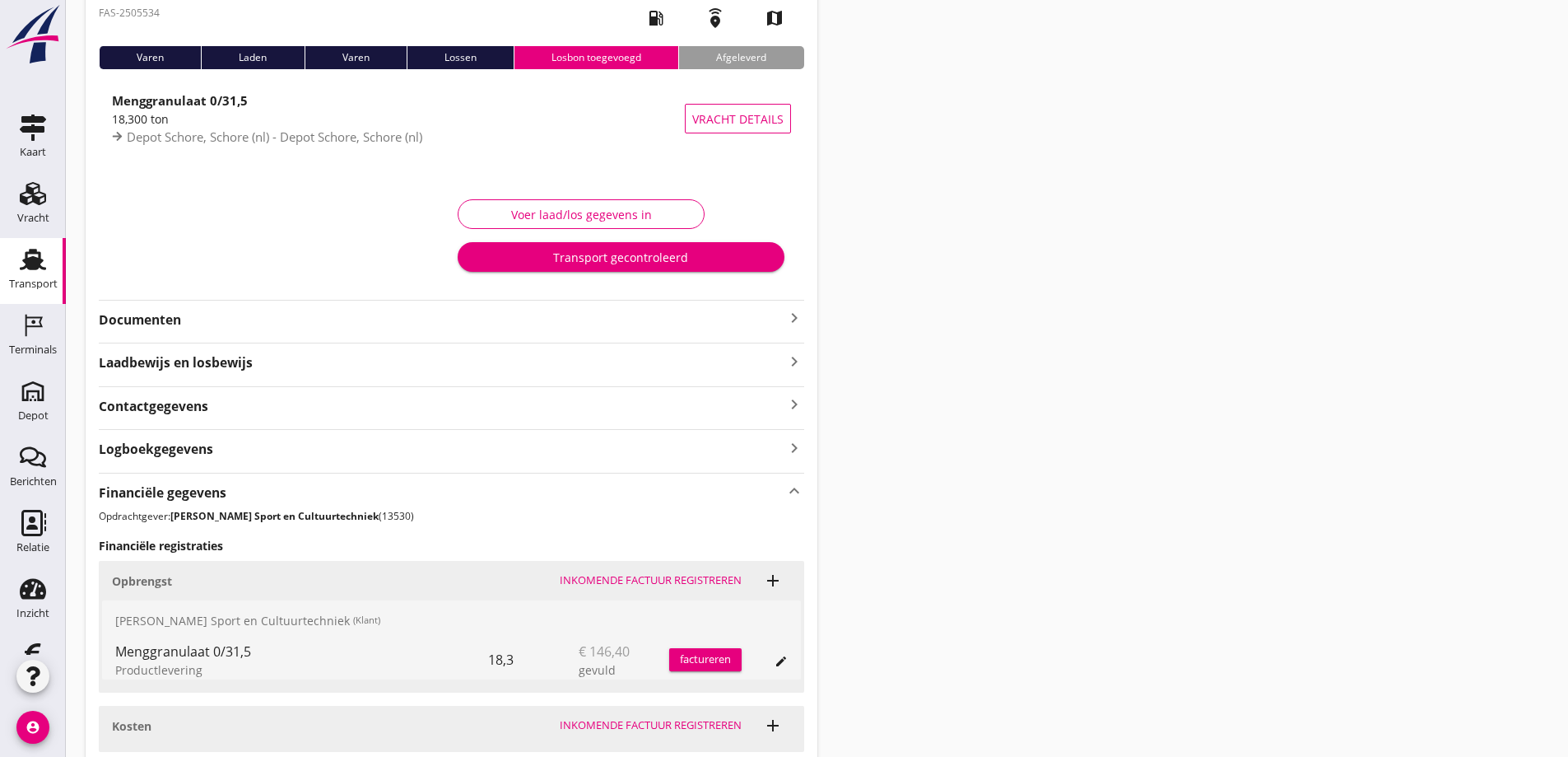
scroll to position [0, 0]
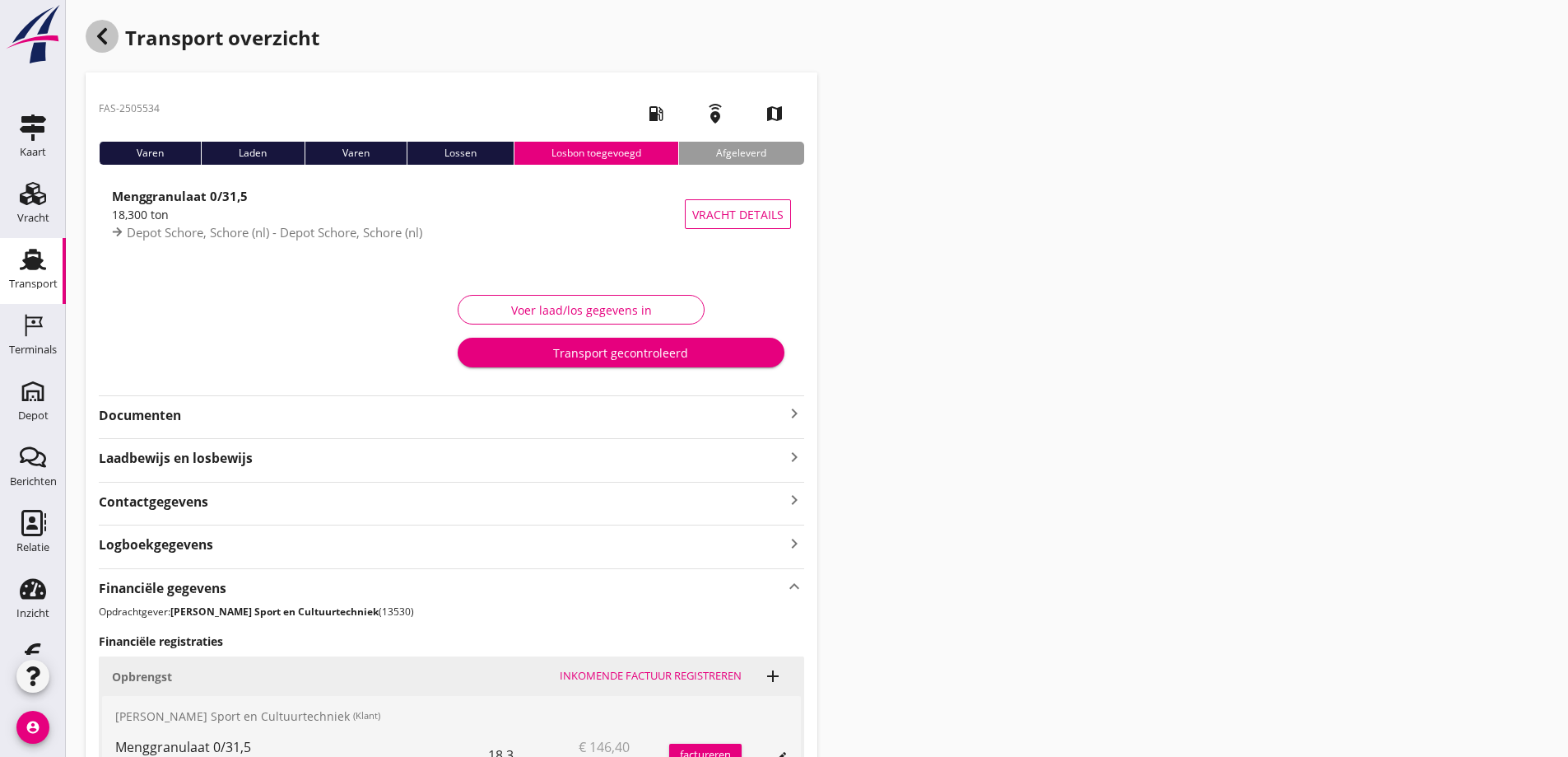
click at [102, 36] on icon "button" at bounding box center [102, 36] width 20 height 20
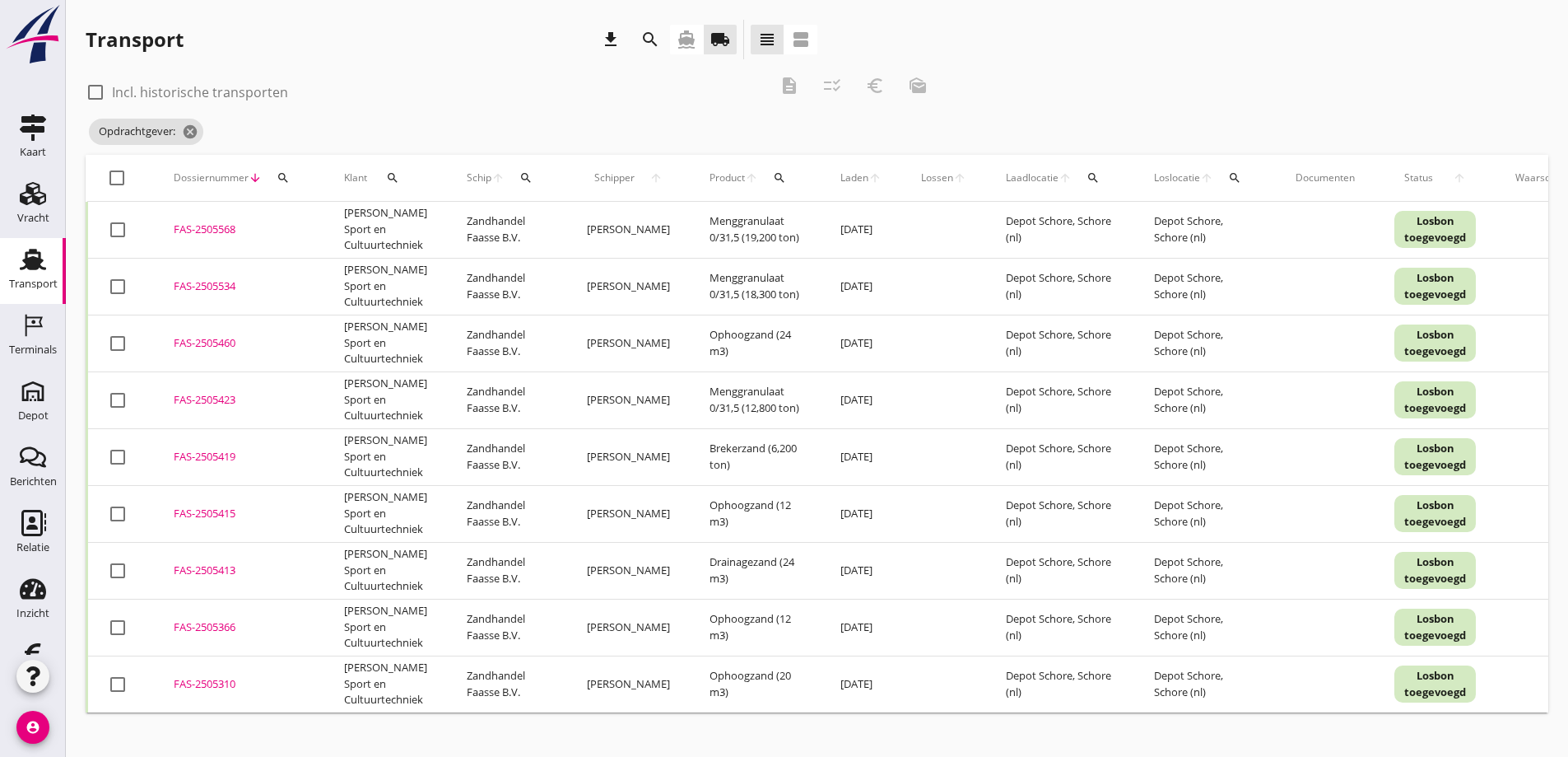
click at [201, 226] on div "FAS-2505568" at bounding box center [238, 229] width 131 height 17
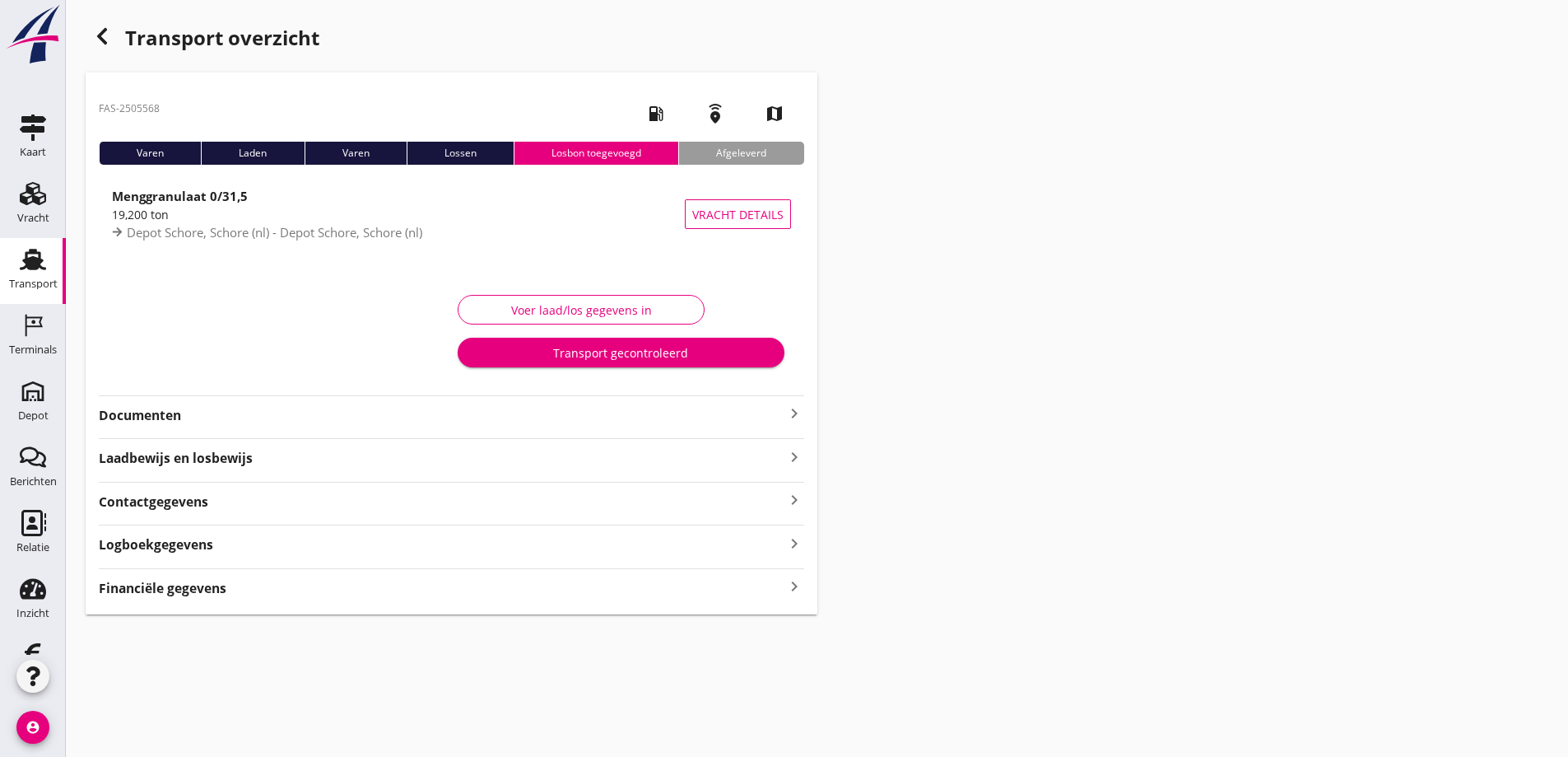
click at [185, 583] on strong "Financiële gegevens" at bounding box center [162, 588] width 128 height 19
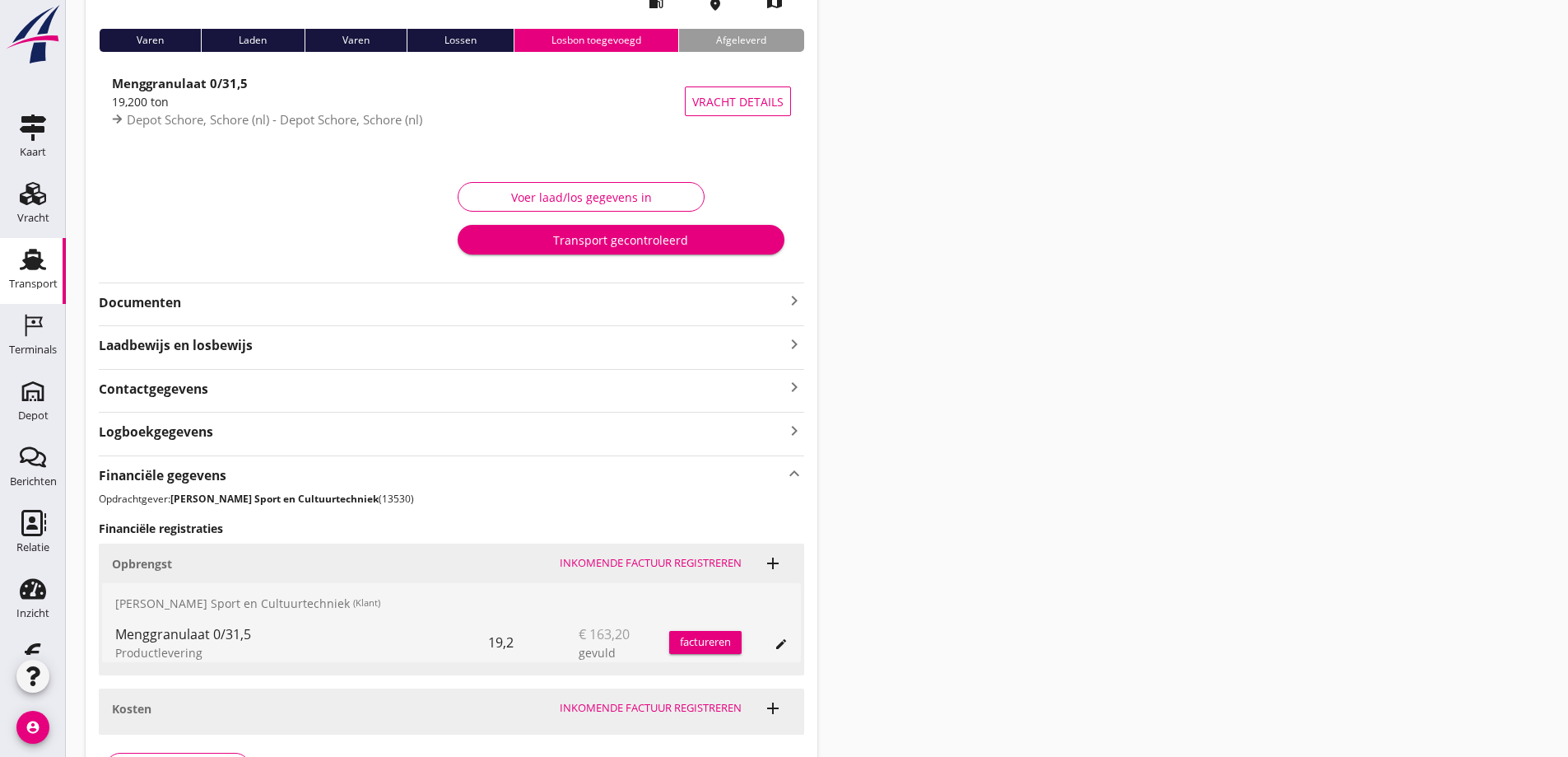
scroll to position [227, 0]
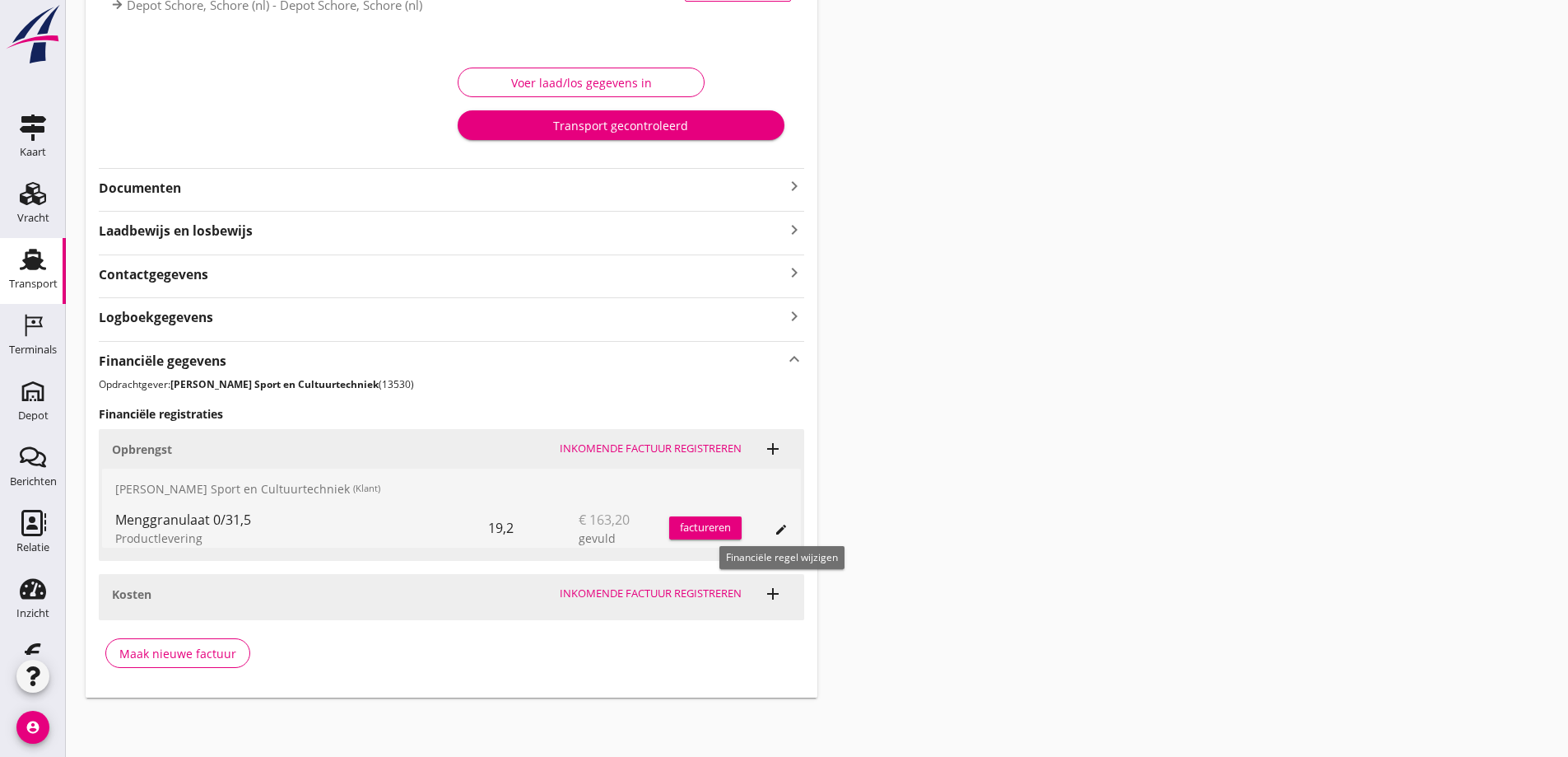
click at [779, 528] on icon "edit" at bounding box center [781, 529] width 13 height 13
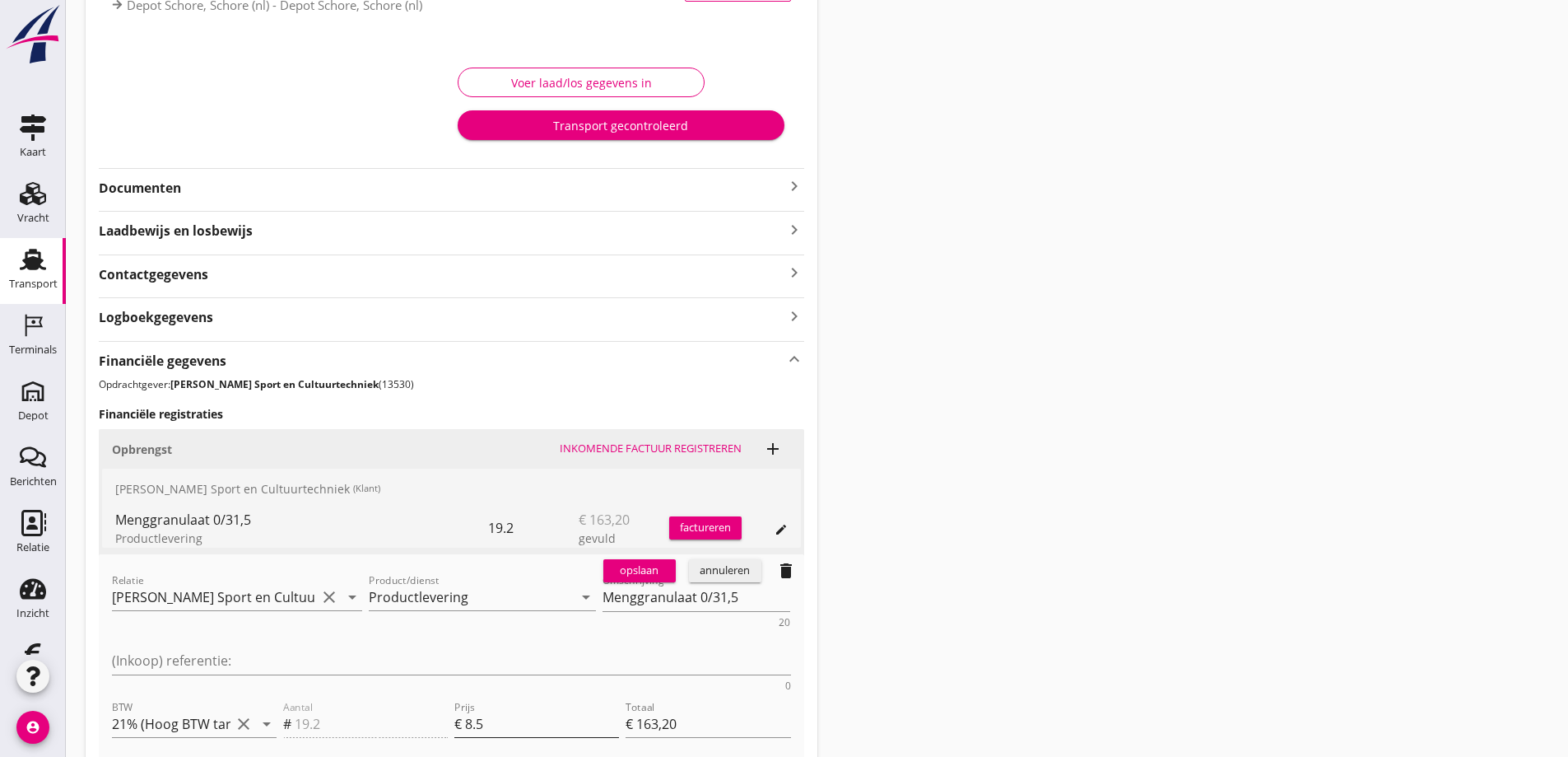
click at [484, 711] on input "8.5" at bounding box center [542, 724] width 154 height 26
type input "8"
type input "€ 153,60"
type input "8.00"
click at [640, 567] on div "opslaan" at bounding box center [639, 570] width 59 height 17
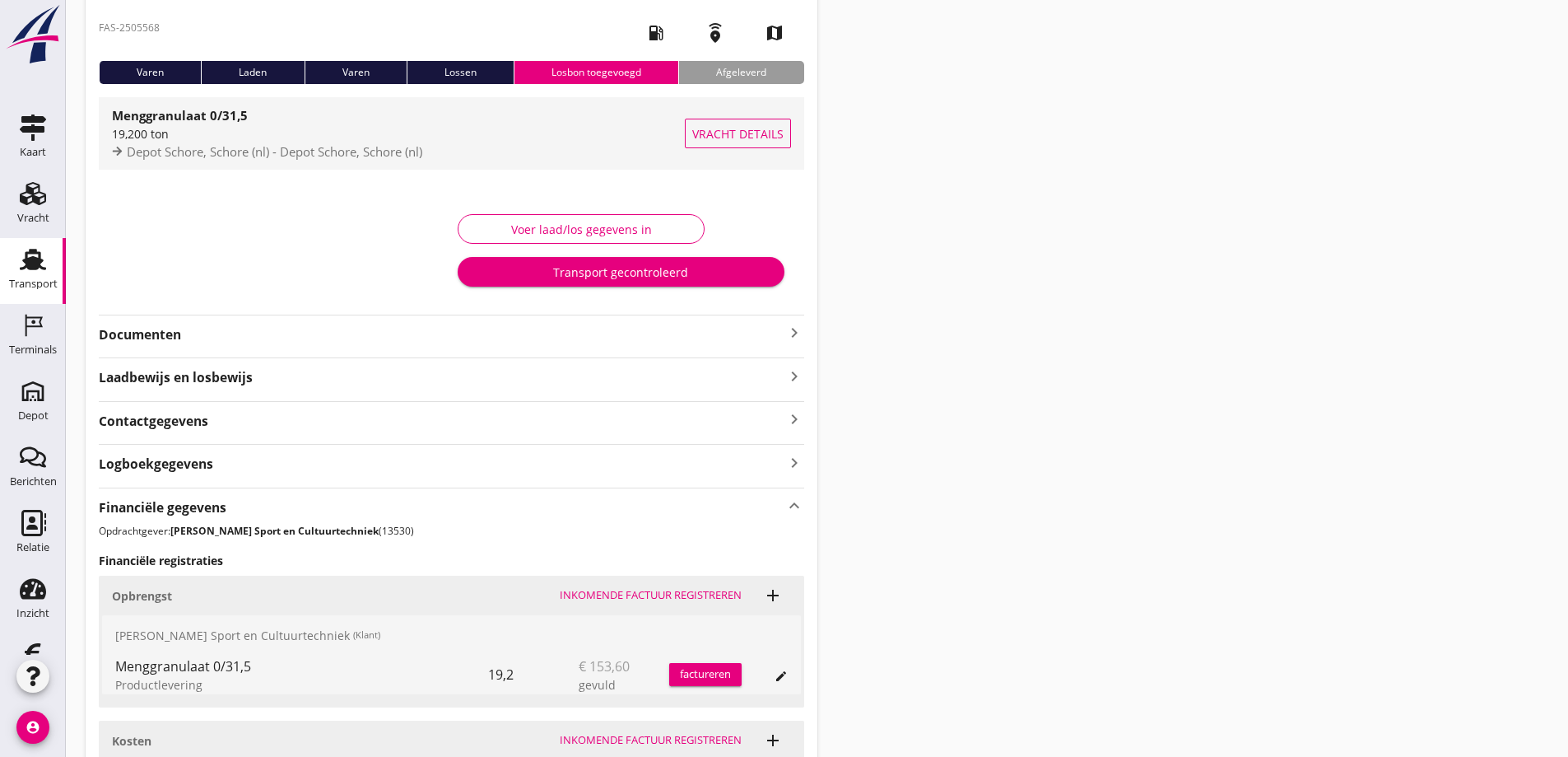
scroll to position [0, 0]
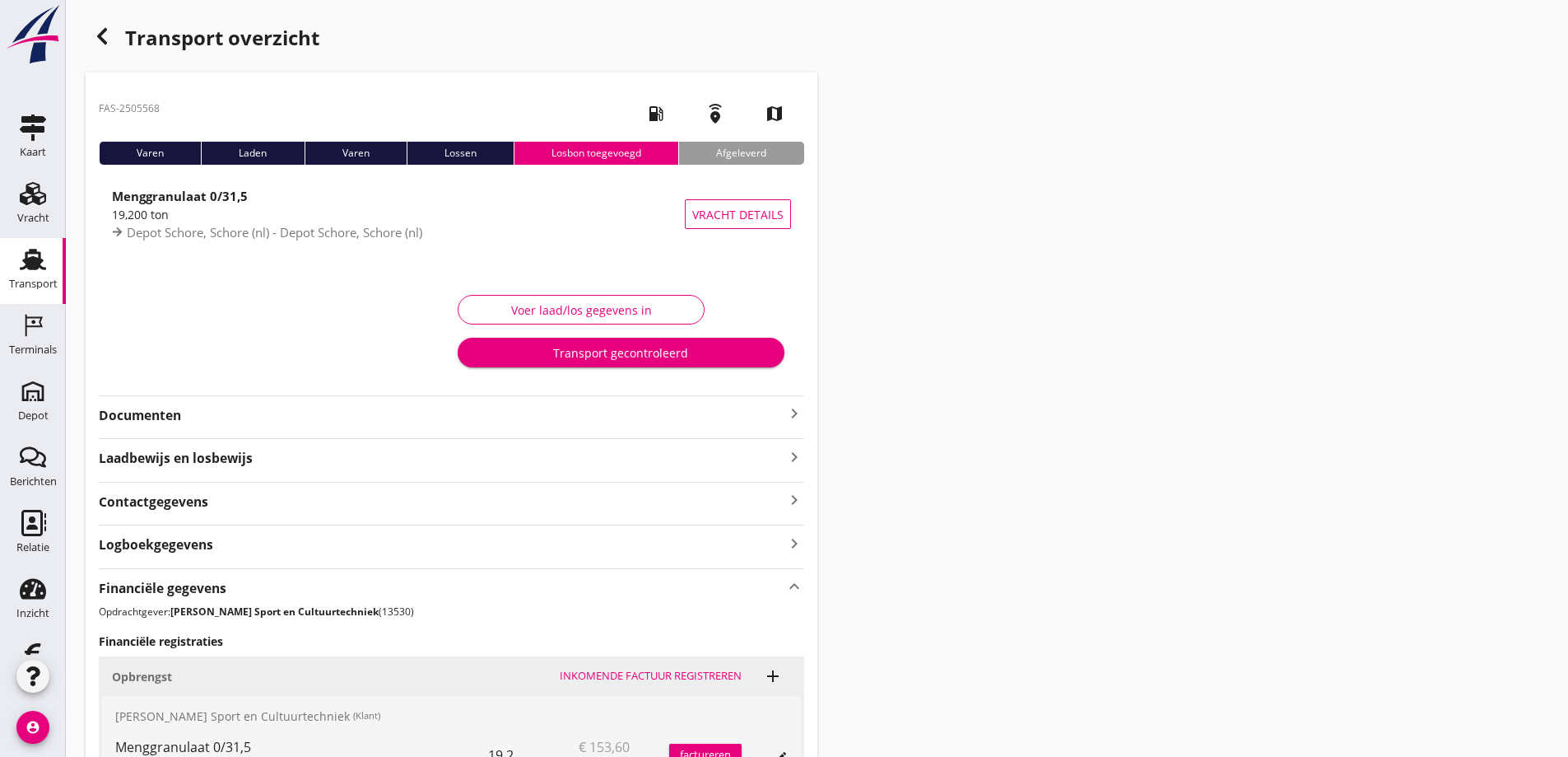
click at [103, 37] on icon "button" at bounding box center [102, 36] width 20 height 20
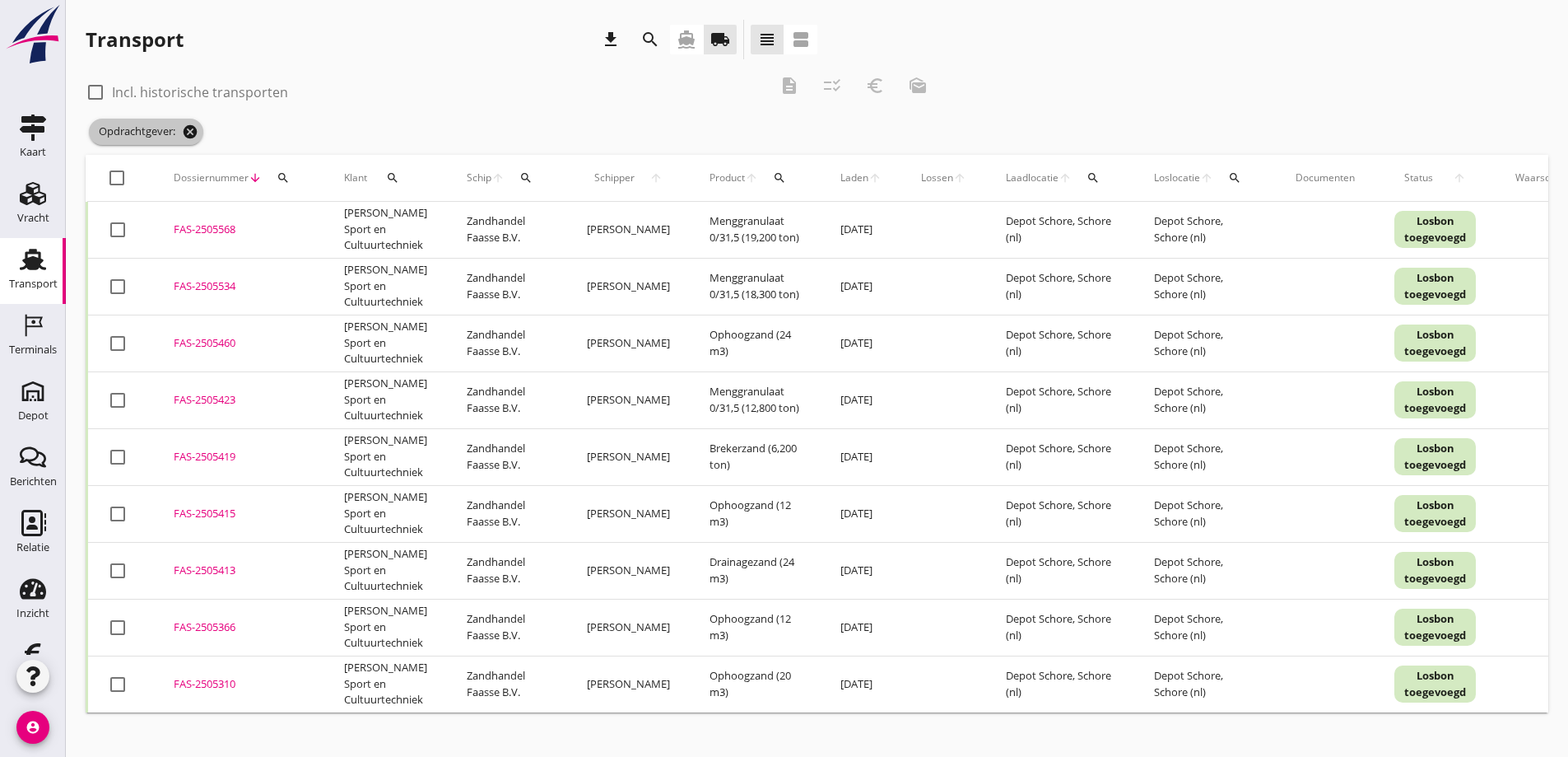
click at [193, 130] on icon "cancel" at bounding box center [189, 132] width 17 height 17
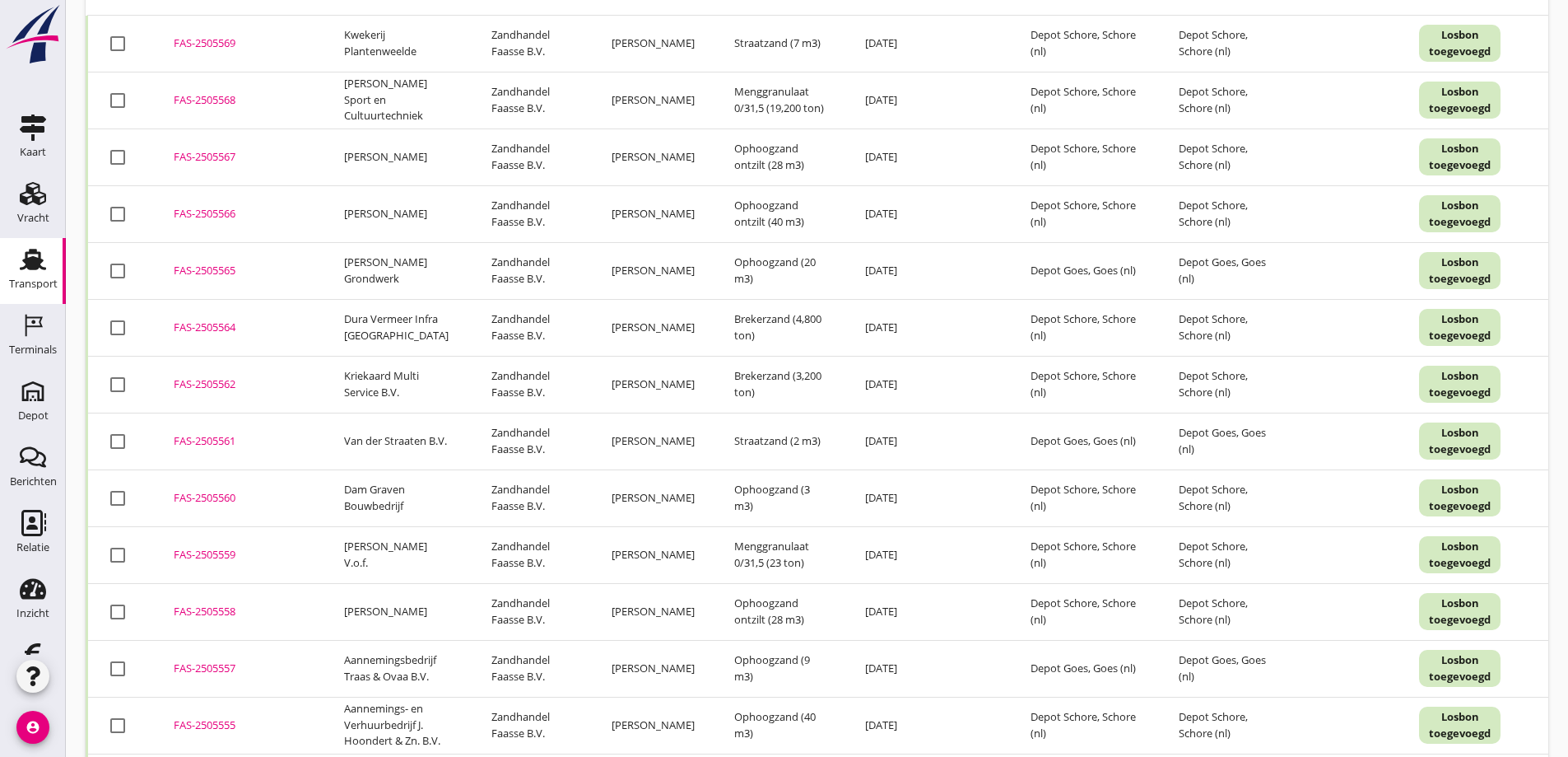
scroll to position [165, 0]
